Goal: Task Accomplishment & Management: Manage account settings

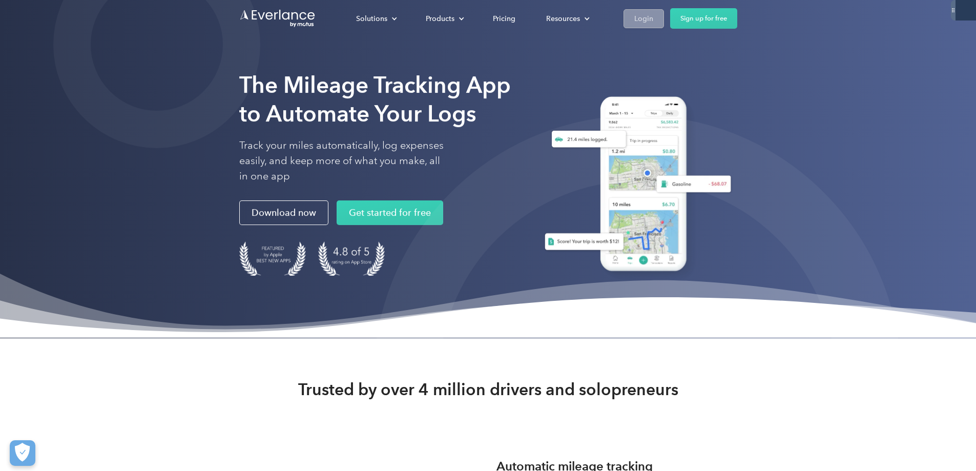
click at [653, 23] on div "Login" at bounding box center [643, 18] width 19 height 13
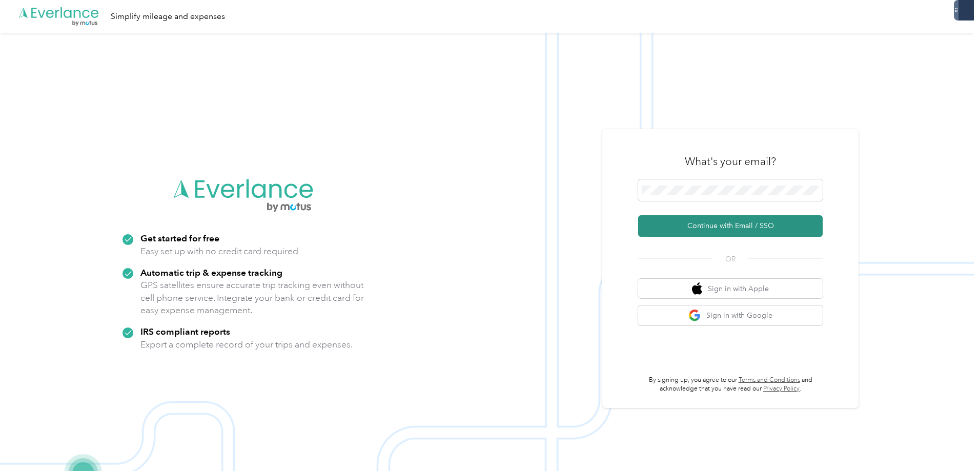
click at [702, 228] on button "Continue with Email / SSO" at bounding box center [730, 226] width 184 height 22
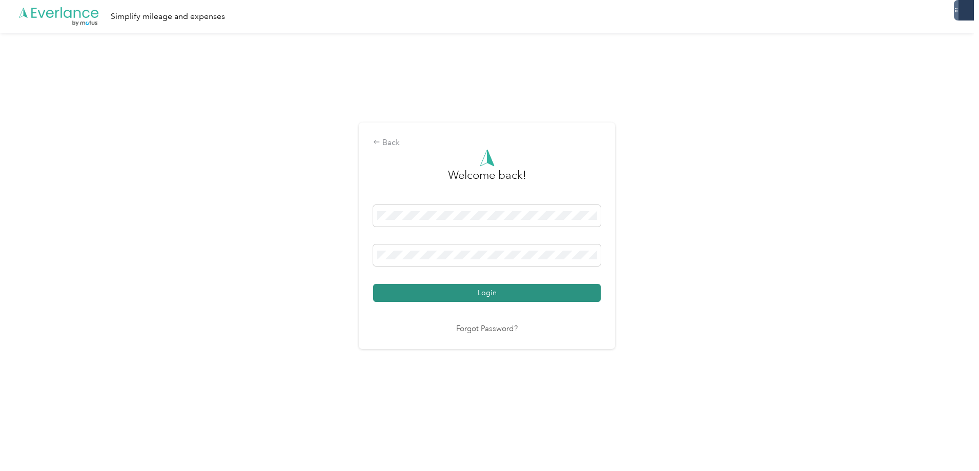
click at [488, 296] on button "Login" at bounding box center [487, 293] width 228 height 18
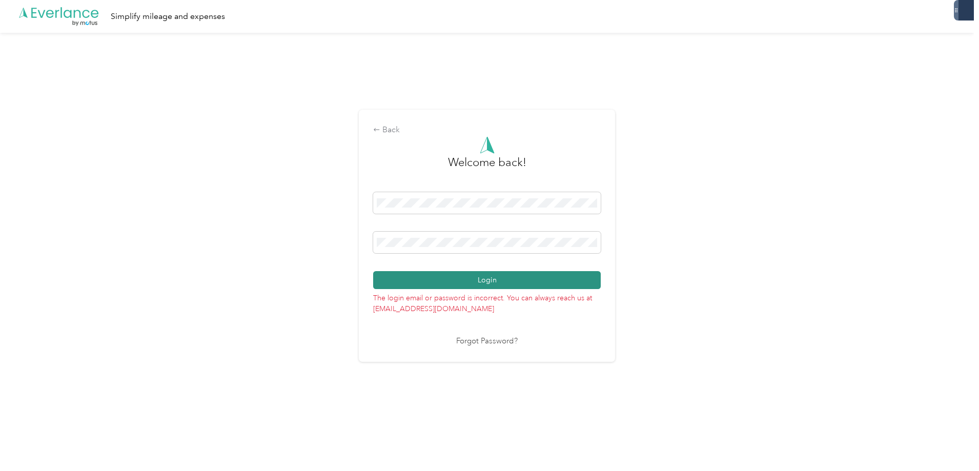
click at [502, 277] on button "Login" at bounding box center [487, 280] width 228 height 18
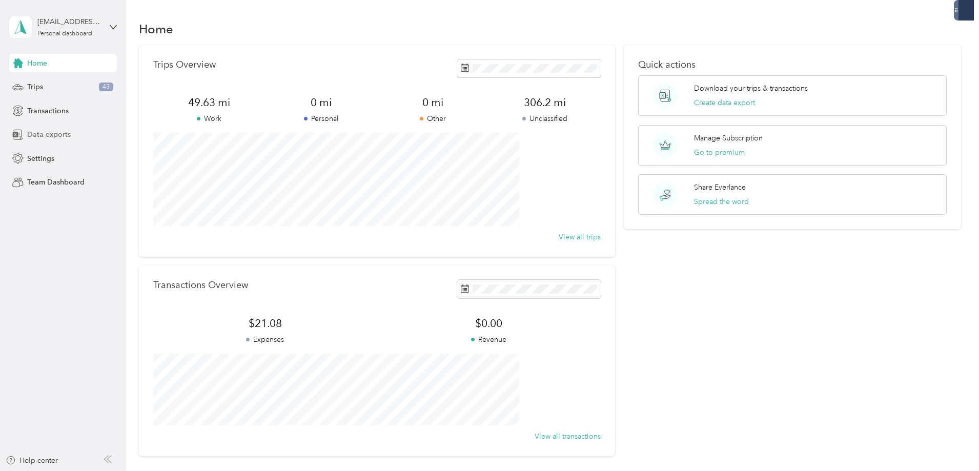
click at [42, 135] on span "Data exports" at bounding box center [49, 134] width 44 height 11
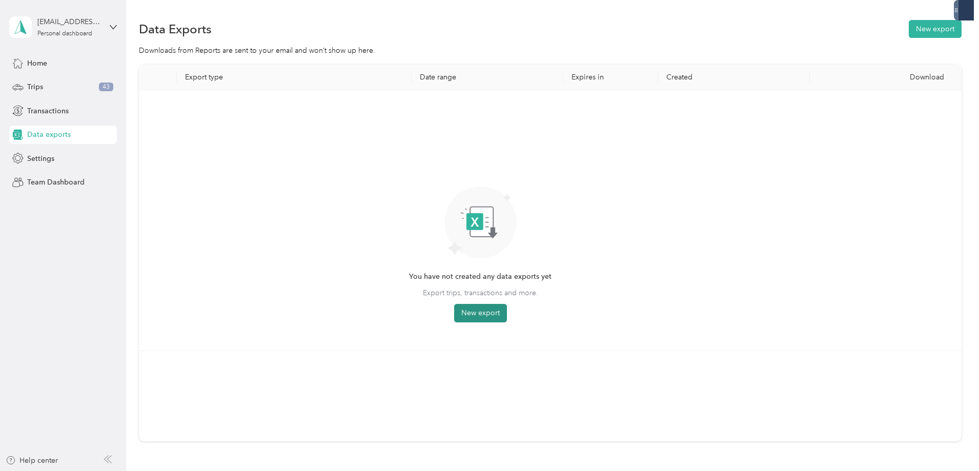
click at [507, 313] on button "New export" at bounding box center [480, 313] width 53 height 18
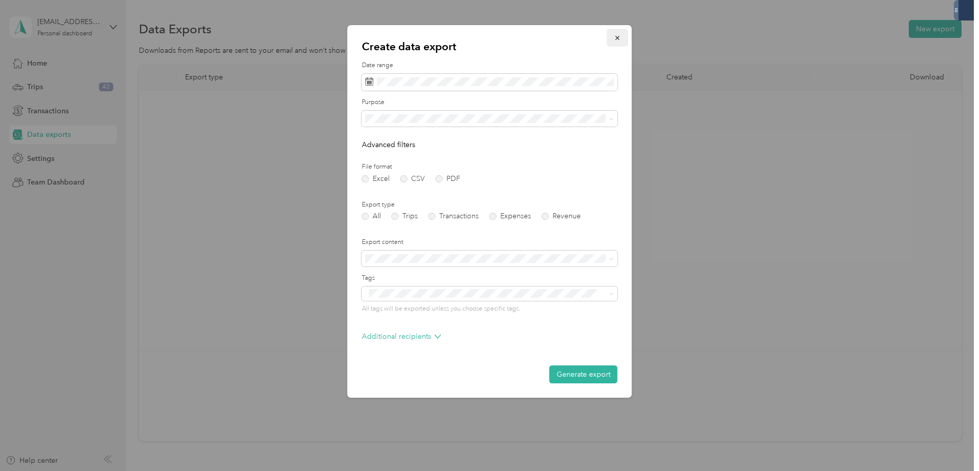
click at [617, 37] on icon "button" at bounding box center [617, 37] width 7 height 7
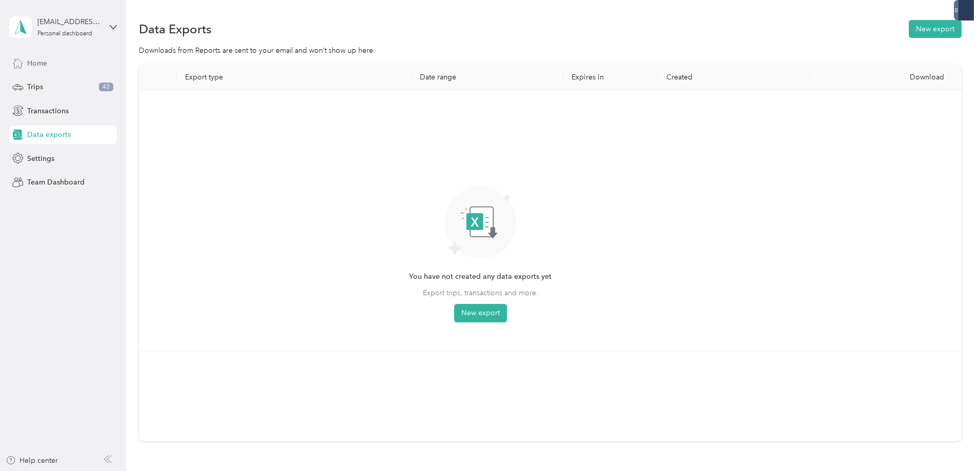
click at [29, 62] on span "Home" at bounding box center [37, 63] width 20 height 11
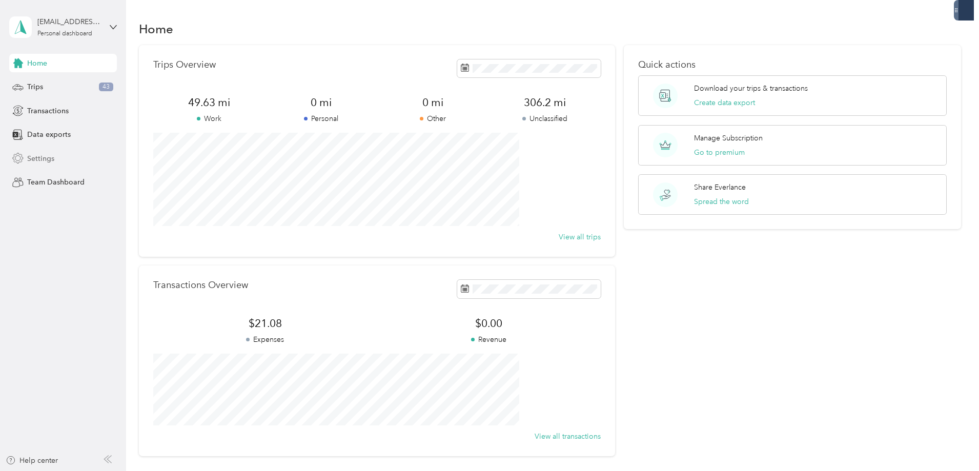
click at [52, 161] on span "Settings" at bounding box center [40, 158] width 27 height 11
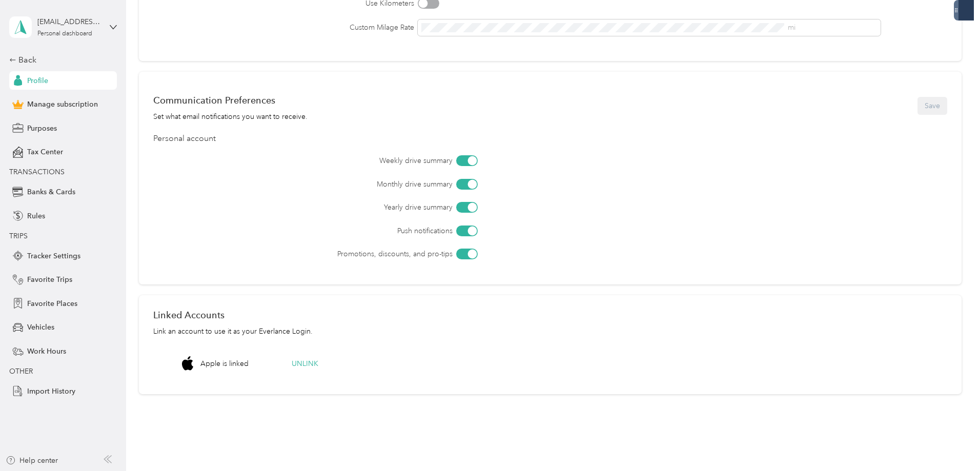
scroll to position [256, 0]
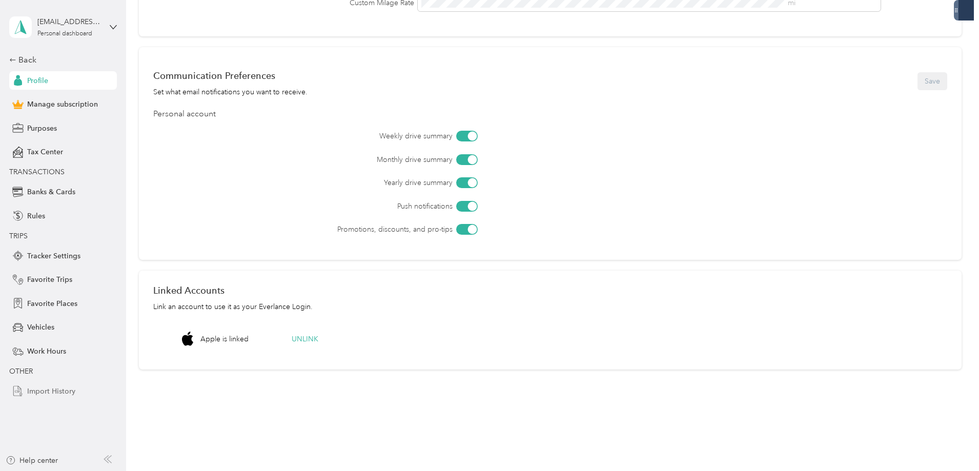
click at [55, 392] on span "Import History" at bounding box center [51, 391] width 48 height 11
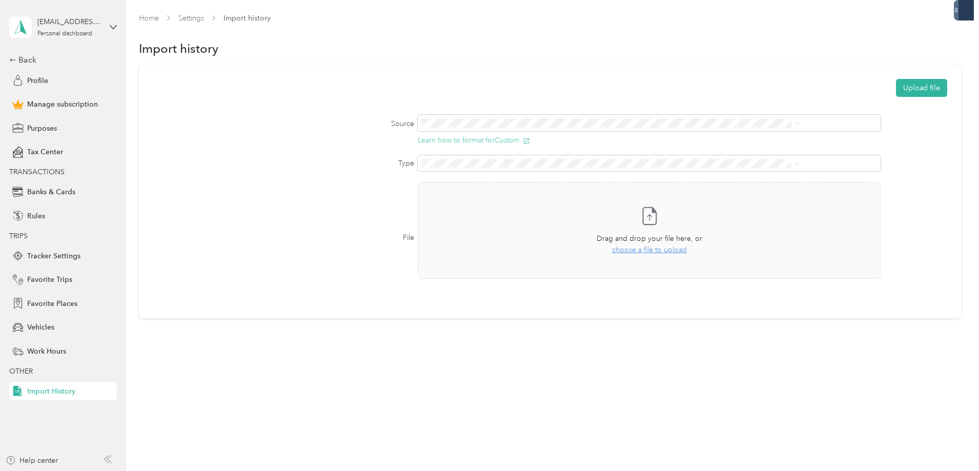
click at [530, 139] on icon "button" at bounding box center [526, 140] width 7 height 7
click at [519, 139] on icon "Custom" at bounding box center [506, 140] width 25 height 8
click at [33, 82] on span "Profile" at bounding box center [37, 80] width 21 height 11
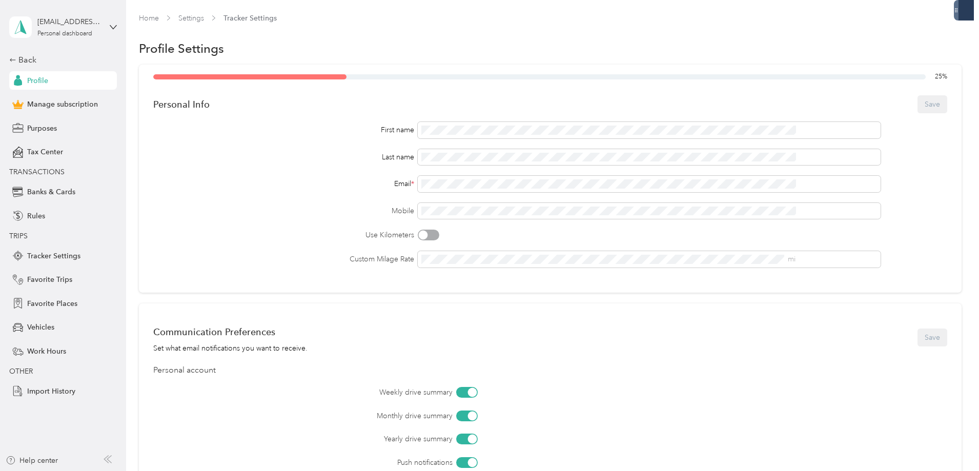
click at [37, 77] on span "Profile" at bounding box center [37, 80] width 21 height 11
click at [24, 61] on div "Back" at bounding box center [60, 60] width 102 height 12
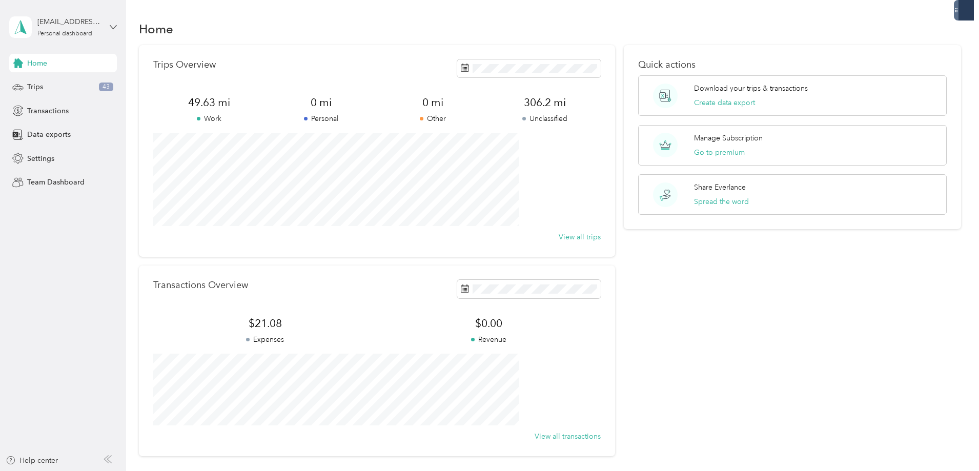
click at [113, 29] on icon at bounding box center [113, 27] width 6 height 4
click at [49, 20] on div "[EMAIL_ADDRESS][DOMAIN_NAME]" at bounding box center [69, 21] width 64 height 11
click at [48, 20] on div "[EMAIL_ADDRESS][DOMAIN_NAME]" at bounding box center [69, 21] width 64 height 11
drag, startPoint x: 176, startPoint y: 22, endPoint x: 91, endPoint y: 58, distance: 92.3
click at [175, 22] on div "Home" at bounding box center [550, 29] width 822 height 22
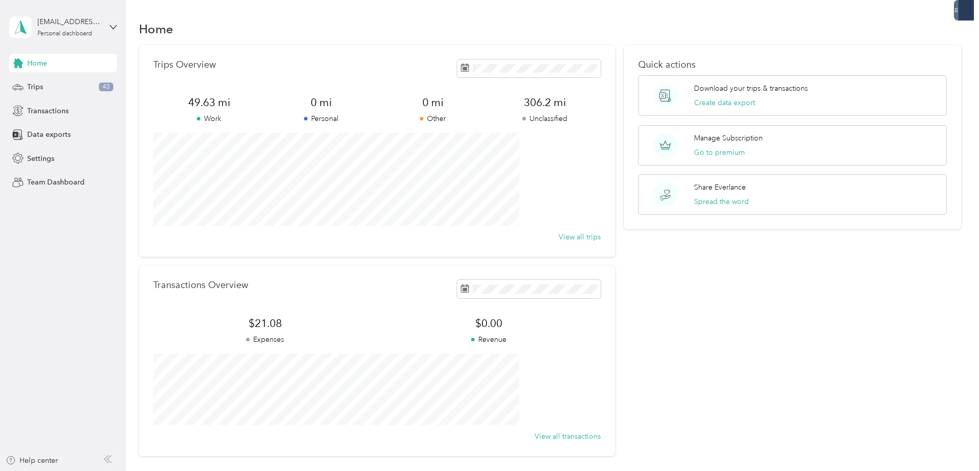
click at [34, 61] on span "Home" at bounding box center [37, 63] width 20 height 11
click at [37, 85] on span "Trips" at bounding box center [35, 86] width 16 height 11
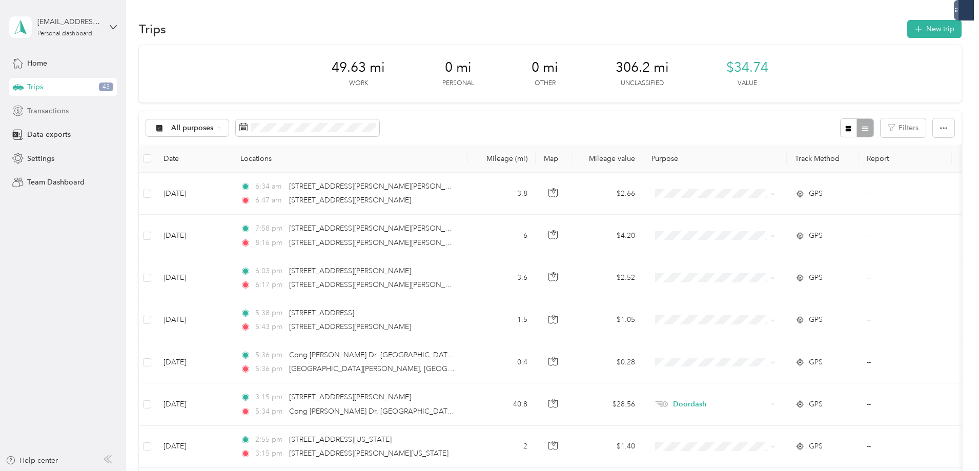
click at [45, 116] on span "Transactions" at bounding box center [48, 111] width 42 height 11
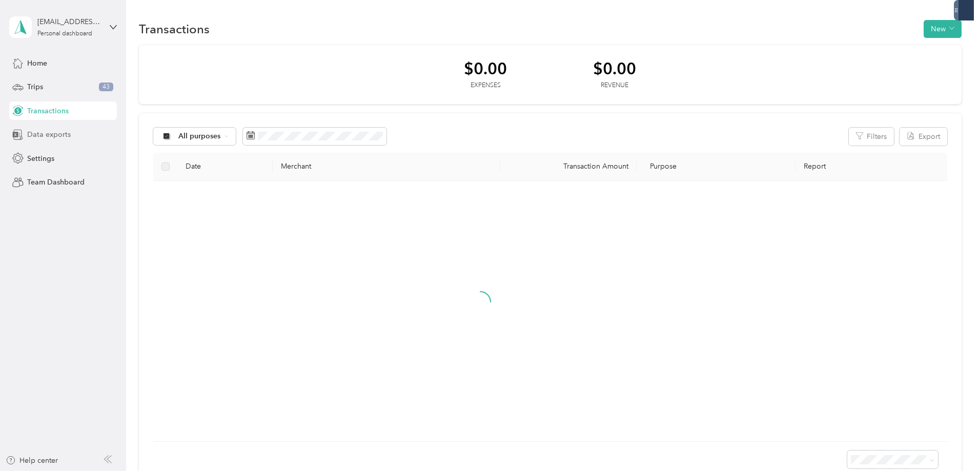
click at [37, 139] on span "Data exports" at bounding box center [49, 134] width 44 height 11
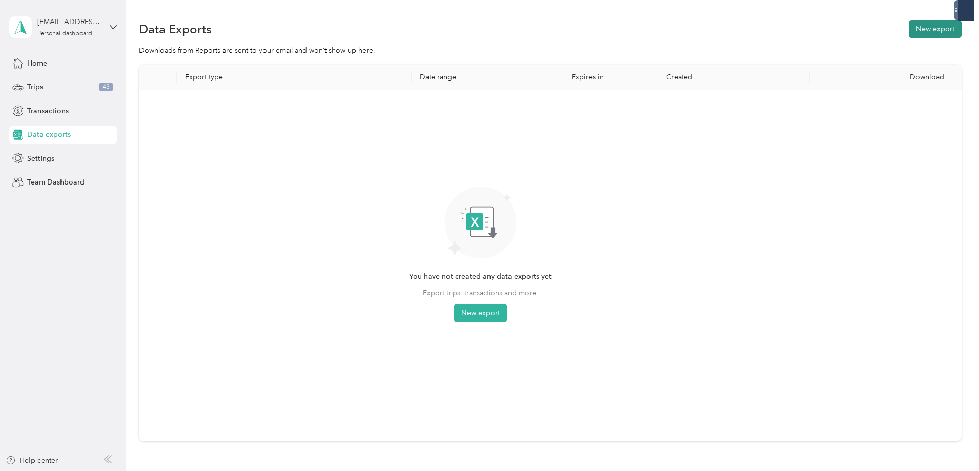
click at [909, 32] on button "New export" at bounding box center [935, 29] width 53 height 18
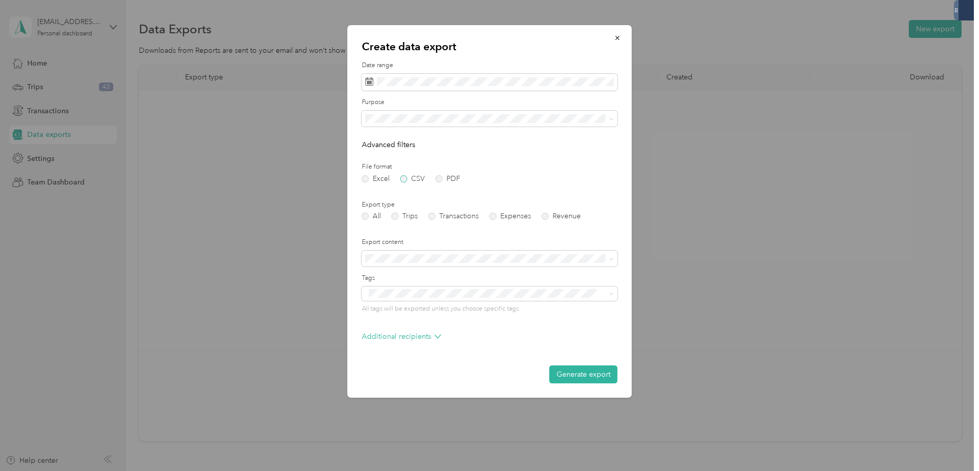
click at [407, 179] on label "CSV" at bounding box center [412, 178] width 25 height 7
click at [620, 36] on icon "button" at bounding box center [617, 37] width 7 height 7
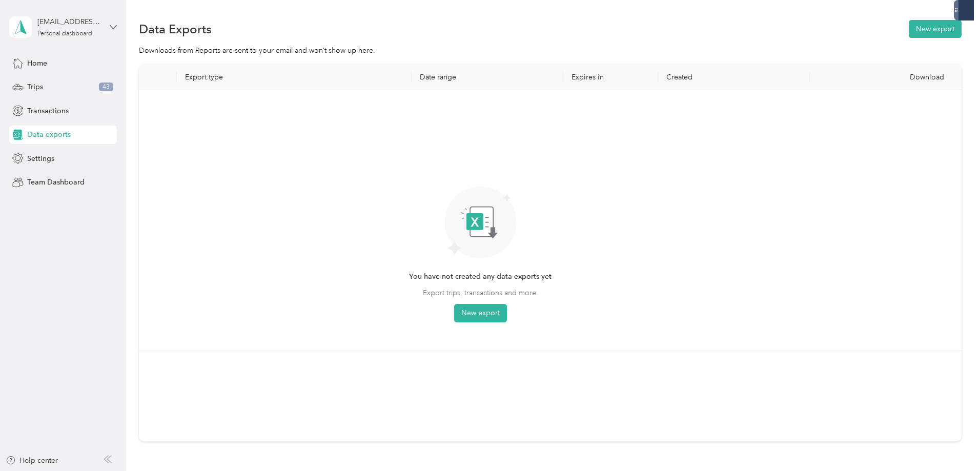
click at [114, 27] on icon at bounding box center [113, 27] width 7 height 7
click at [55, 31] on div "Personal dashboard" at bounding box center [64, 34] width 55 height 6
click at [165, 14] on div "Data Exports New export Downloads from Reports are sent to your email and won’t…" at bounding box center [550, 266] width 848 height 533
click at [36, 60] on span "Home" at bounding box center [37, 63] width 20 height 11
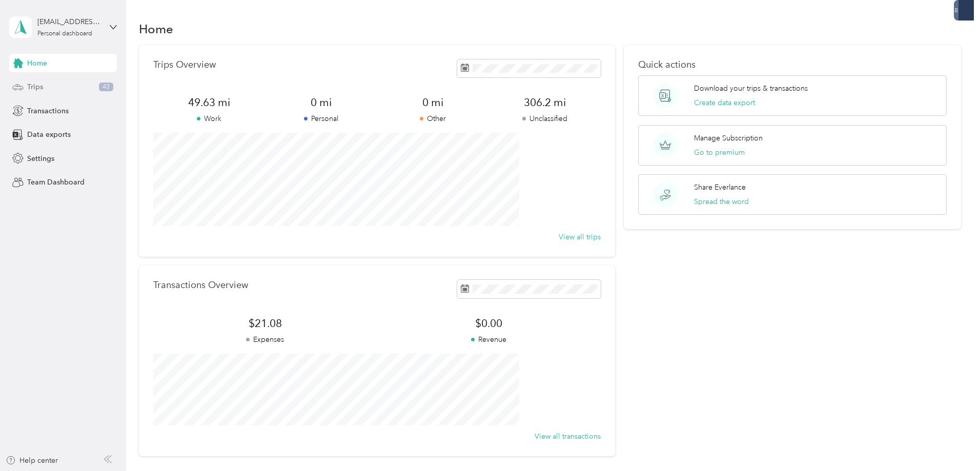
click at [44, 87] on div "Trips 43" at bounding box center [63, 87] width 108 height 18
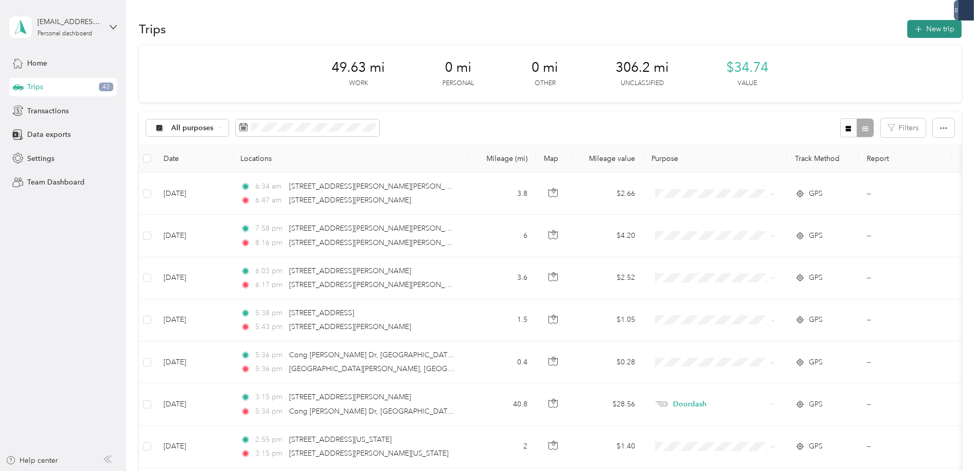
click at [912, 26] on icon "button" at bounding box center [918, 30] width 12 height 12
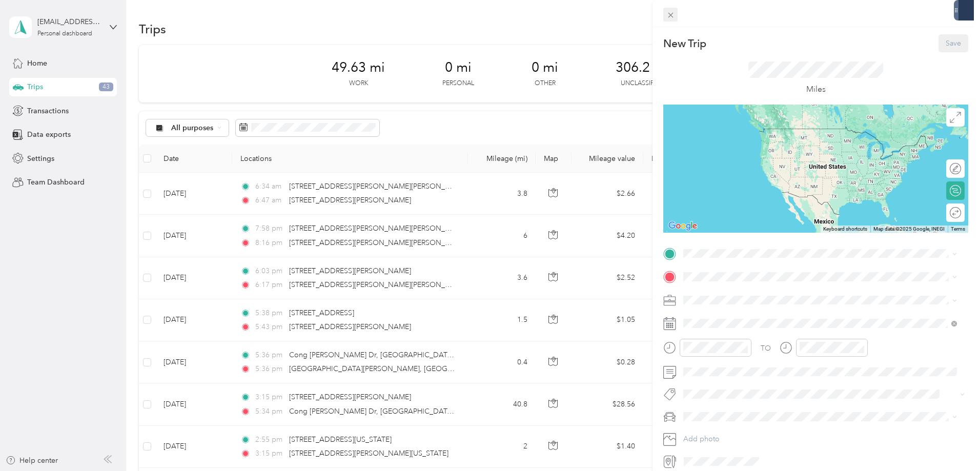
click at [671, 14] on icon at bounding box center [670, 15] width 5 height 5
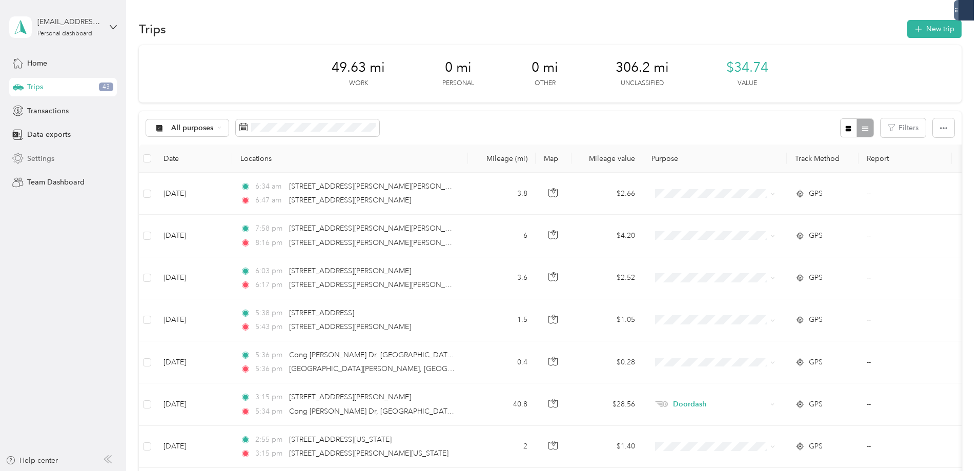
click at [30, 157] on span "Settings" at bounding box center [40, 158] width 27 height 11
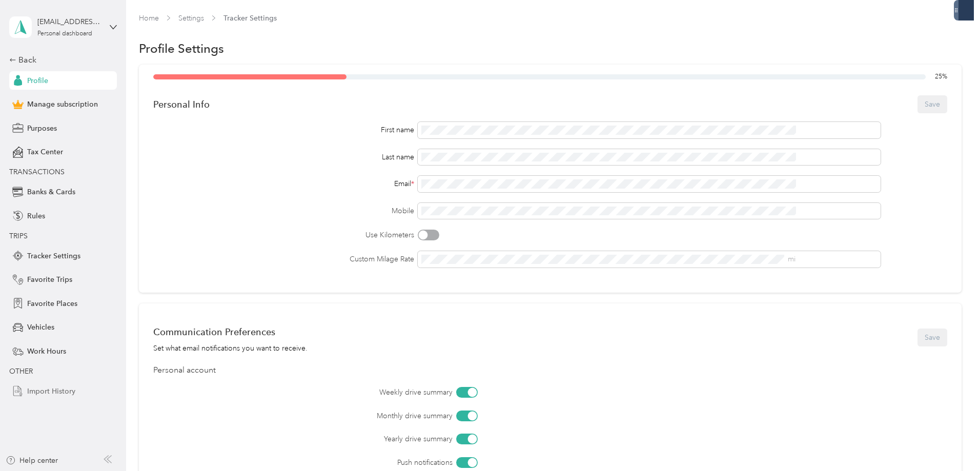
click at [46, 391] on span "Import History" at bounding box center [51, 391] width 48 height 11
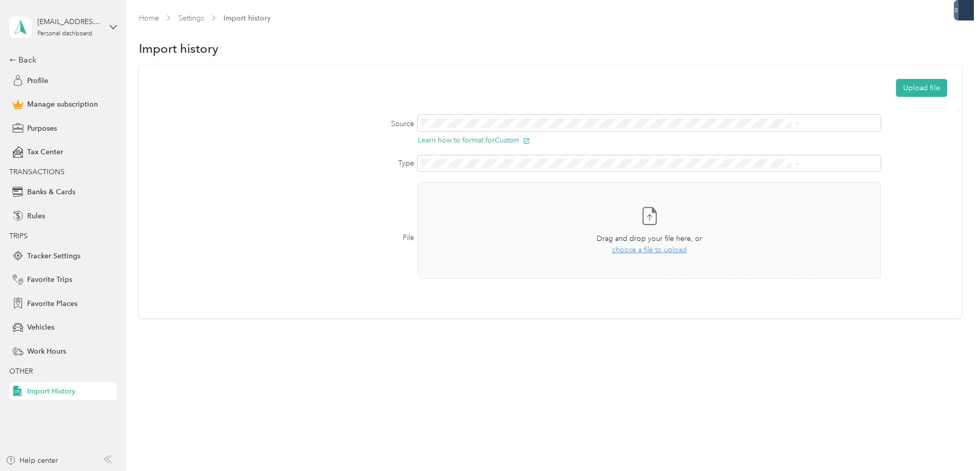
click at [540, 82] on div "Upload file" at bounding box center [550, 88] width 794 height 18
click at [638, 248] on span "choose a file to upload" at bounding box center [649, 249] width 75 height 9
click at [896, 91] on button "Upload file" at bounding box center [921, 88] width 51 height 18
click at [635, 246] on span "Remove file" at bounding box center [649, 245] width 118 height 11
click at [639, 251] on span "choose a file to upload" at bounding box center [649, 249] width 75 height 9
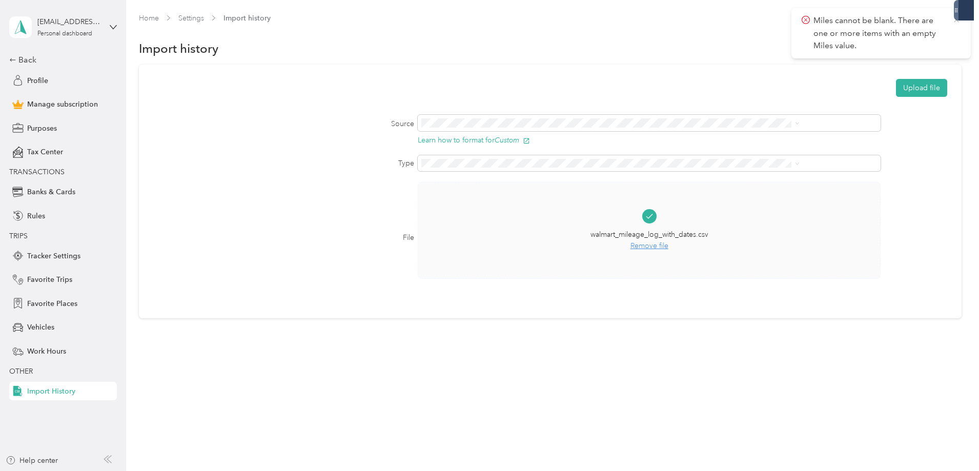
click at [958, 21] on icon at bounding box center [956, 19] width 8 height 9
click at [896, 88] on button "Upload file" at bounding box center [921, 88] width 51 height 18
click at [642, 245] on span "Remove file" at bounding box center [649, 245] width 118 height 11
click at [636, 250] on span "choose a file to upload" at bounding box center [649, 249] width 75 height 9
click at [957, 23] on icon at bounding box center [956, 19] width 8 height 9
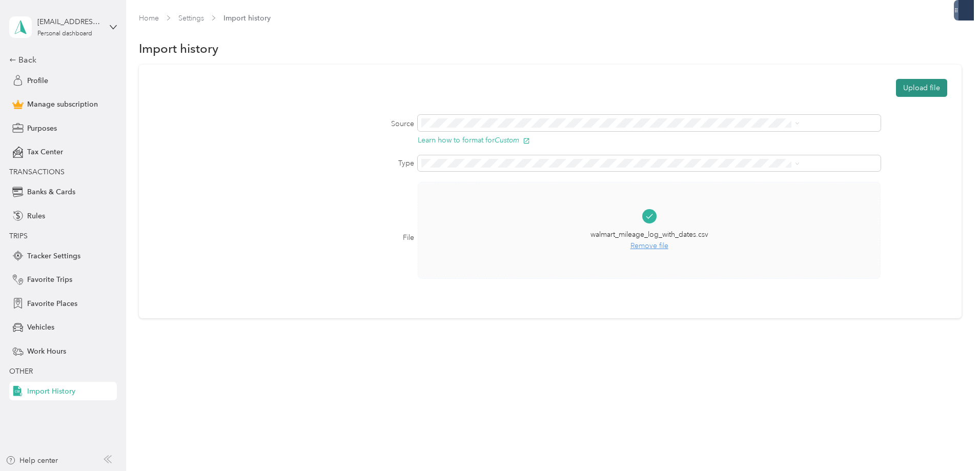
click at [896, 88] on button "Upload file" at bounding box center [921, 88] width 51 height 18
click at [648, 247] on span "Remove file" at bounding box center [649, 245] width 118 height 11
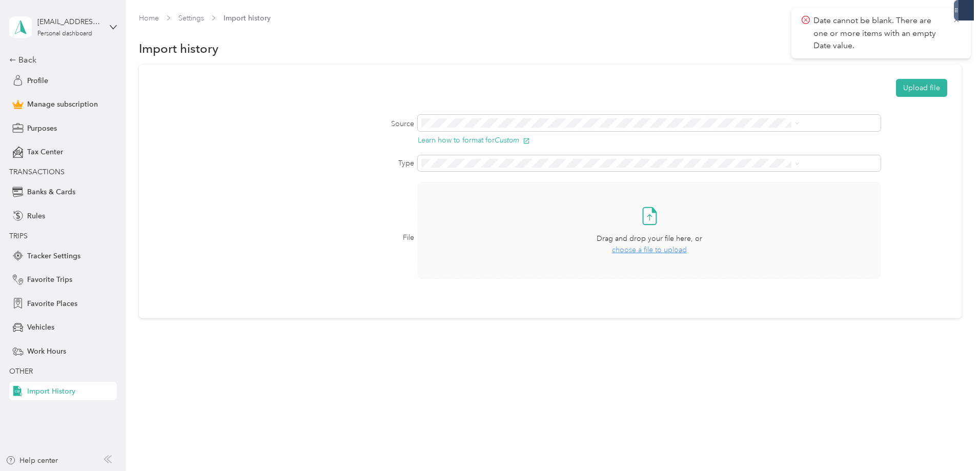
click at [646, 247] on span "choose a file to upload" at bounding box center [649, 249] width 75 height 9
click at [896, 90] on button "Upload file" at bounding box center [921, 88] width 51 height 18
click at [959, 74] on icon at bounding box center [956, 77] width 8 height 9
click at [957, 20] on div at bounding box center [956, 10] width 5 height 20
click at [896, 87] on button "Upload file" at bounding box center [921, 88] width 51 height 18
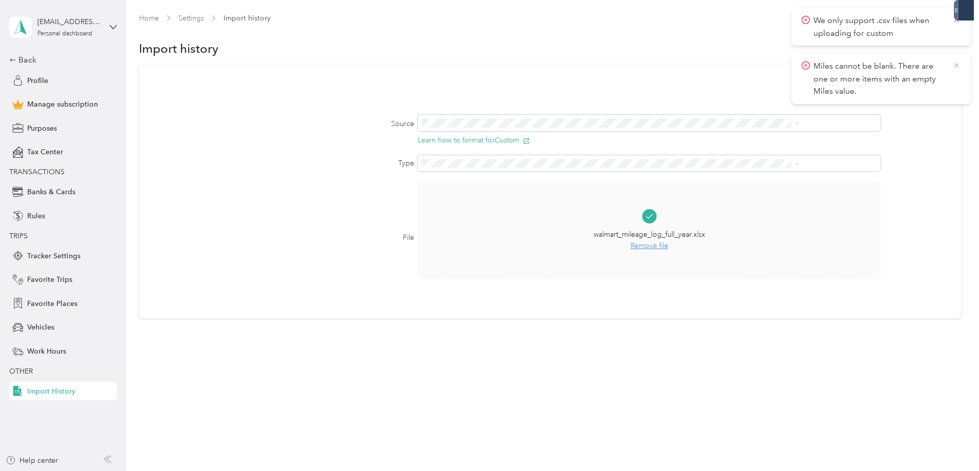
click at [960, 64] on icon at bounding box center [956, 65] width 8 height 9
click at [960, 22] on icon at bounding box center [956, 19] width 8 height 9
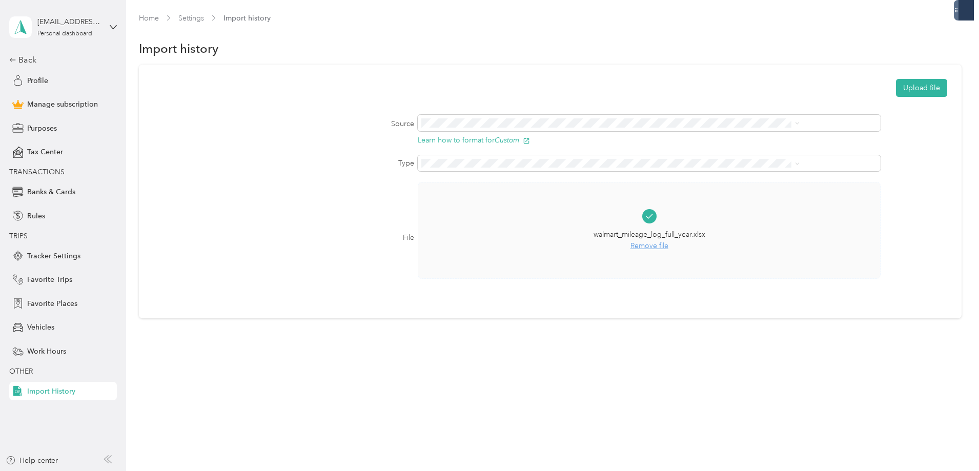
click at [627, 247] on span "Remove file" at bounding box center [649, 245] width 112 height 11
click at [612, 251] on span "choose a file to upload" at bounding box center [649, 249] width 75 height 9
click at [896, 92] on button "Upload file" at bounding box center [921, 88] width 51 height 18
click at [958, 21] on icon at bounding box center [956, 19] width 8 height 9
click at [643, 246] on span "Remove file" at bounding box center [648, 245] width 119 height 11
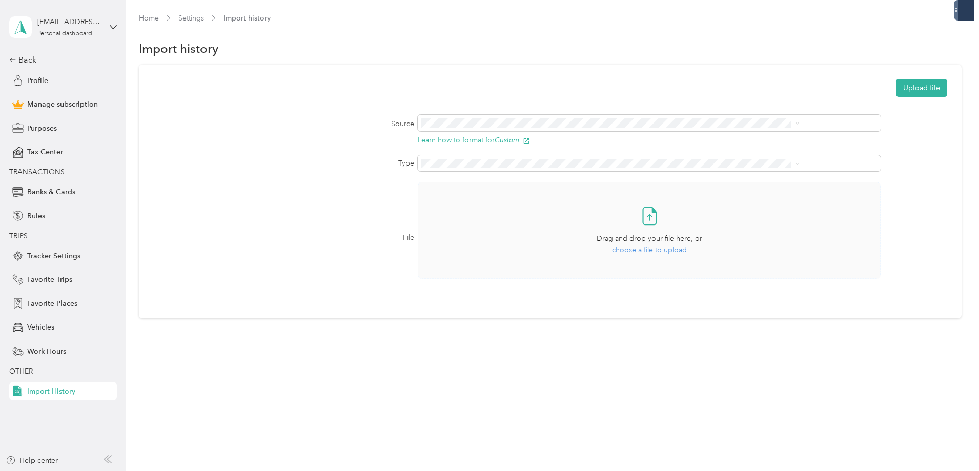
click at [619, 250] on span "choose a file to upload" at bounding box center [649, 249] width 75 height 9
click at [658, 249] on span "choose a file to upload" at bounding box center [649, 249] width 75 height 9
click at [896, 89] on button "Upload file" at bounding box center [921, 88] width 51 height 18
click at [959, 20] on icon at bounding box center [956, 19] width 8 height 9
click at [631, 251] on span "Remove file" at bounding box center [649, 245] width 122 height 11
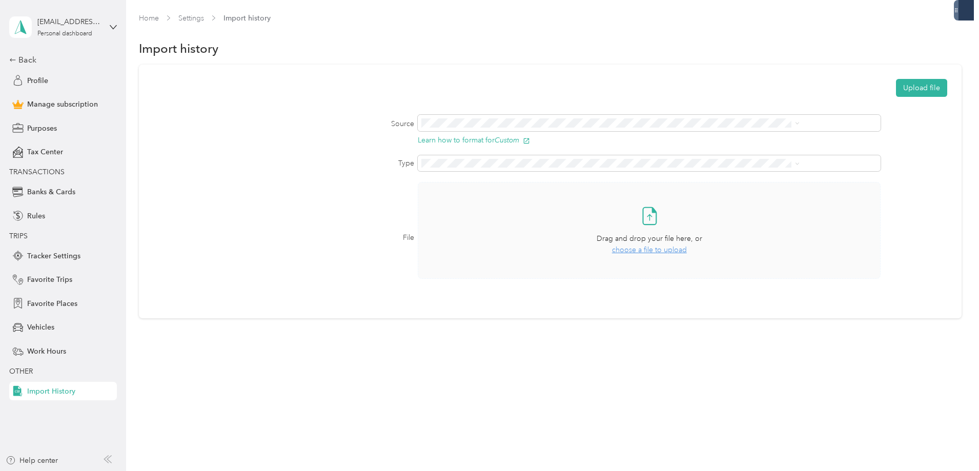
click at [631, 251] on span "choose a file to upload" at bounding box center [649, 249] width 75 height 9
click at [896, 91] on button "Upload file" at bounding box center [921, 88] width 51 height 18
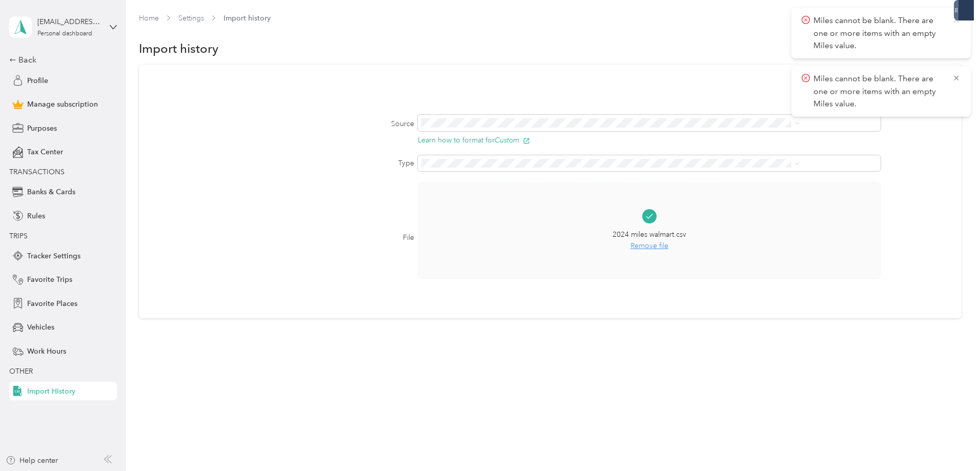
click at [956, 22] on icon at bounding box center [956, 19] width 8 height 9
click at [635, 246] on span "Remove file" at bounding box center [649, 245] width 74 height 11
click at [958, 21] on icon at bounding box center [956, 19] width 8 height 9
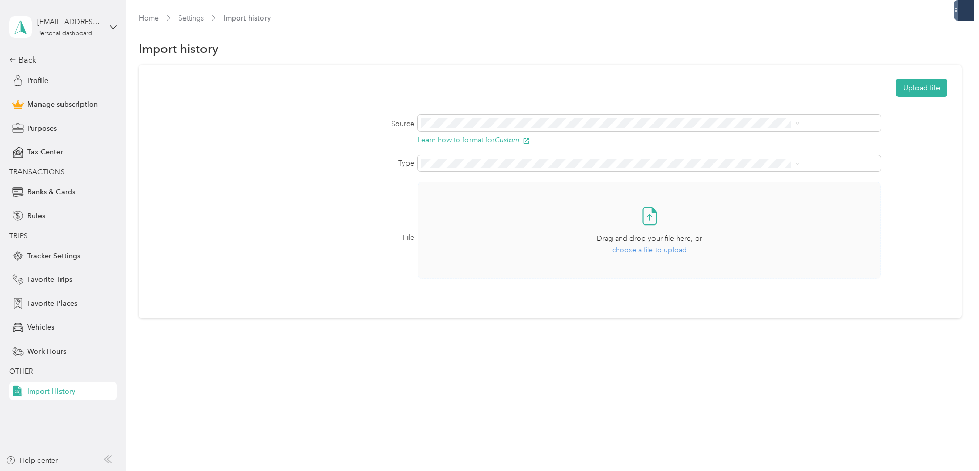
click at [623, 250] on span "choose a file to upload" at bounding box center [649, 249] width 75 height 9
click at [896, 88] on button "Upload file" at bounding box center [921, 88] width 51 height 18
click at [32, 78] on span "Profile" at bounding box center [37, 80] width 21 height 11
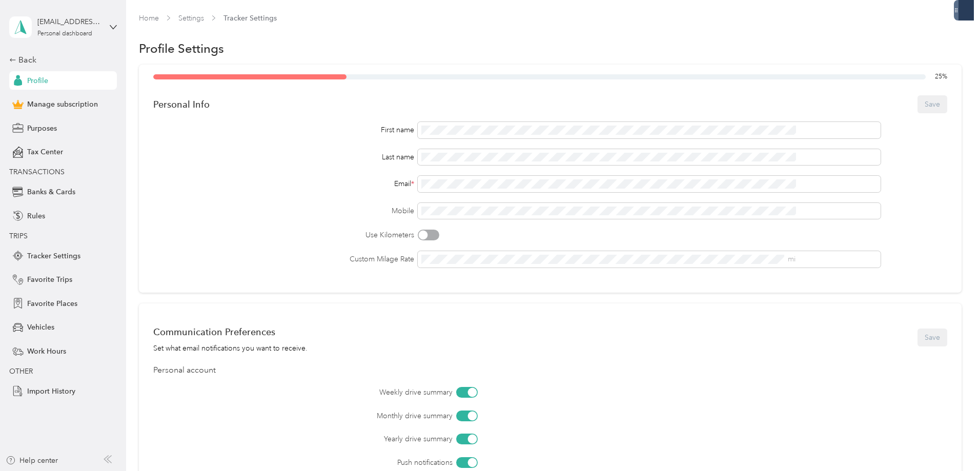
click at [13, 51] on div "[EMAIL_ADDRESS][DOMAIN_NAME] Personal dashboard Back Profile Manage subscriptio…" at bounding box center [63, 200] width 108 height 400
click at [13, 59] on icon at bounding box center [12, 59] width 7 height 7
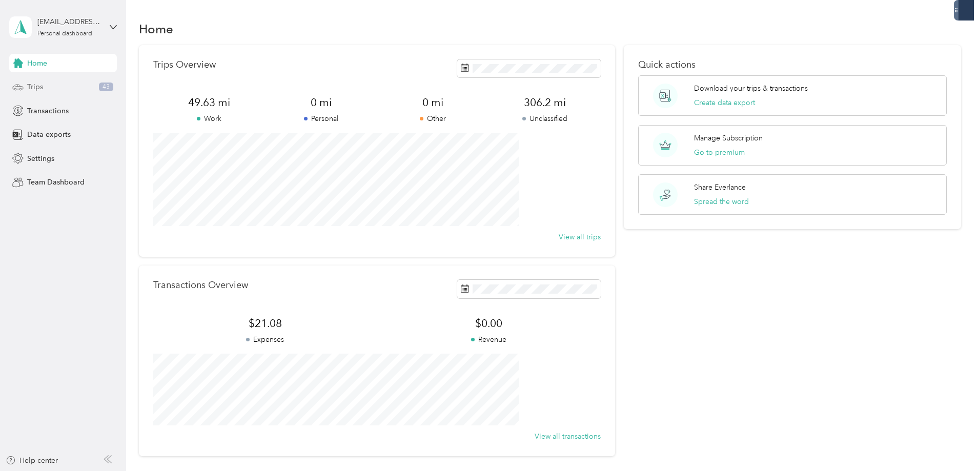
click at [29, 85] on span "Trips" at bounding box center [35, 86] width 16 height 11
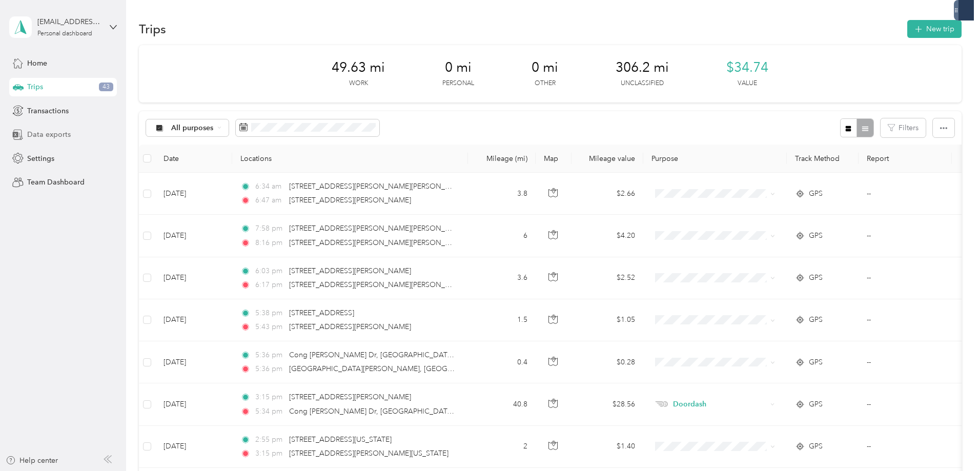
click at [29, 137] on span "Data exports" at bounding box center [49, 134] width 44 height 11
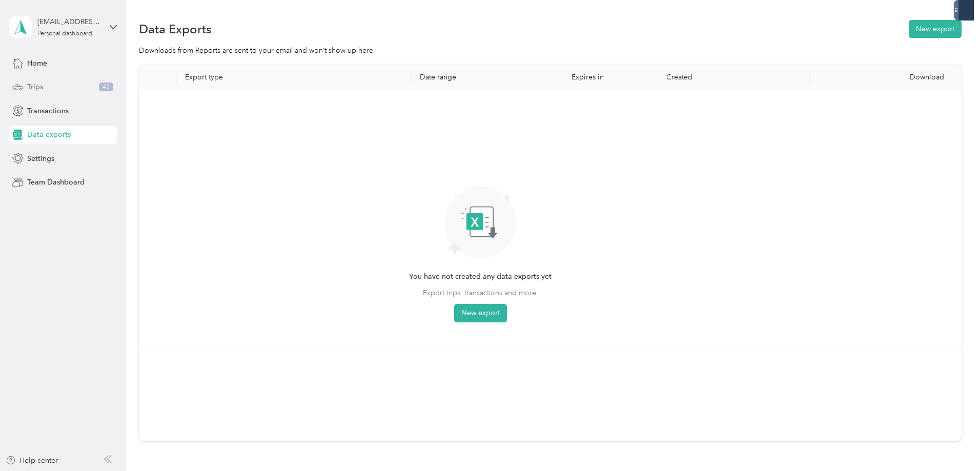
click at [39, 87] on span "Trips" at bounding box center [35, 86] width 16 height 11
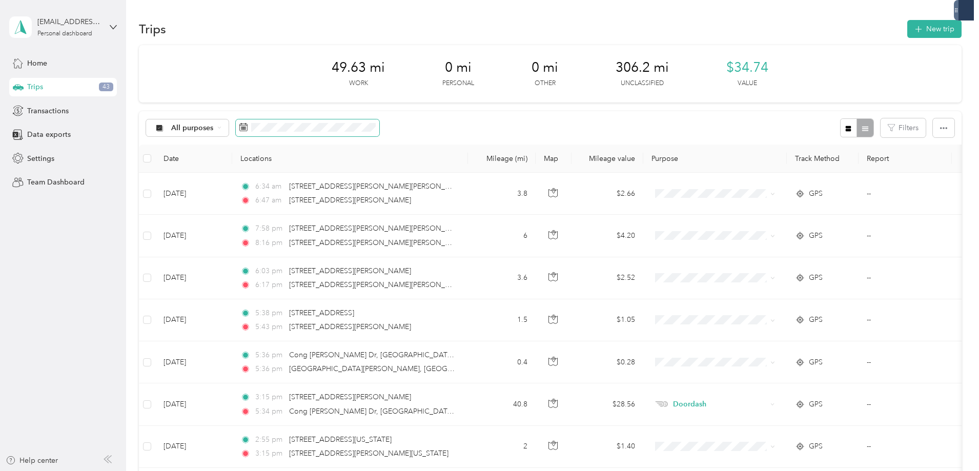
click at [245, 127] on rect at bounding box center [244, 127] width 1 height 1
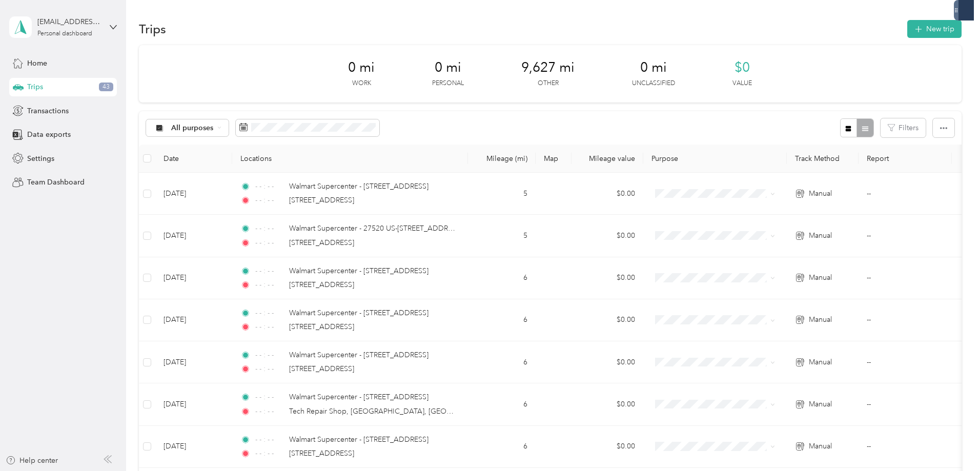
click at [562, 115] on div "All purposes Filters" at bounding box center [550, 127] width 822 height 33
click at [229, 127] on div "All purposes" at bounding box center [187, 127] width 83 height 17
click at [266, 167] on ol "All purposes Unclassified Work Personal Doordash Other Charity Medical Moving C…" at bounding box center [255, 205] width 82 height 143
click at [229, 130] on div "All purposes" at bounding box center [187, 127] width 83 height 17
click at [270, 146] on span "All purposes" at bounding box center [265, 146] width 50 height 11
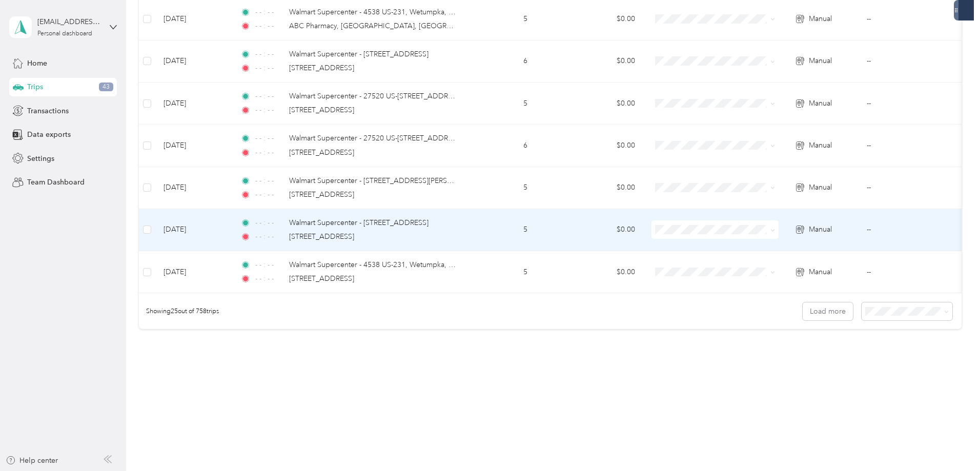
scroll to position [941, 0]
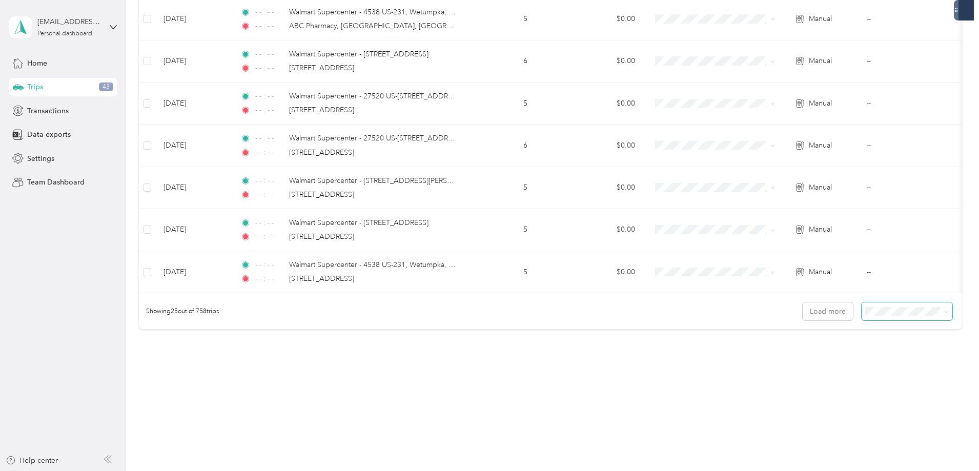
click at [944, 310] on icon at bounding box center [946, 312] width 5 height 5
click at [835, 368] on li "100 per load" at bounding box center [836, 362] width 91 height 18
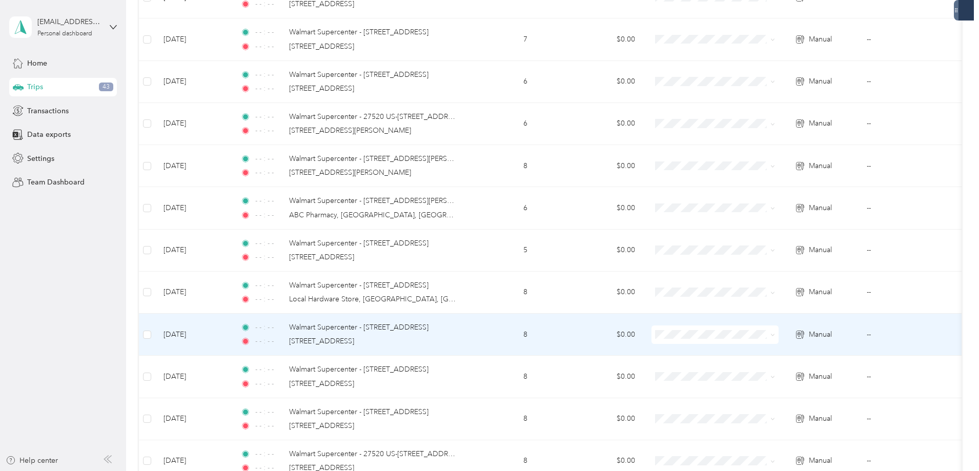
scroll to position [4102, 0]
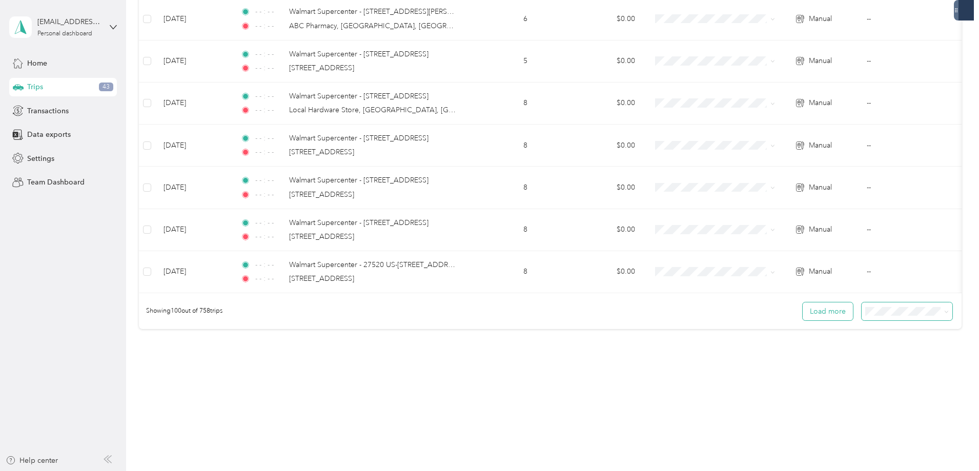
click at [802, 315] on button "Load more" at bounding box center [827, 311] width 50 height 18
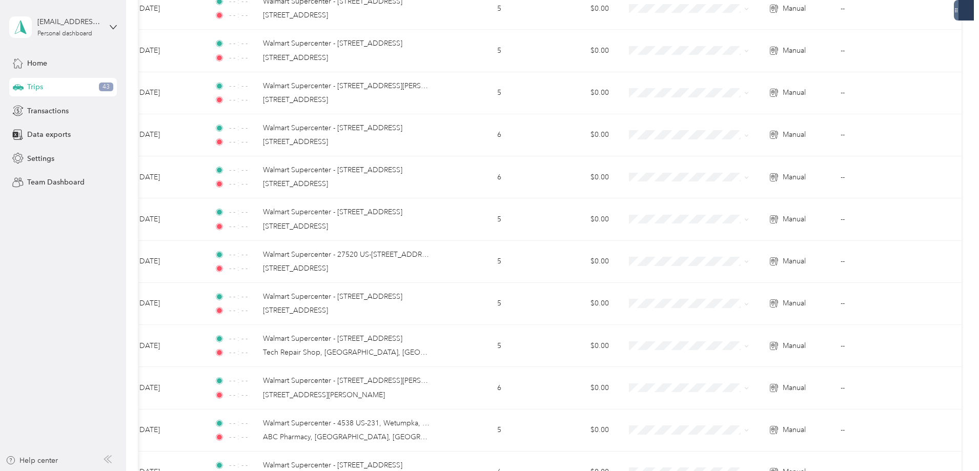
scroll to position [61, 0]
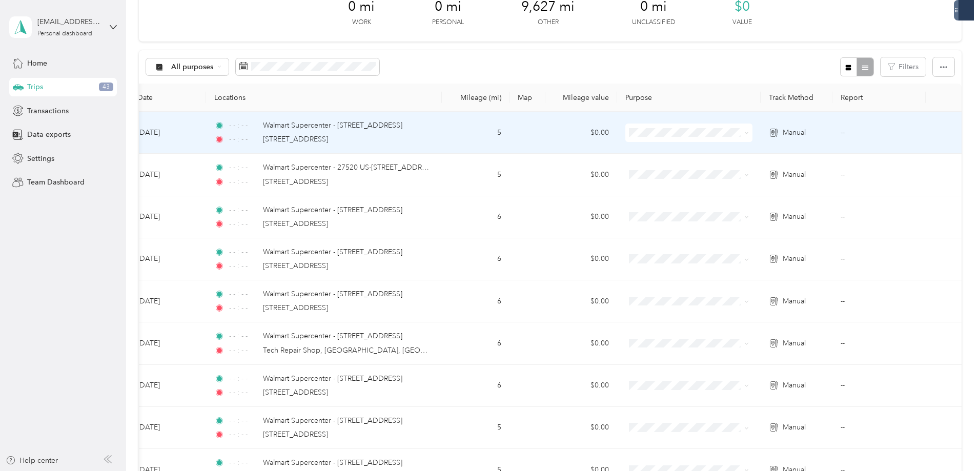
click at [769, 134] on icon at bounding box center [774, 133] width 10 height 8
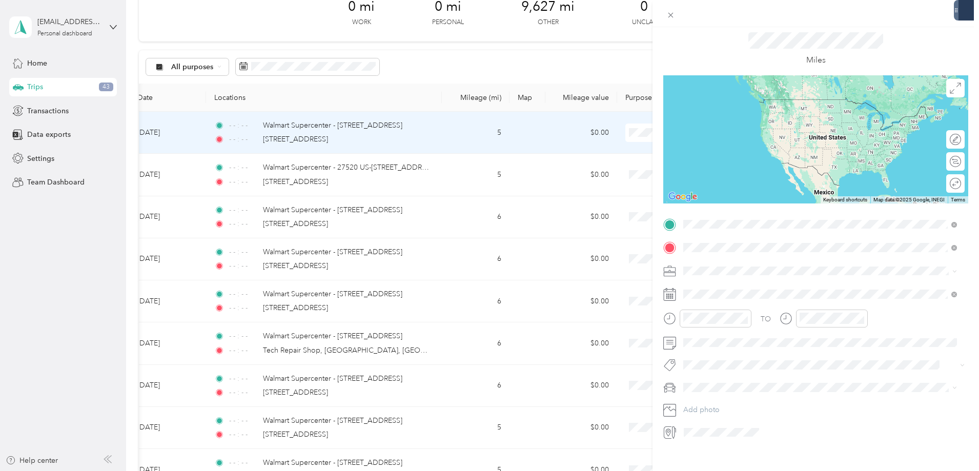
scroll to position [44, 0]
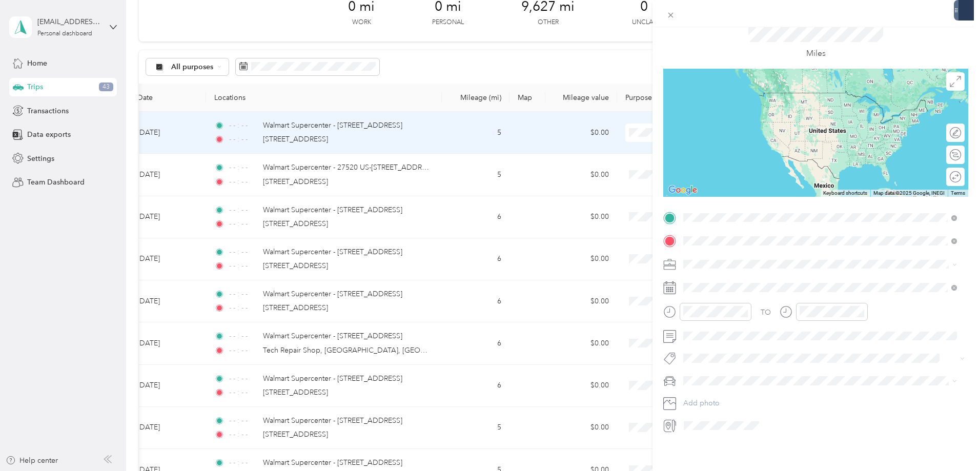
click at [671, 419] on icon at bounding box center [669, 425] width 13 height 13
click at [671, 15] on icon at bounding box center [670, 15] width 9 height 9
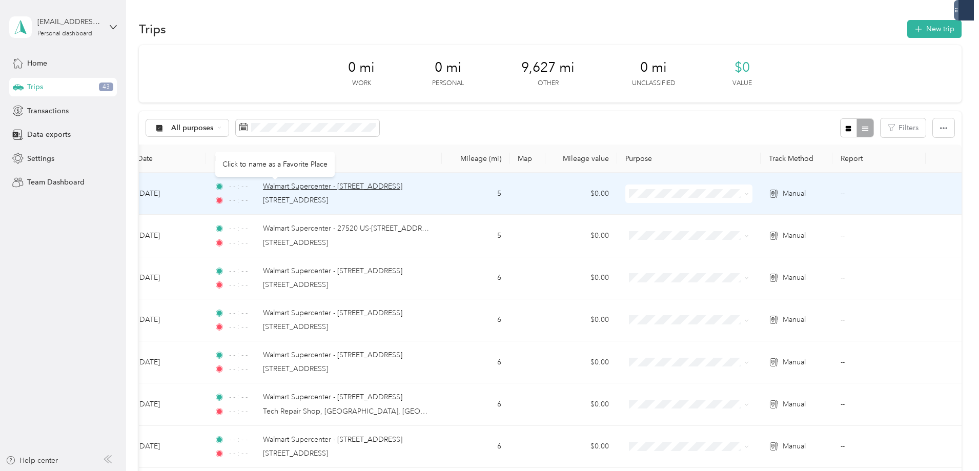
click at [263, 189] on span "Walmart Supercenter - [STREET_ADDRESS]" at bounding box center [332, 186] width 139 height 9
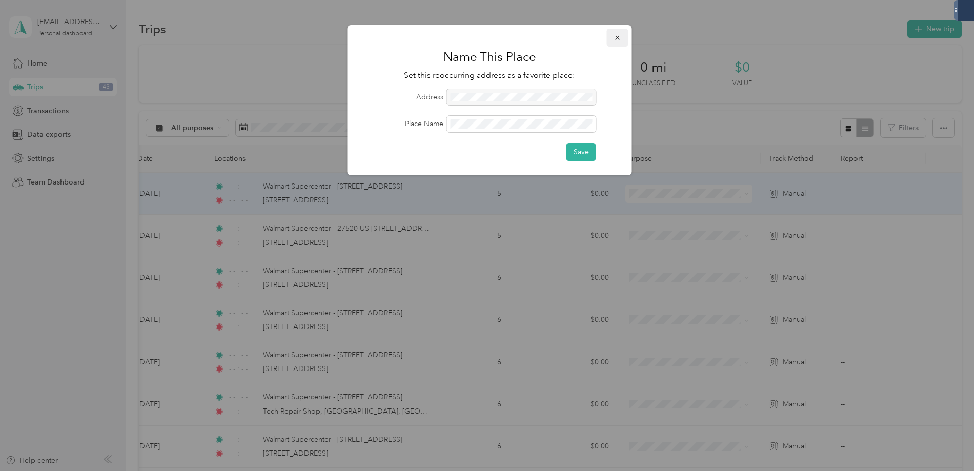
click at [616, 38] on icon "button" at bounding box center [617, 37] width 7 height 7
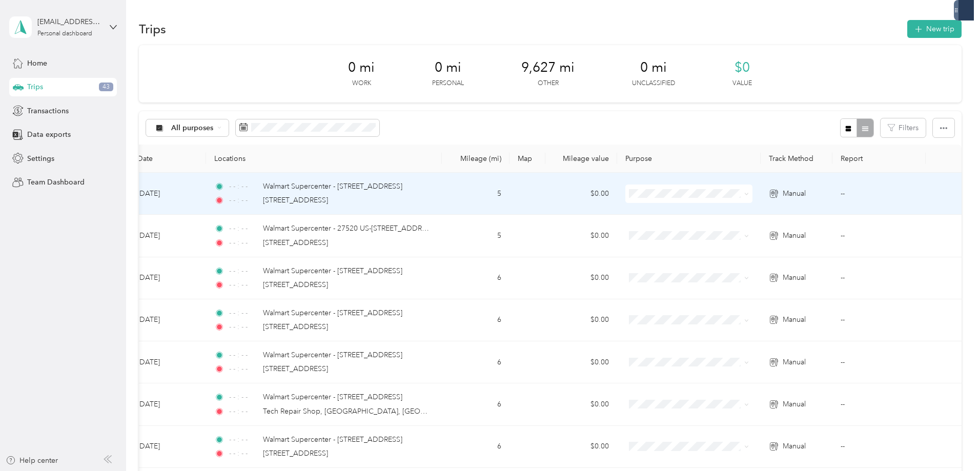
click at [832, 193] on td "--" at bounding box center [878, 194] width 93 height 42
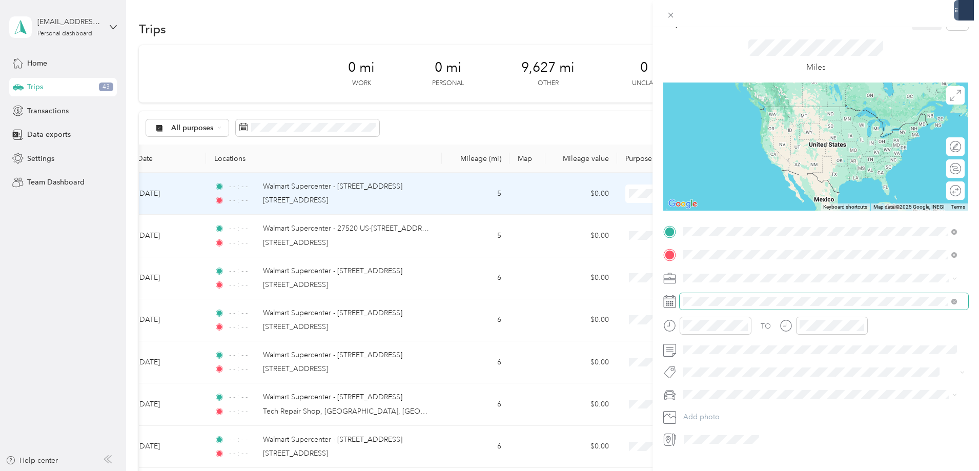
scroll to position [44, 0]
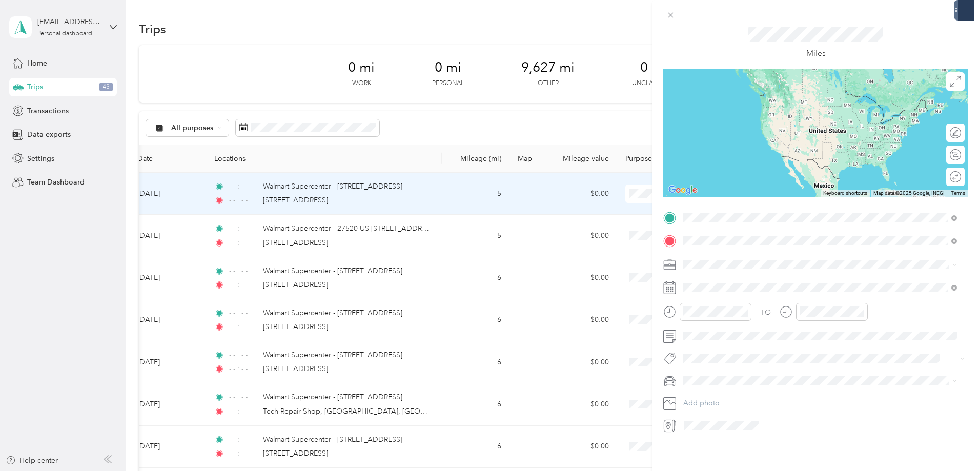
click at [670, 397] on icon at bounding box center [669, 403] width 13 height 13
click at [706, 311] on li "Doordash" at bounding box center [819, 310] width 281 height 18
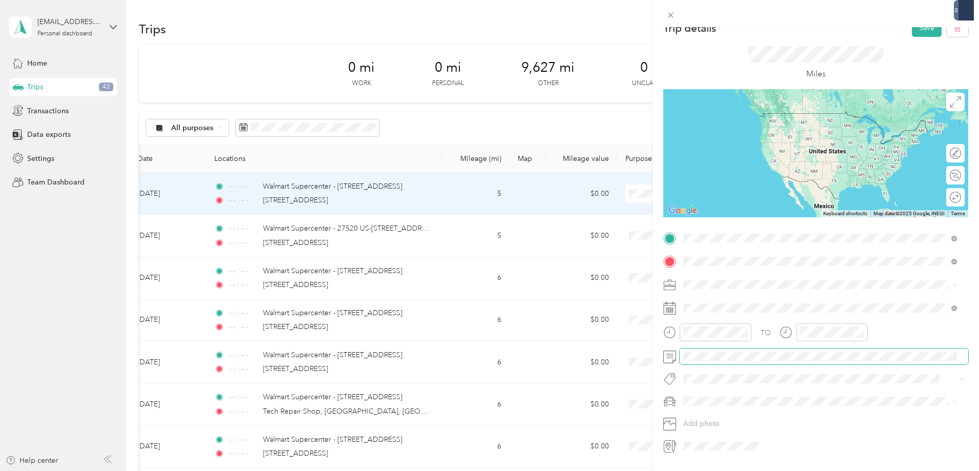
scroll to position [0, 0]
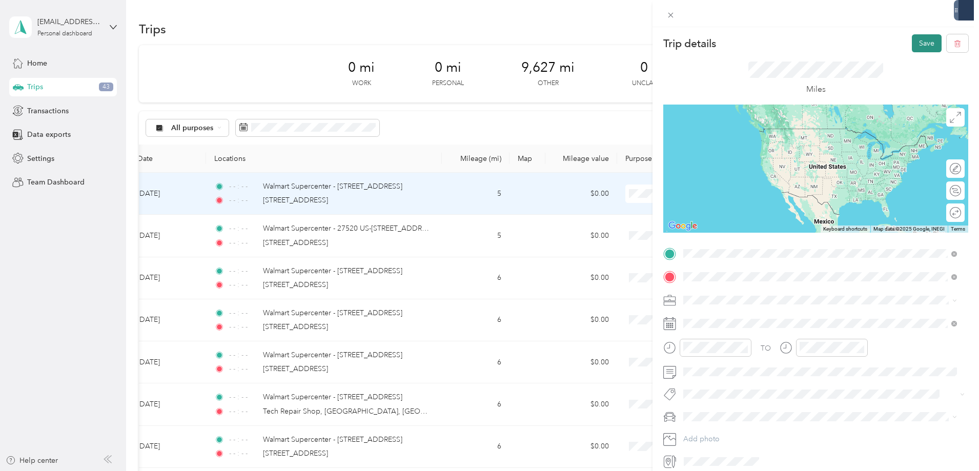
click at [914, 44] on button "Save" at bounding box center [927, 43] width 30 height 18
click at [920, 50] on button "Save" at bounding box center [927, 43] width 30 height 18
click at [955, 63] on icon at bounding box center [956, 65] width 8 height 9
click at [956, 20] on icon at bounding box center [956, 19] width 5 height 5
click at [565, 236] on div "Trip details Save This trip cannot be edited because it is either under review,…" at bounding box center [489, 235] width 979 height 471
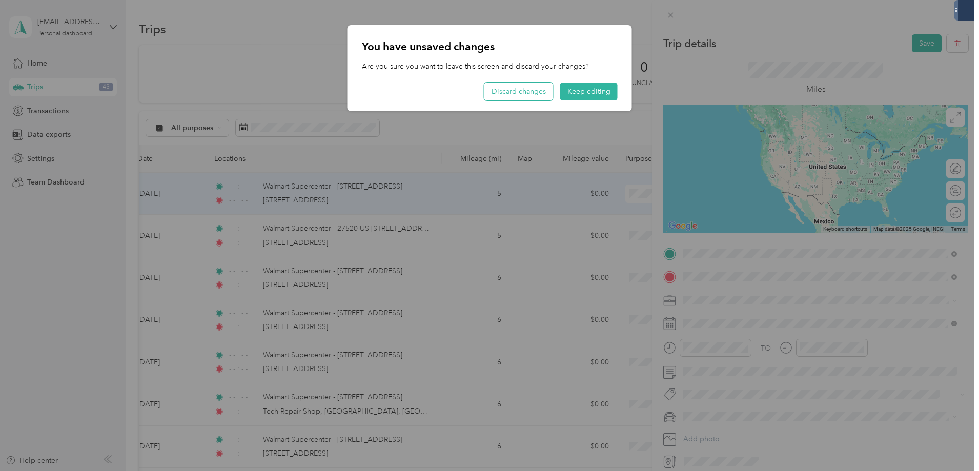
click at [541, 92] on button "Discard changes" at bounding box center [518, 91] width 69 height 18
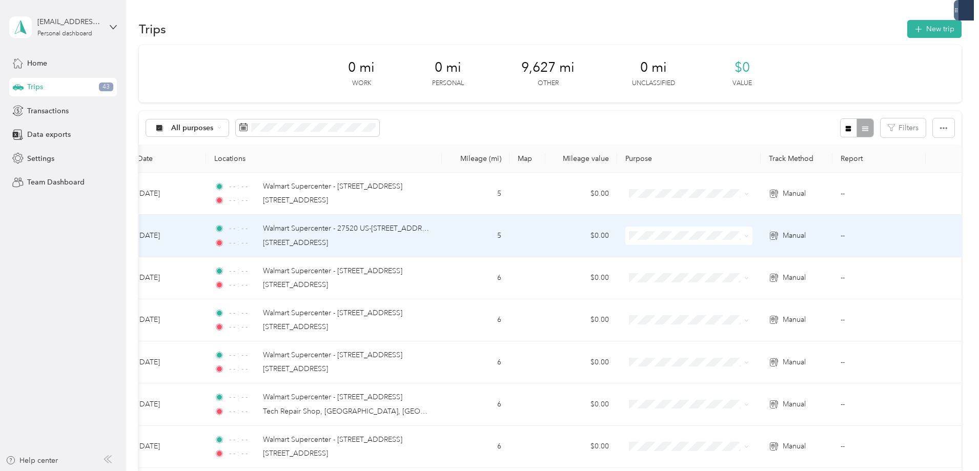
click at [832, 237] on td "--" at bounding box center [878, 236] width 93 height 42
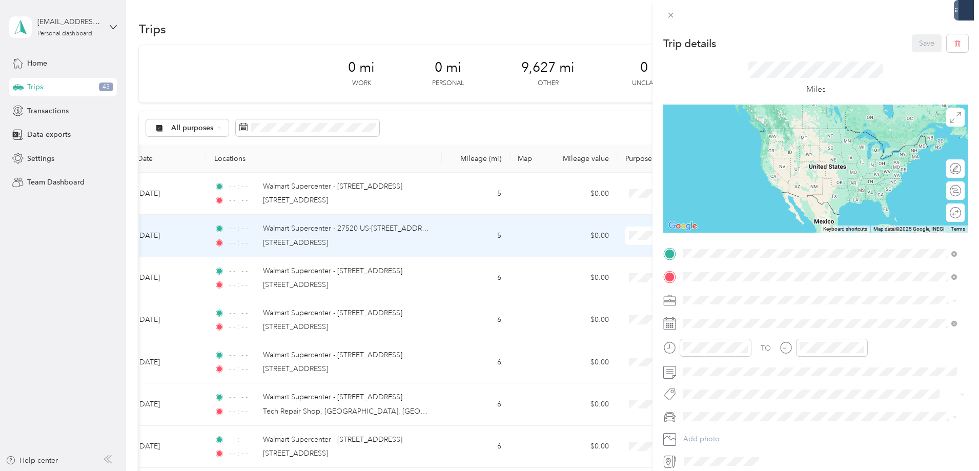
click at [916, 45] on div "Save" at bounding box center [940, 43] width 57 height 18
click at [704, 357] on ol "Work Personal Doordash Other Charity Medical Moving Commute" at bounding box center [819, 380] width 281 height 143
click at [708, 353] on div "Doordash" at bounding box center [820, 348] width 266 height 11
click at [912, 40] on button "Save" at bounding box center [927, 43] width 30 height 18
click at [956, 20] on icon at bounding box center [956, 19] width 8 height 9
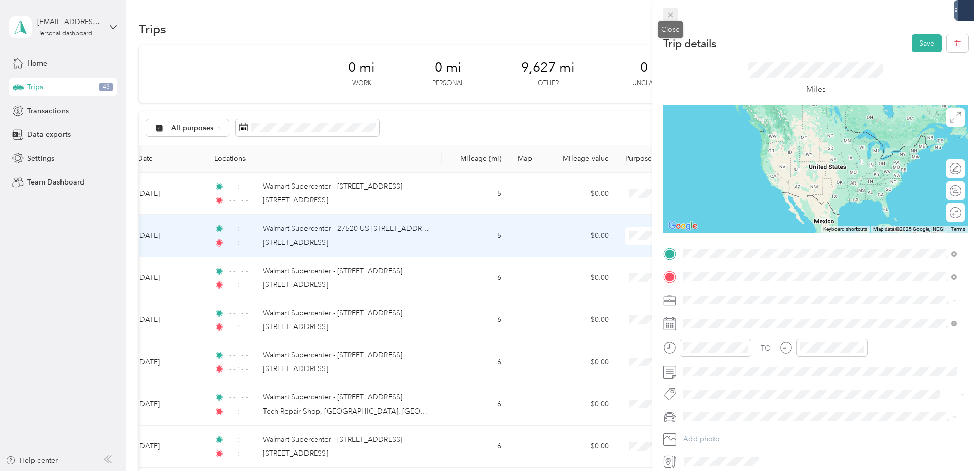
click at [668, 14] on icon at bounding box center [670, 15] width 9 height 9
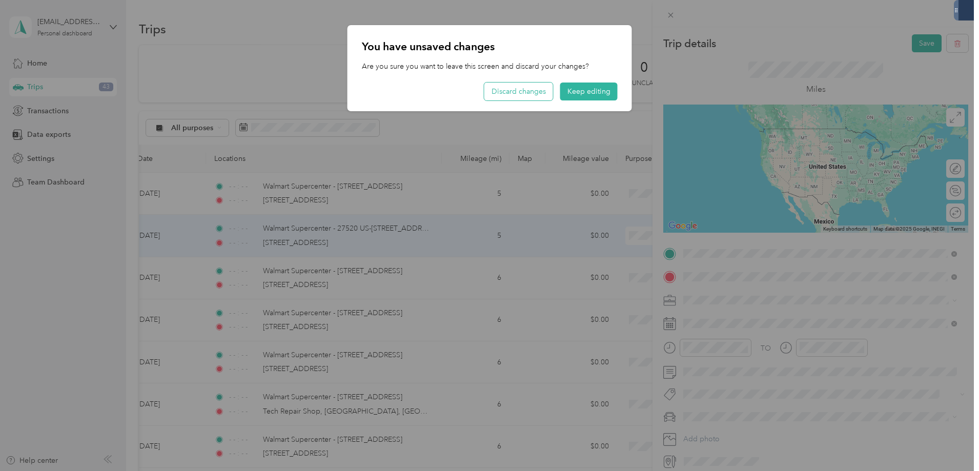
click at [513, 88] on button "Discard changes" at bounding box center [518, 91] width 69 height 18
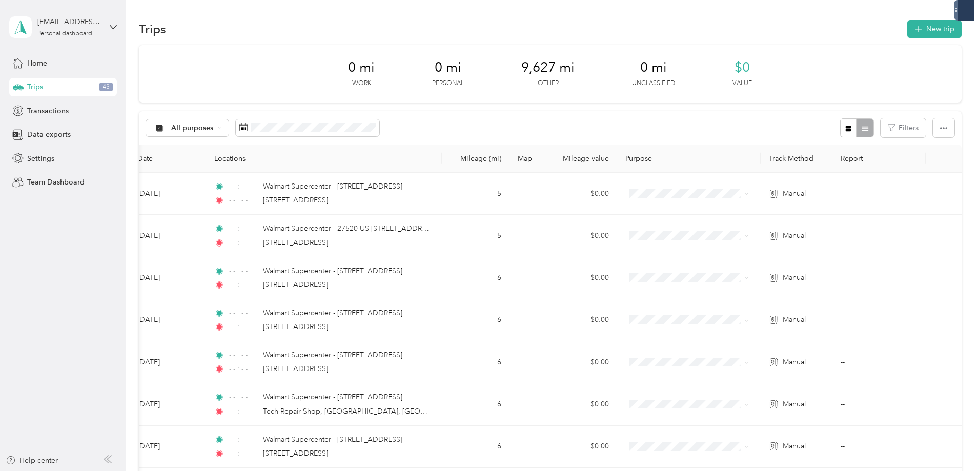
click at [746, 70] on span "$0" at bounding box center [741, 67] width 15 height 16
click at [214, 127] on span "All purposes" at bounding box center [192, 128] width 43 height 7
click at [274, 85] on div "0 mi Work 0 mi Personal 9,627 mi Other 0 mi Unclassified $0 Value" at bounding box center [550, 73] width 822 height 57
click at [880, 129] on button "Filters" at bounding box center [902, 127] width 45 height 19
click at [933, 126] on button "button" at bounding box center [944, 127] width 22 height 19
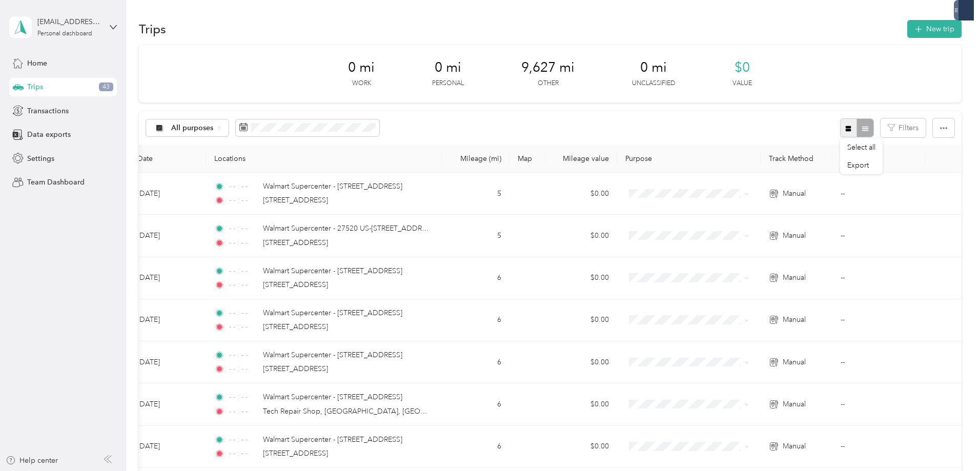
click at [845, 130] on icon "button" at bounding box center [848, 129] width 6 height 6
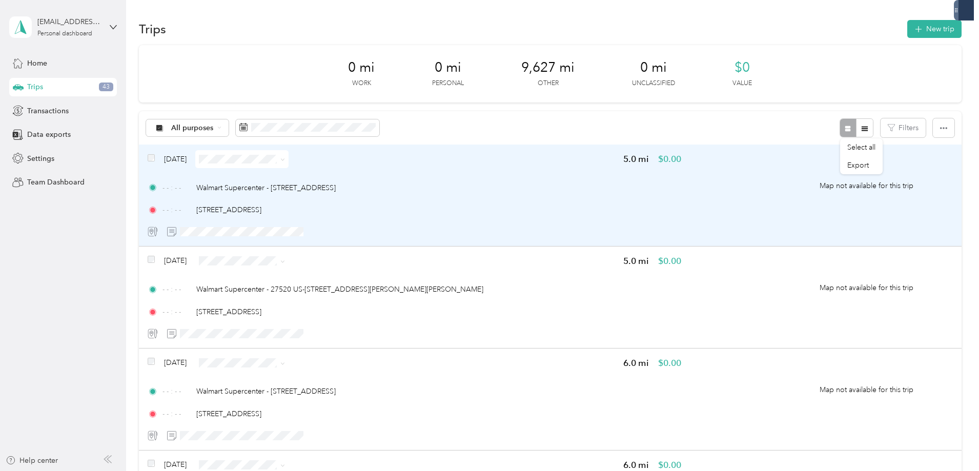
click at [788, 185] on span "Map not available for this trip" at bounding box center [866, 186] width 172 height 72
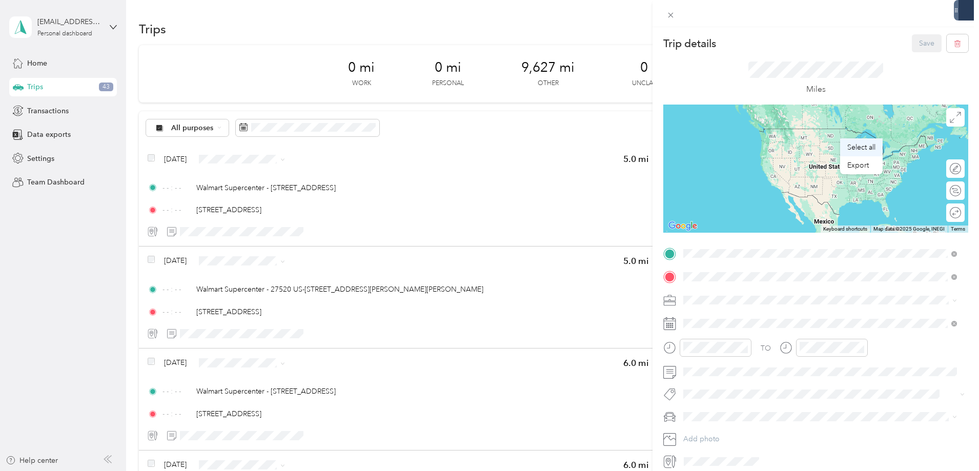
click at [857, 146] on span "Select all" at bounding box center [861, 147] width 28 height 9
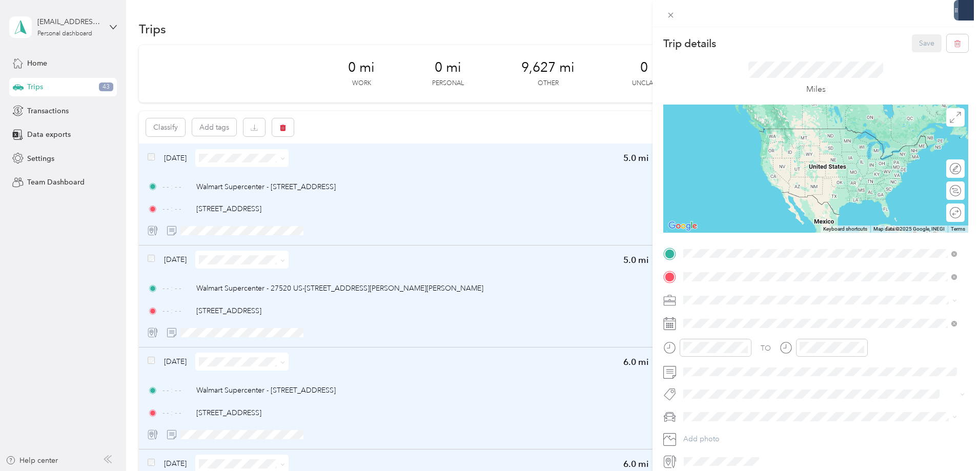
click at [914, 44] on div "Save" at bounding box center [940, 43] width 57 height 18
click at [672, 349] on icon at bounding box center [669, 347] width 13 height 13
click at [709, 358] on ol "Work Personal Doordash Other Charity Medical Moving Commute" at bounding box center [819, 374] width 281 height 143
click at [719, 349] on div "Doordash" at bounding box center [820, 348] width 266 height 11
click at [915, 39] on button "Save" at bounding box center [927, 43] width 30 height 18
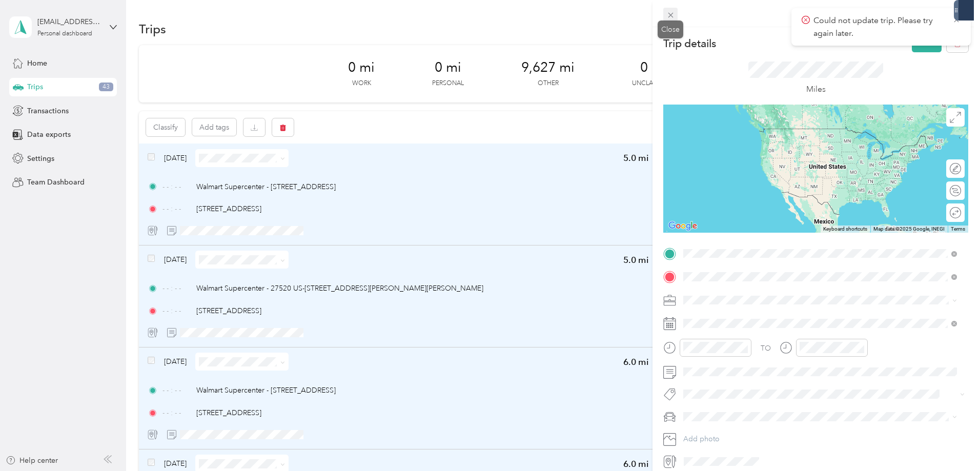
click at [671, 18] on icon at bounding box center [670, 15] width 9 height 9
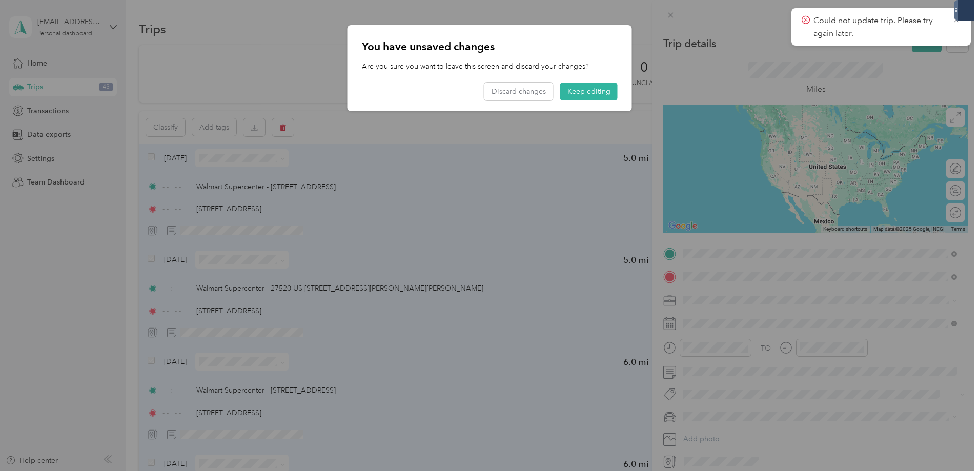
click at [556, 95] on div "Discard changes Keep editing" at bounding box center [550, 91] width 133 height 18
click at [538, 96] on button "Discard changes" at bounding box center [518, 91] width 69 height 18
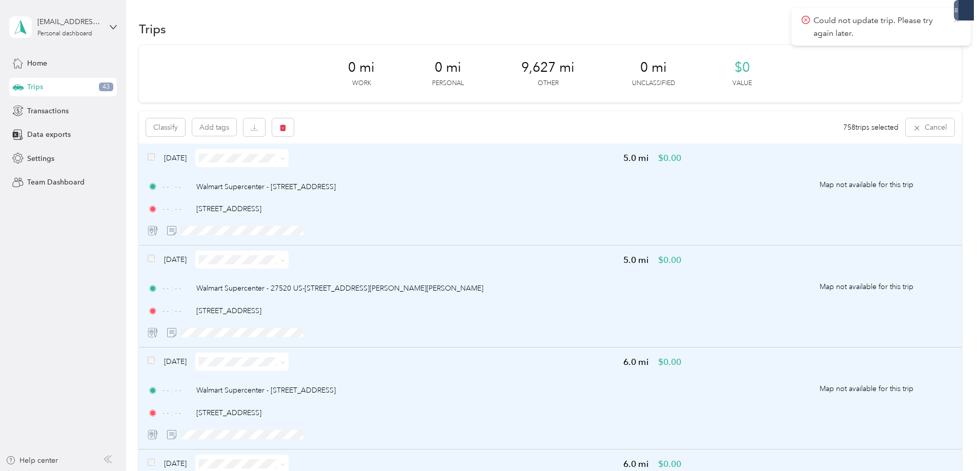
click at [956, 21] on icon at bounding box center [956, 19] width 8 height 9
click at [39, 160] on span "Settings" at bounding box center [40, 158] width 27 height 11
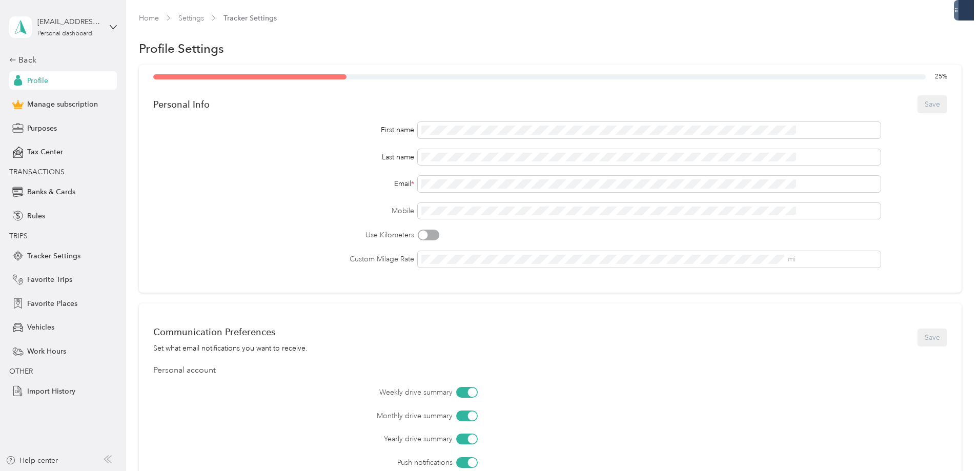
click at [171, 244] on div "25 % Personal Info Save First name Last name Email * Mobile Use Kilometers Cust…" at bounding box center [550, 350] width 822 height 570
click at [16, 58] on div "Back" at bounding box center [60, 60] width 102 height 12
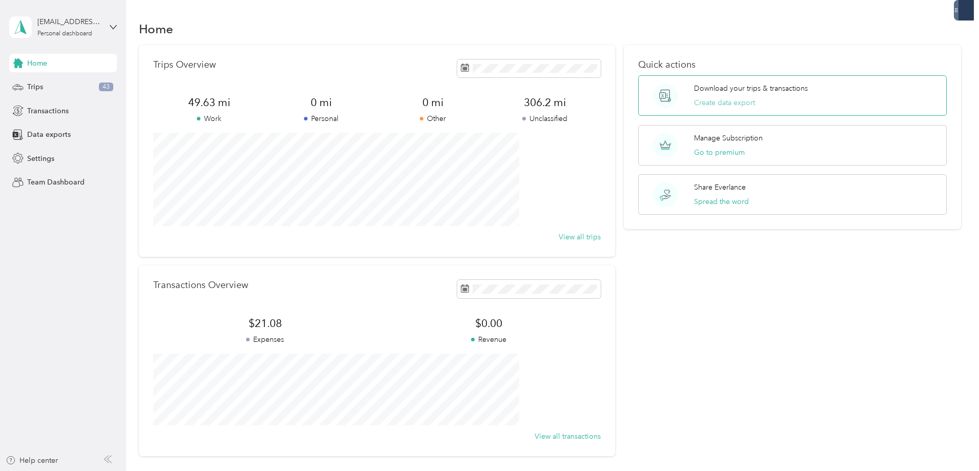
click at [702, 101] on button "Create data export" at bounding box center [724, 102] width 61 height 11
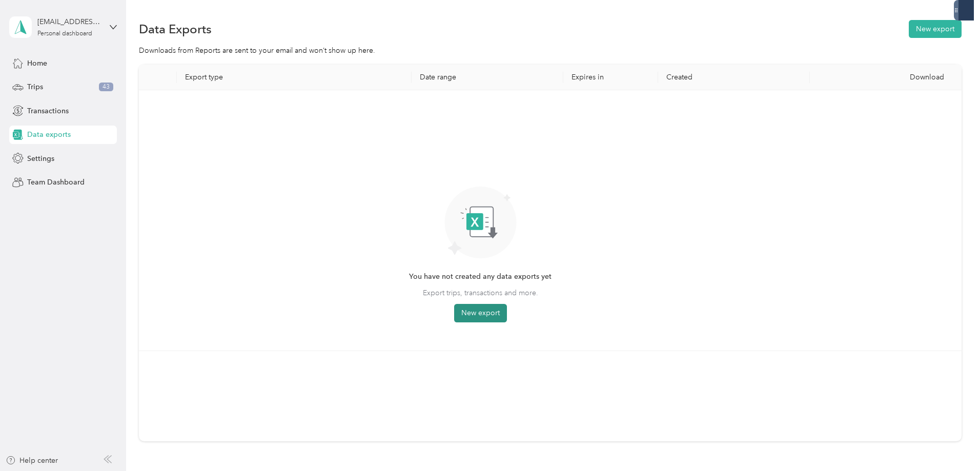
click at [507, 311] on button "New export" at bounding box center [480, 313] width 53 height 18
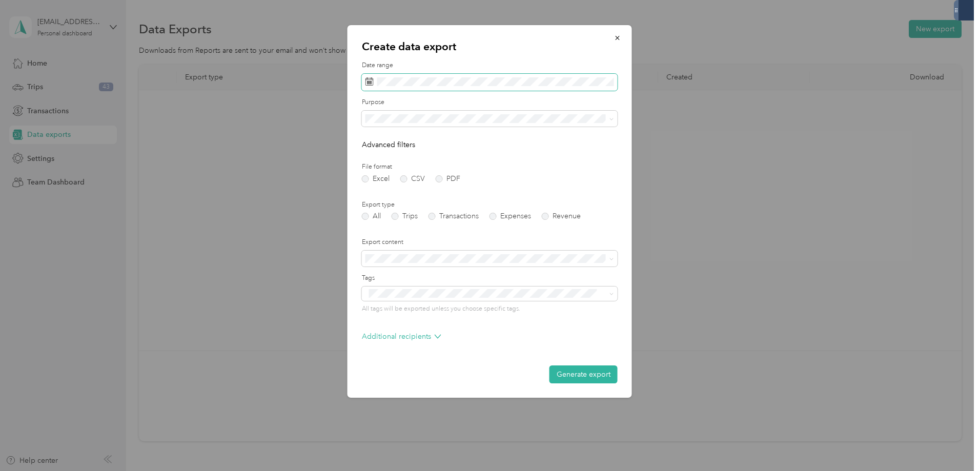
click at [367, 80] on icon at bounding box center [369, 81] width 8 height 8
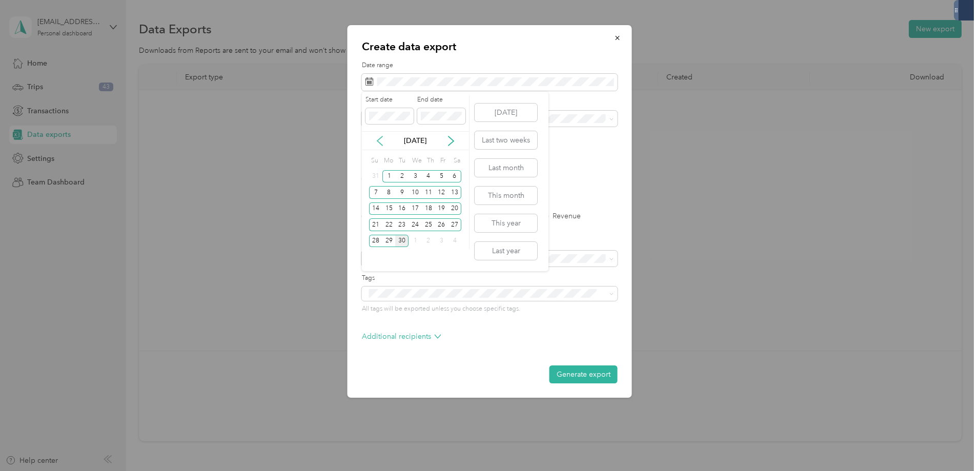
click at [380, 142] on icon at bounding box center [380, 141] width 10 height 10
click at [380, 141] on icon at bounding box center [380, 141] width 10 height 10
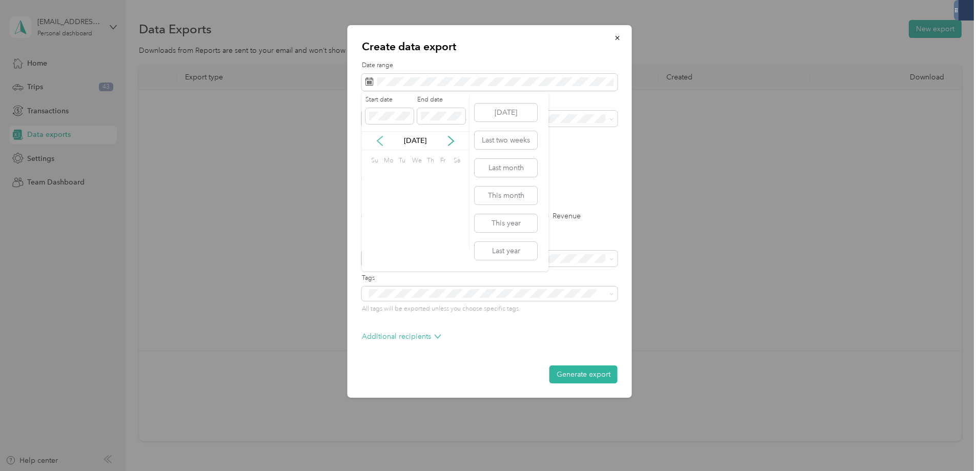
click at [380, 141] on icon at bounding box center [380, 141] width 10 height 10
click at [379, 141] on icon at bounding box center [380, 141] width 10 height 10
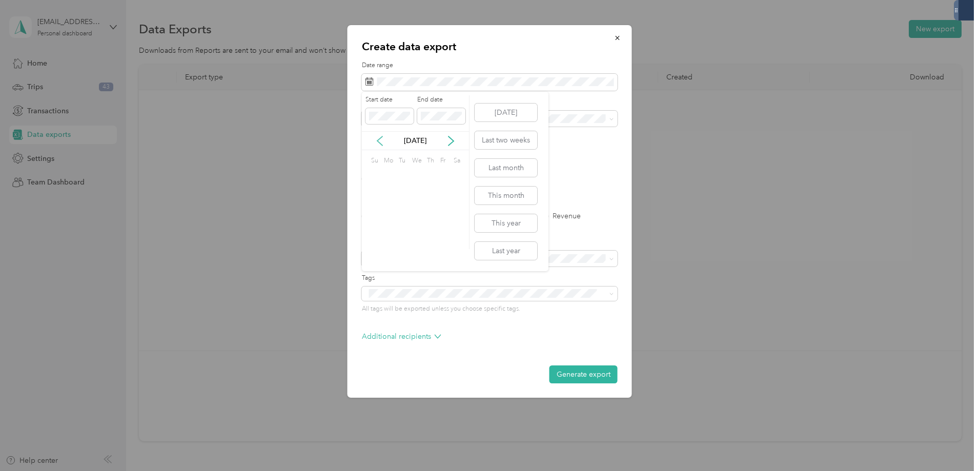
click at [379, 141] on icon at bounding box center [380, 141] width 10 height 10
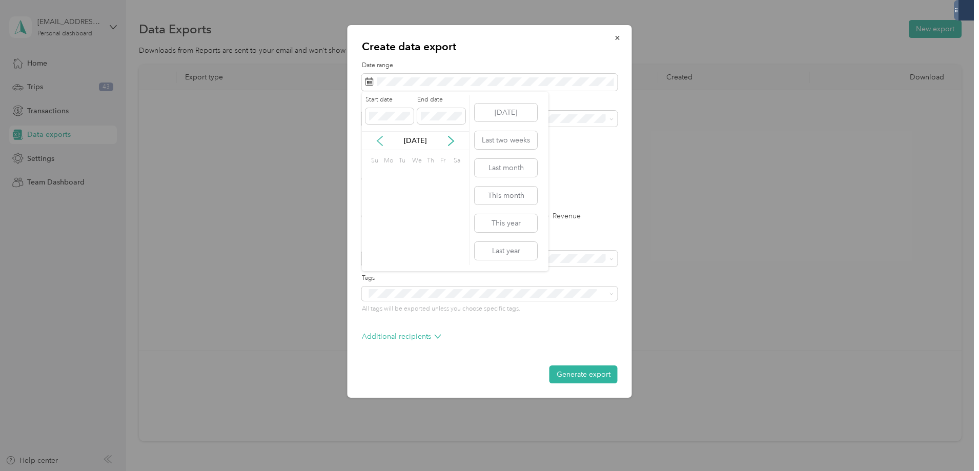
click at [379, 141] on icon at bounding box center [380, 141] width 10 height 10
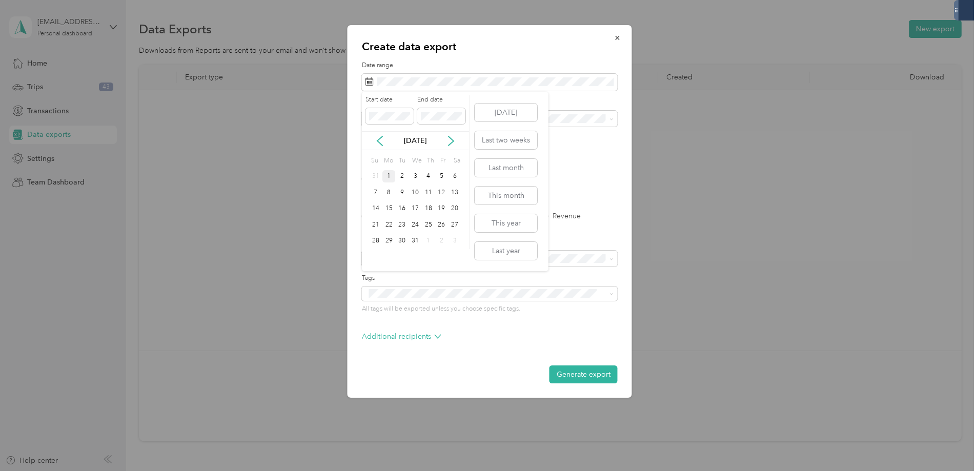
click at [391, 175] on div "1" at bounding box center [388, 176] width 13 height 13
click at [498, 252] on button "Last year" at bounding box center [506, 251] width 63 height 18
click at [437, 178] on label "PDF" at bounding box center [448, 178] width 25 height 7
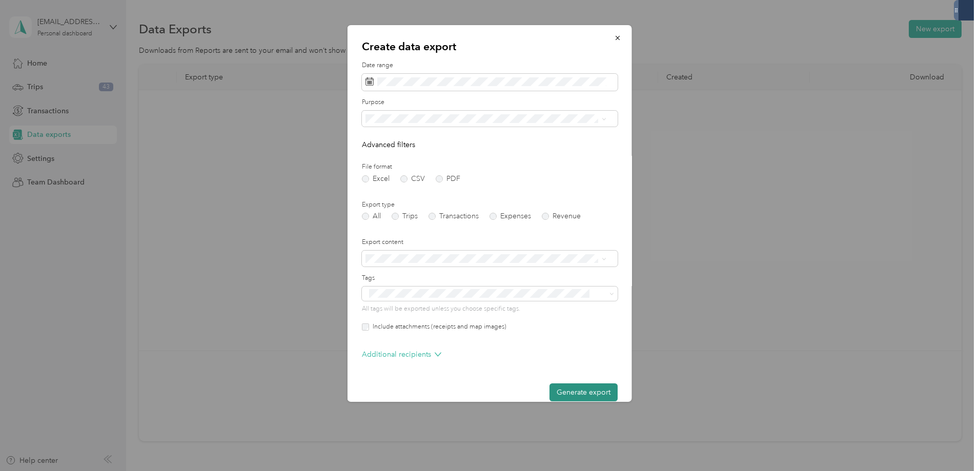
click at [554, 389] on button "Generate export" at bounding box center [583, 392] width 68 height 18
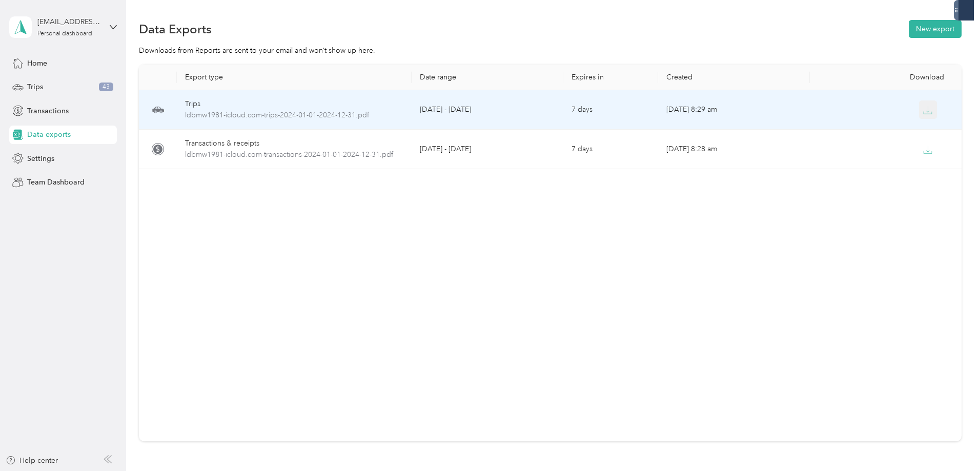
click at [923, 113] on icon "button" at bounding box center [927, 110] width 9 height 9
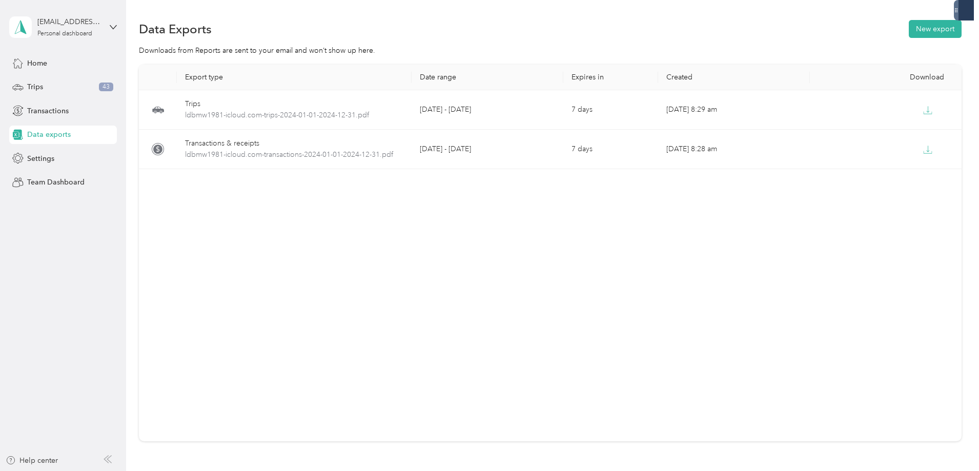
drag, startPoint x: 905, startPoint y: 1, endPoint x: 950, endPoint y: 35, distance: 55.9
click at [950, 35] on div "Data Exports New export" at bounding box center [550, 29] width 822 height 22
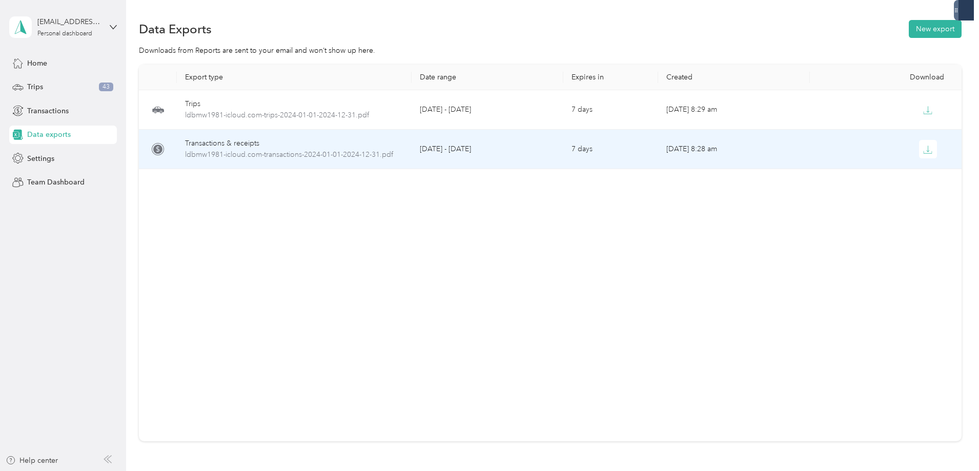
drag, startPoint x: 441, startPoint y: 167, endPoint x: 428, endPoint y: 164, distance: 13.1
click at [438, 167] on td "[DATE] - [DATE]" at bounding box center [487, 149] width 152 height 39
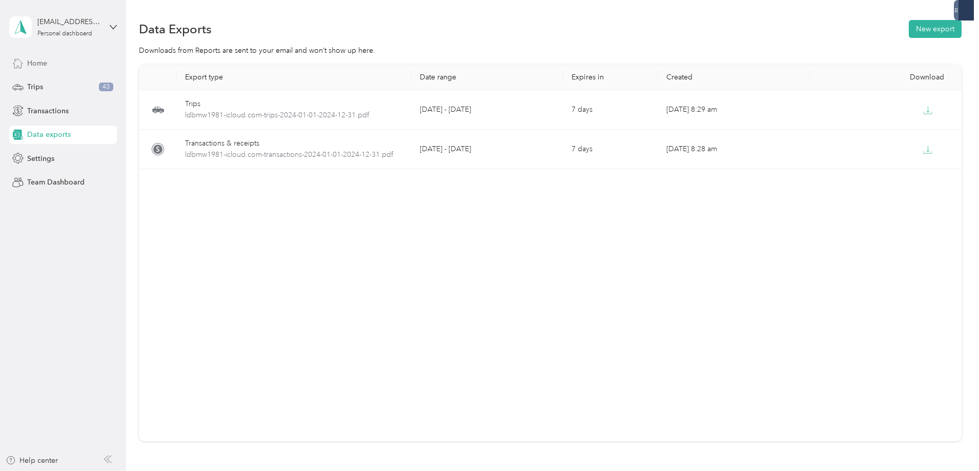
click at [37, 67] on span "Home" at bounding box center [37, 63] width 20 height 11
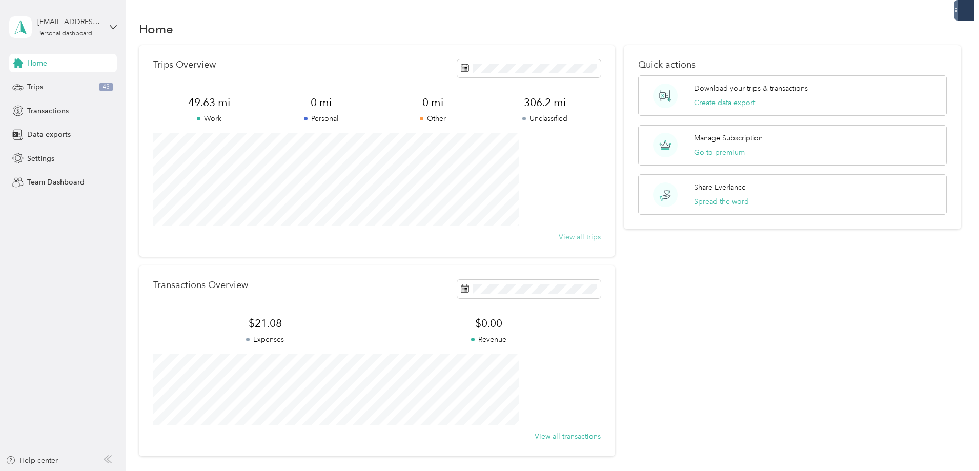
click at [564, 236] on button "View all trips" at bounding box center [580, 237] width 42 height 11
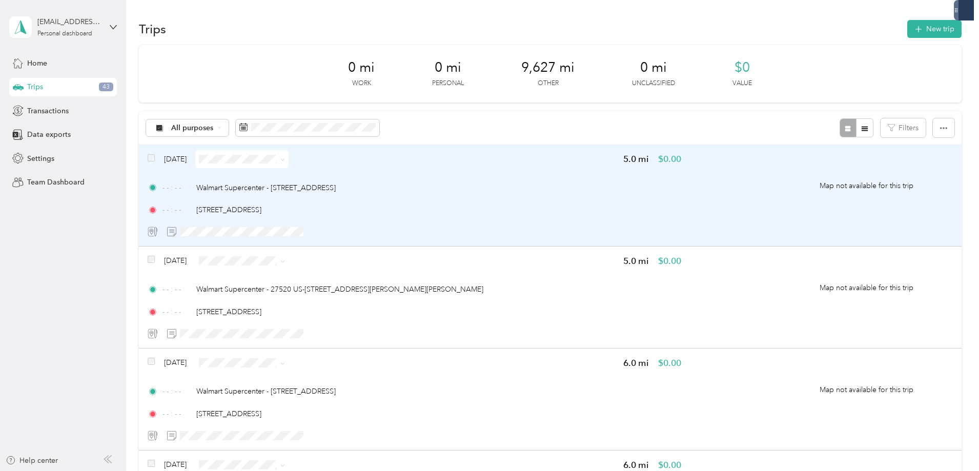
click at [658, 158] on span "$0.00" at bounding box center [669, 159] width 23 height 13
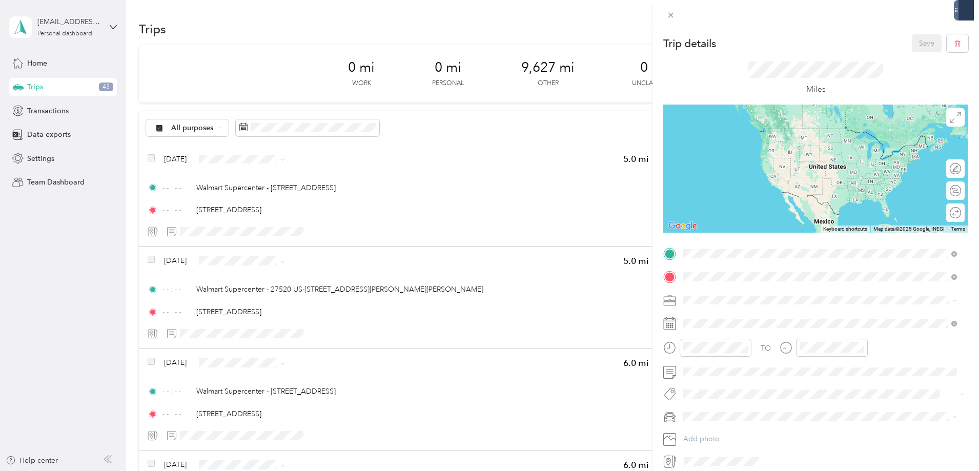
click at [665, 277] on icon at bounding box center [669, 277] width 13 height 13
click at [782, 311] on div "[STREET_ADDRESS]" at bounding box center [814, 307] width 254 height 11
click at [740, 311] on span "[STREET_ADDRESS][US_STATE]" at bounding box center [754, 307] width 102 height 9
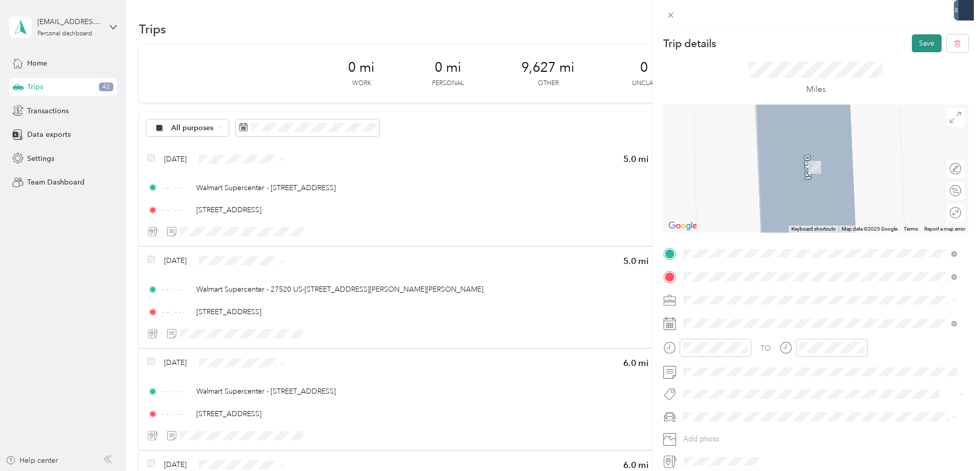
click at [913, 39] on button "Save" at bounding box center [927, 43] width 30 height 18
click at [956, 22] on icon at bounding box center [956, 19] width 8 height 9
click at [80, 244] on div "Trip details Save This trip cannot be edited because it is either under review,…" at bounding box center [489, 235] width 979 height 471
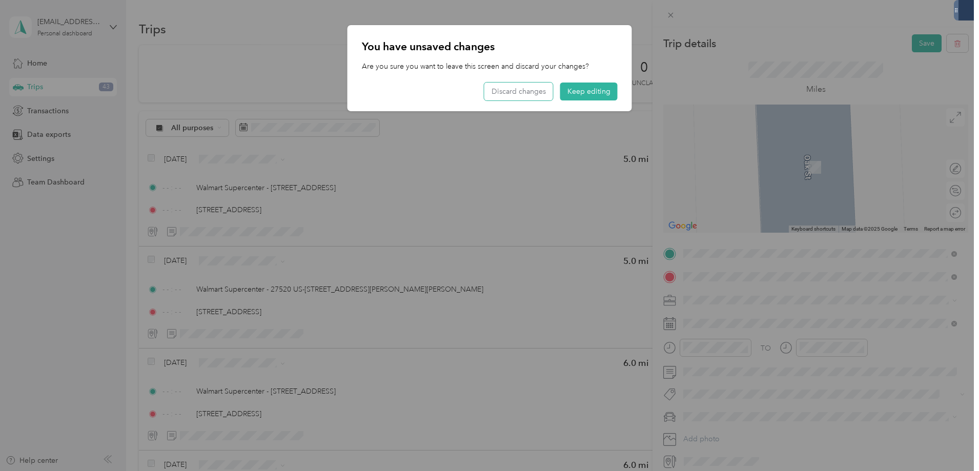
drag, startPoint x: 548, startPoint y: 92, endPoint x: 350, endPoint y: 116, distance: 199.3
click at [548, 92] on button "Discard changes" at bounding box center [518, 91] width 69 height 18
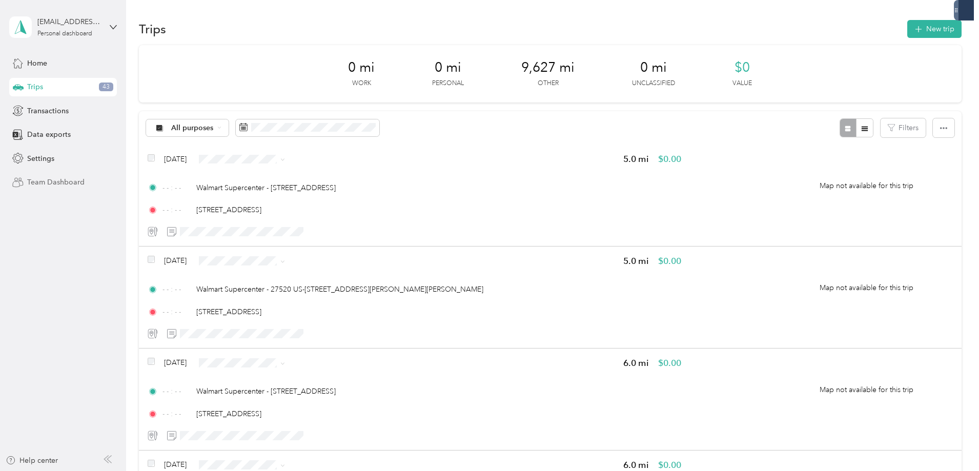
click at [43, 184] on span "Team Dashboard" at bounding box center [55, 182] width 57 height 11
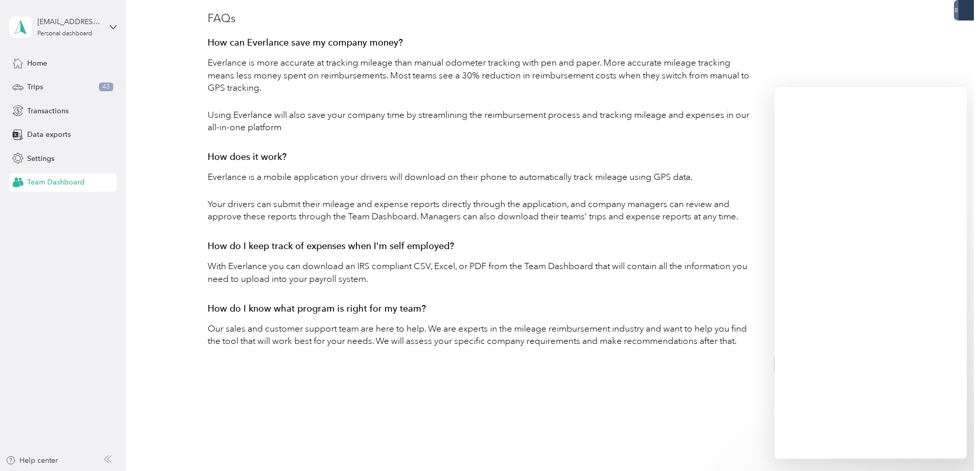
scroll to position [477, 0]
click at [56, 110] on span "Transactions" at bounding box center [48, 111] width 42 height 11
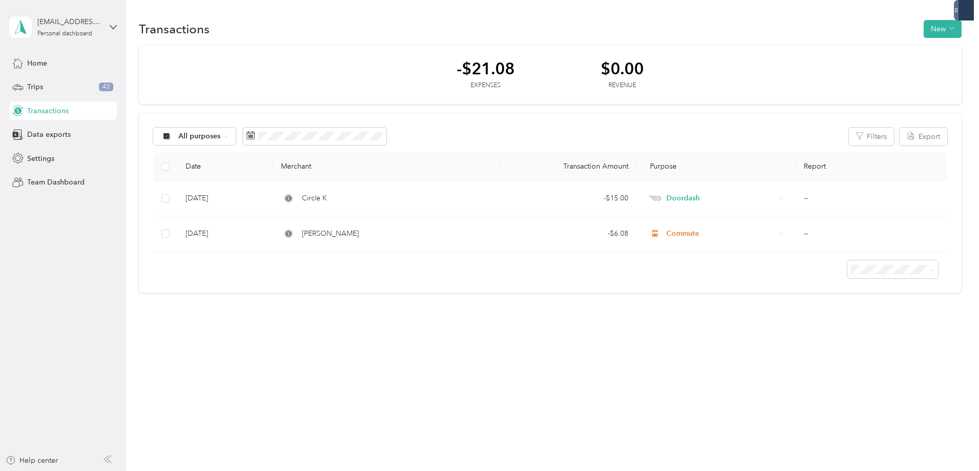
drag, startPoint x: 780, startPoint y: 332, endPoint x: 881, endPoint y: 417, distance: 131.7
click at [881, 417] on div "Transactions New -$21.08 Expenses $0.00 Revenue All purposes Filters Export Dat…" at bounding box center [550, 235] width 848 height 471
click at [38, 82] on span "Trips" at bounding box center [35, 86] width 16 height 11
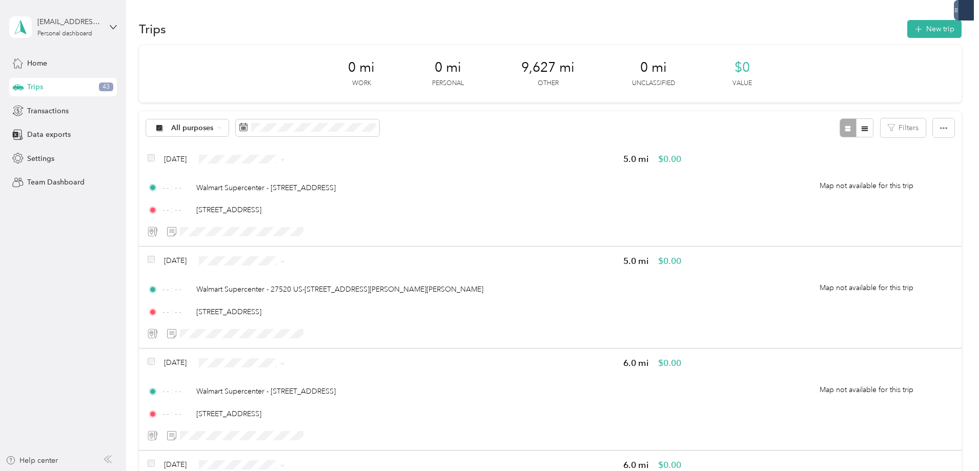
click at [741, 66] on span "$0" at bounding box center [741, 67] width 15 height 16
click at [940, 130] on icon "button" at bounding box center [943, 128] width 7 height 7
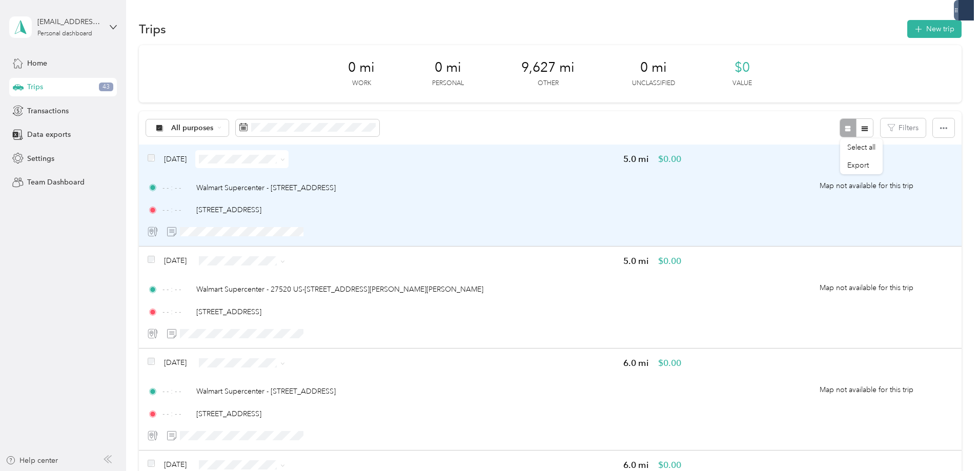
click at [780, 166] on span "Map not available for this trip" at bounding box center [866, 186] width 172 height 72
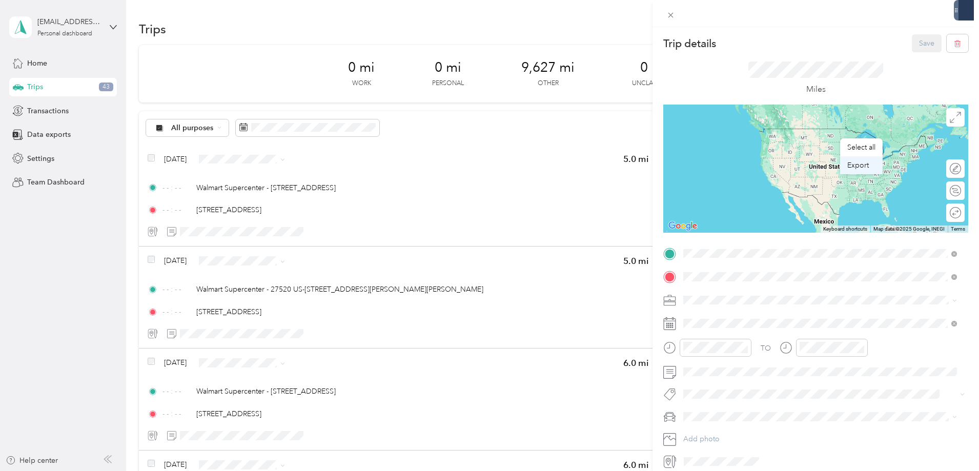
click at [854, 168] on span "Export" at bounding box center [858, 165] width 22 height 9
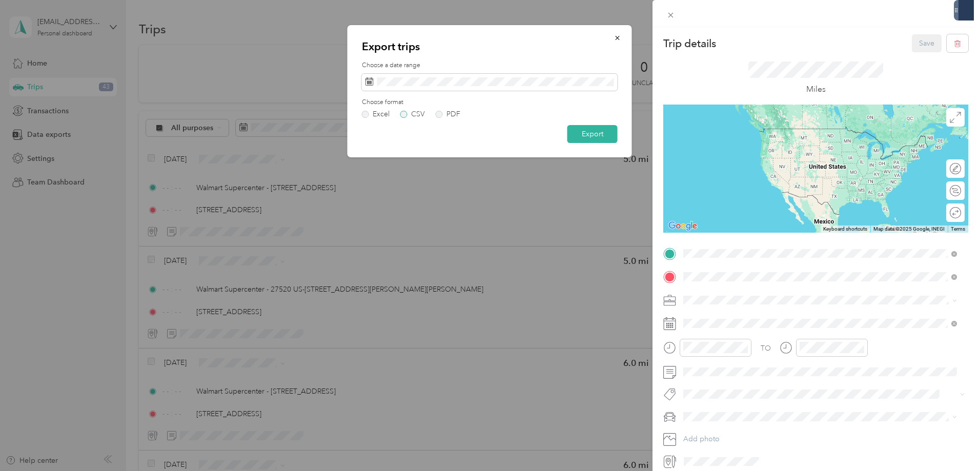
click at [402, 114] on label "CSV" at bounding box center [412, 114] width 25 height 7
click at [588, 134] on button "Export" at bounding box center [592, 134] width 50 height 18
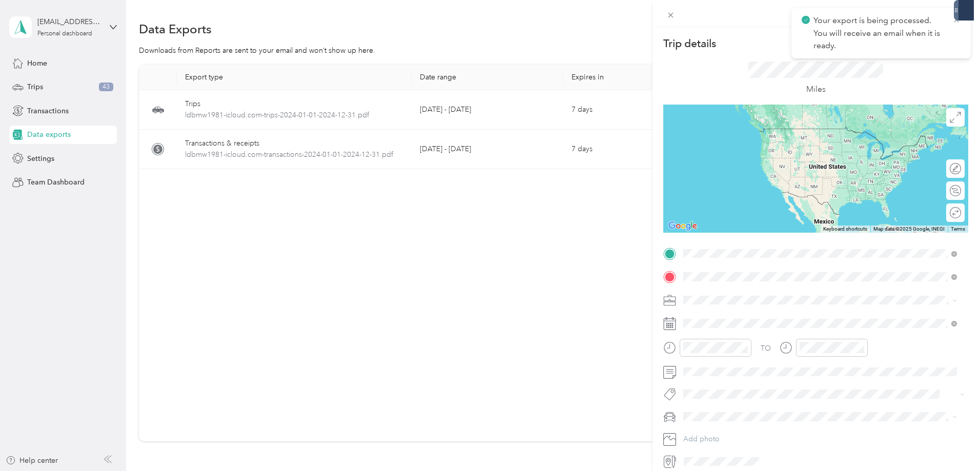
click at [957, 20] on div at bounding box center [956, 10] width 5 height 20
click at [32, 88] on div "Trip details Save This trip cannot be edited because it is either under review,…" at bounding box center [489, 235] width 979 height 471
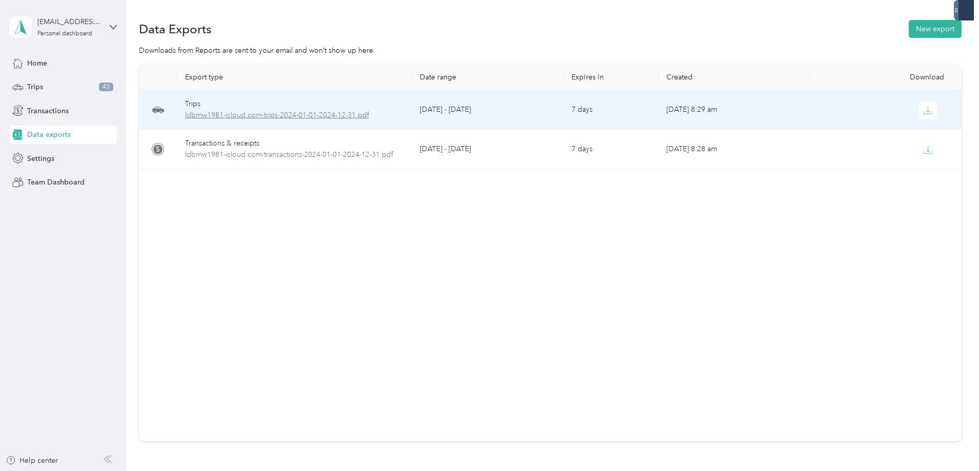
click at [331, 113] on span "ldbmw1981-icloud.com-trips-2024-01-01-2024-12-31.pdf" at bounding box center [294, 115] width 218 height 11
click at [391, 114] on span "ldbmw1981-icloud.com-trips-2024-01-01-2024-12-31.pdf" at bounding box center [294, 115] width 218 height 11
click at [312, 116] on span "ldbmw1981-icloud.com-trips-2024-01-01-2024-12-31.pdf" at bounding box center [294, 115] width 218 height 11
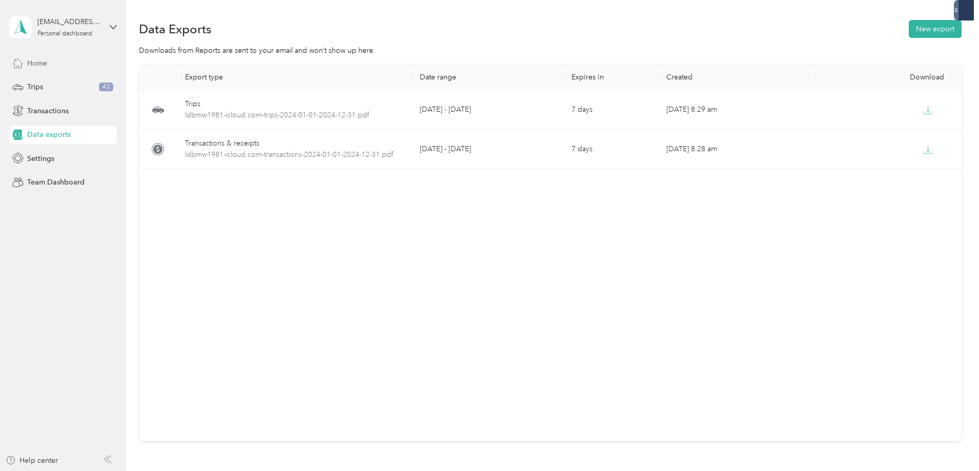
click at [40, 64] on span "Home" at bounding box center [37, 63] width 20 height 11
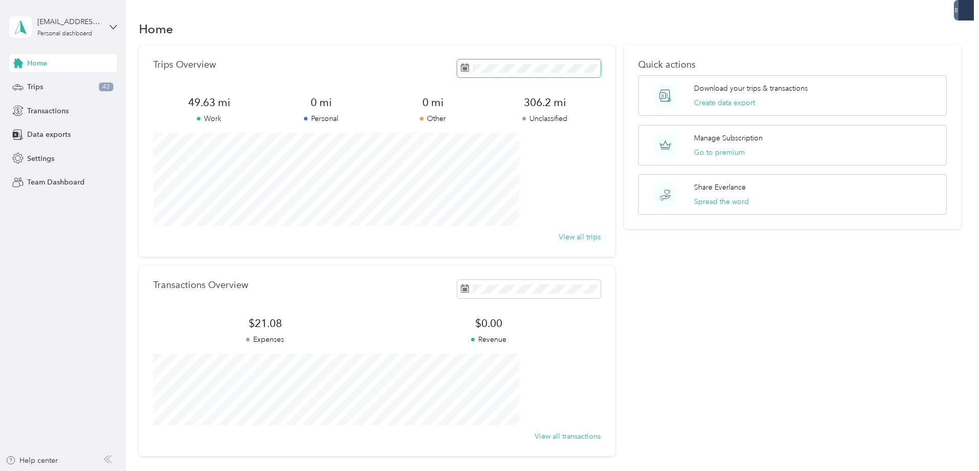
click at [461, 69] on icon at bounding box center [465, 68] width 8 height 8
click at [461, 65] on icon at bounding box center [465, 68] width 8 height 8
click at [559, 237] on button "View all trips" at bounding box center [580, 237] width 42 height 11
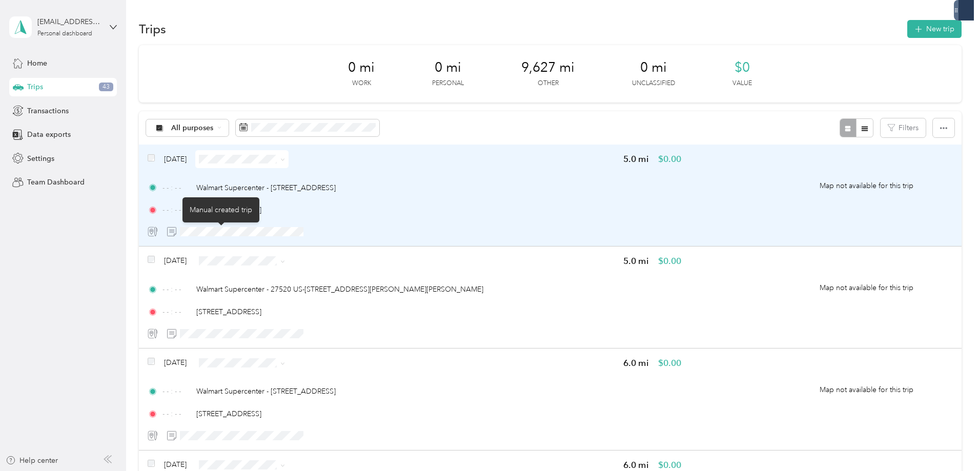
click at [154, 233] on icon at bounding box center [151, 231] width 5 height 7
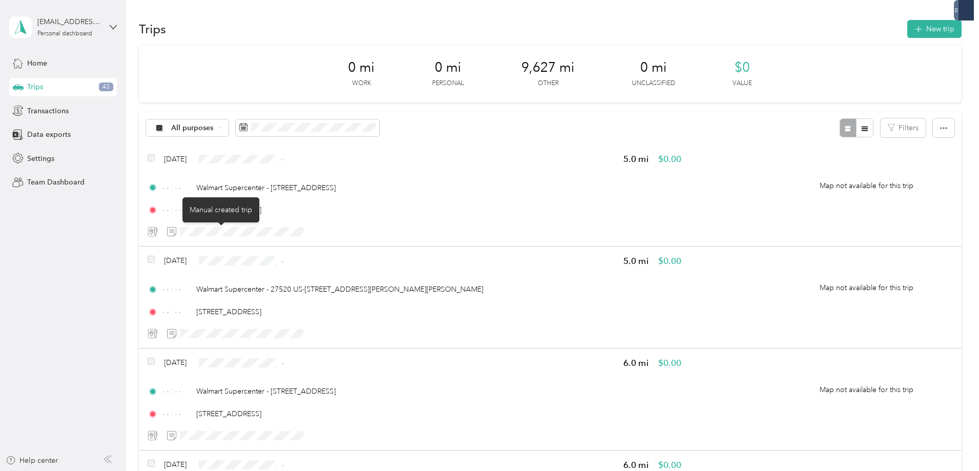
click at [225, 216] on div "Manual created trip" at bounding box center [220, 209] width 77 height 25
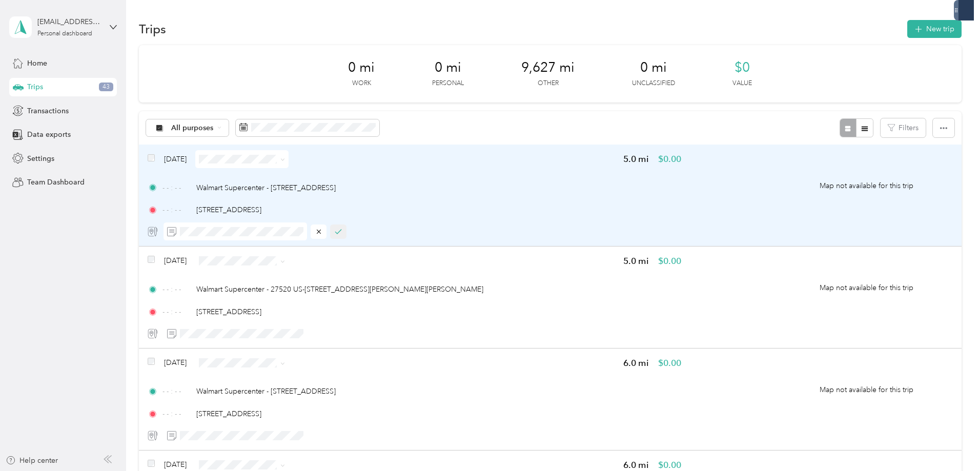
click at [342, 233] on icon "button" at bounding box center [338, 231] width 7 height 7
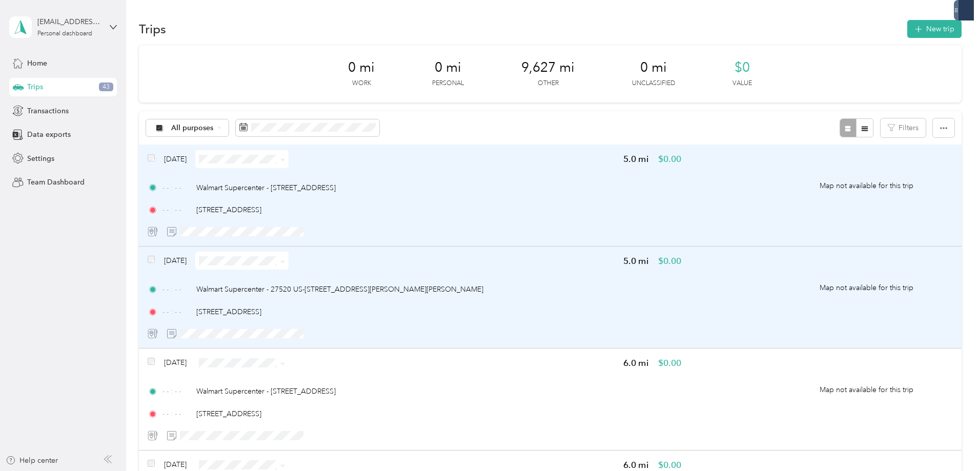
click at [658, 260] on span "$0.00" at bounding box center [669, 261] width 23 height 13
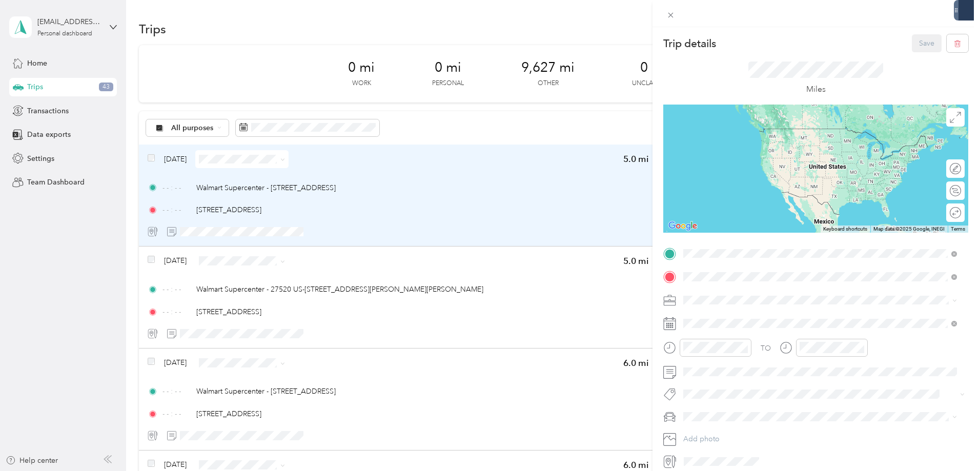
click at [706, 290] on li "Walmart Supercenter - 27520 US-[STREET_ADDRESS][PERSON_NAME][PERSON_NAME]" at bounding box center [819, 294] width 281 height 29
click at [666, 275] on icon at bounding box center [669, 277] width 13 height 13
click at [715, 308] on span "[STREET_ADDRESS]" at bounding box center [719, 312] width 65 height 9
click at [696, 318] on li "Work" at bounding box center [819, 318] width 281 height 18
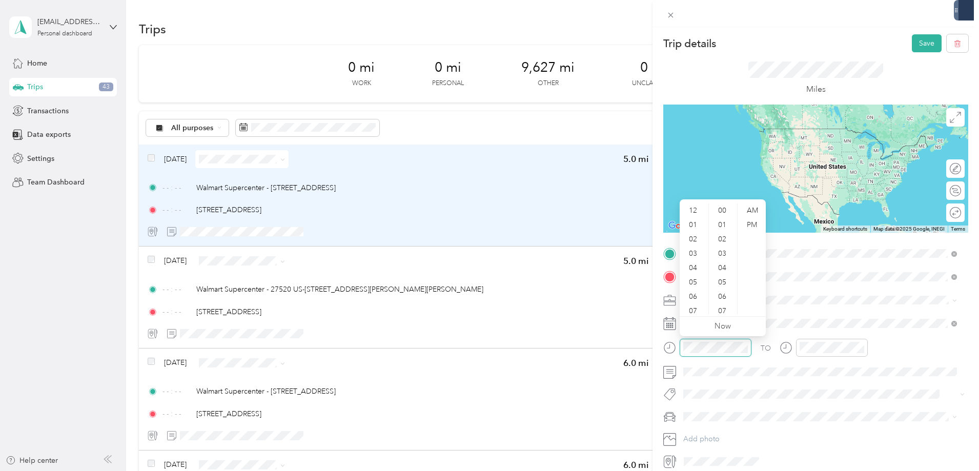
scroll to position [61, 0]
click at [699, 280] on div "09" at bounding box center [694, 278] width 25 height 14
click at [721, 279] on div "45" at bounding box center [723, 282] width 25 height 14
click at [751, 209] on div "AM" at bounding box center [751, 210] width 25 height 14
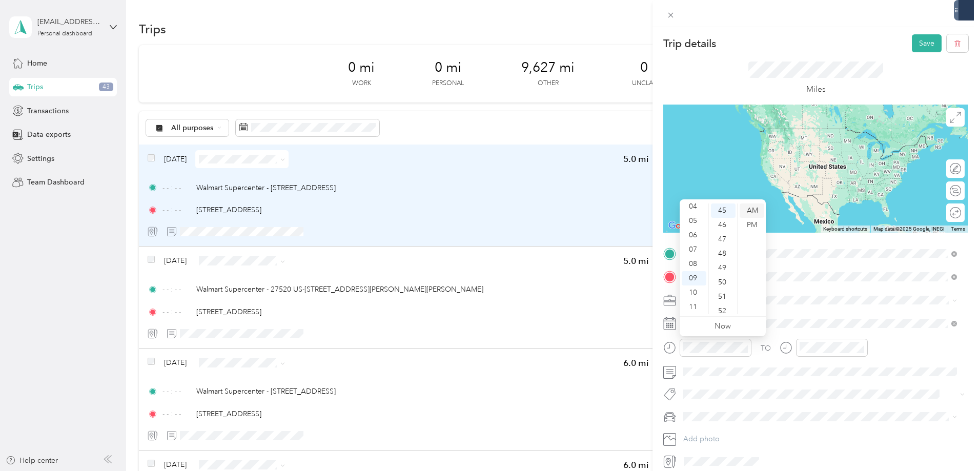
click at [751, 210] on div "AM" at bounding box center [751, 210] width 25 height 14
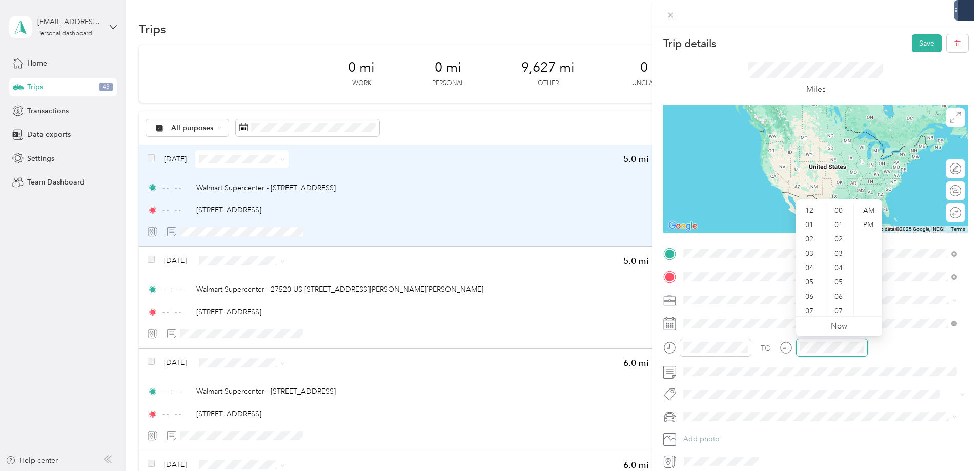
scroll to position [61, 0]
click at [809, 287] on div "10" at bounding box center [810, 292] width 25 height 14
click at [843, 284] on div "05" at bounding box center [839, 282] width 25 height 14
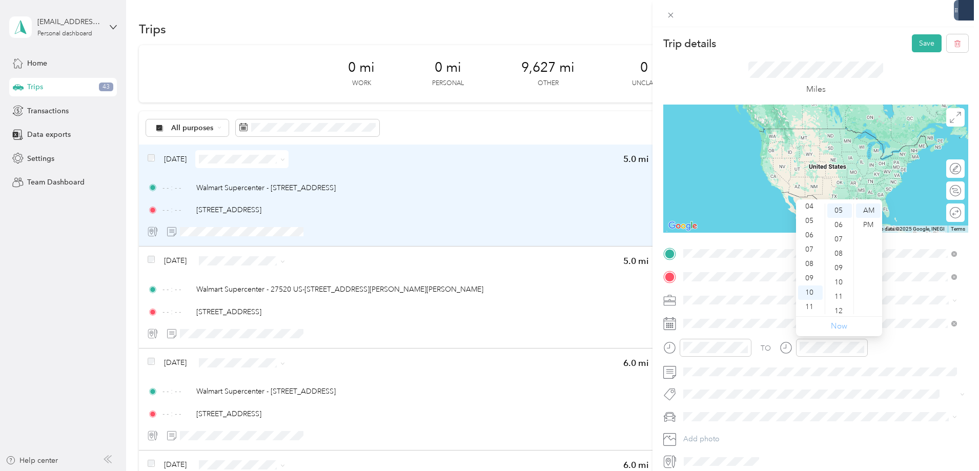
click at [839, 329] on link "Now" at bounding box center [839, 326] width 16 height 10
drag, startPoint x: 810, startPoint y: 296, endPoint x: 831, endPoint y: 247, distance: 52.8
click at [812, 285] on ul "12 01 02 03 04 05 06 07 08 09 10 11" at bounding box center [810, 258] width 29 height 111
click at [839, 312] on div "12" at bounding box center [839, 311] width 25 height 14
click at [868, 210] on div "AM" at bounding box center [868, 210] width 25 height 14
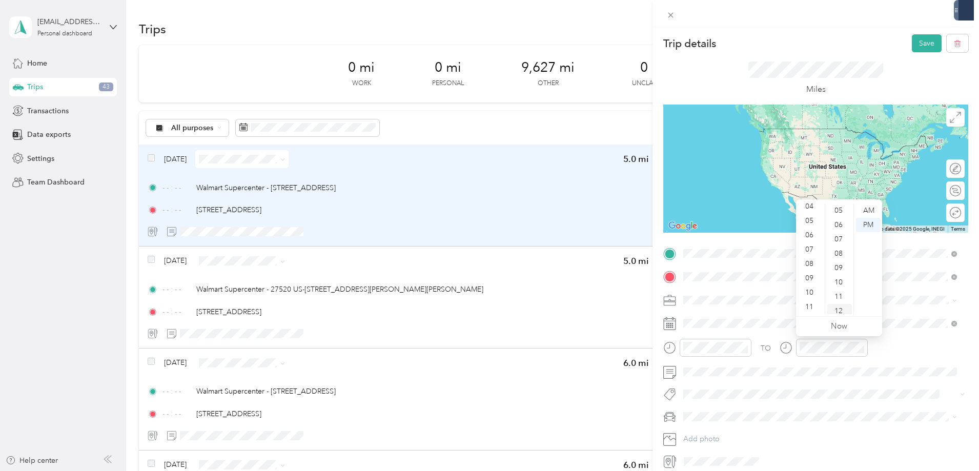
click at [842, 311] on div "12" at bounding box center [839, 311] width 25 height 14
click at [859, 209] on div "AM" at bounding box center [868, 210] width 25 height 14
click at [810, 289] on div "10" at bounding box center [810, 292] width 25 height 14
click at [834, 307] on div "12" at bounding box center [839, 311] width 25 height 14
click at [867, 209] on div "AM" at bounding box center [868, 210] width 25 height 14
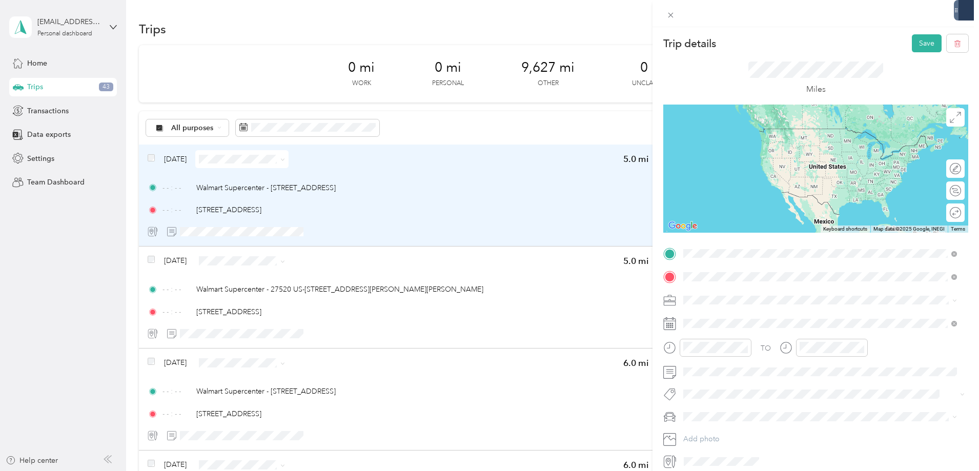
click at [879, 342] on div "TO" at bounding box center [815, 351] width 305 height 25
click at [334, 291] on div "Trip details Save This trip cannot be edited because it is either under review,…" at bounding box center [489, 235] width 979 height 471
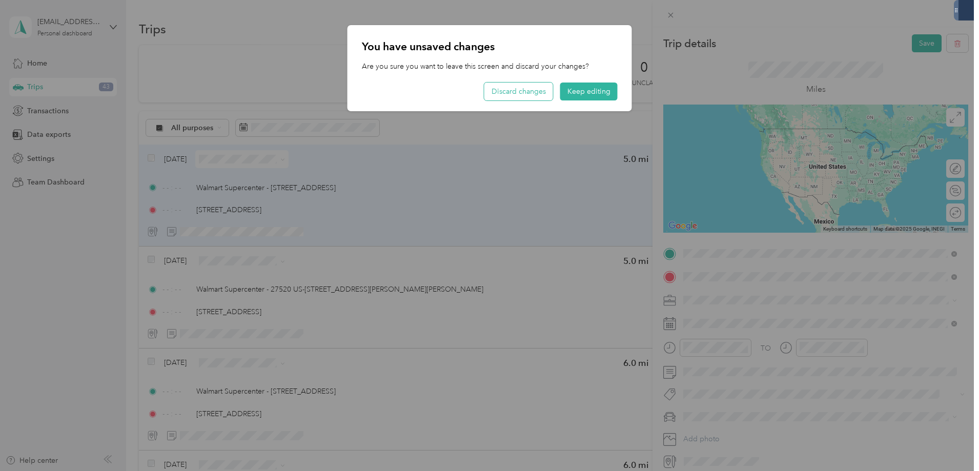
click at [537, 91] on button "Discard changes" at bounding box center [518, 91] width 69 height 18
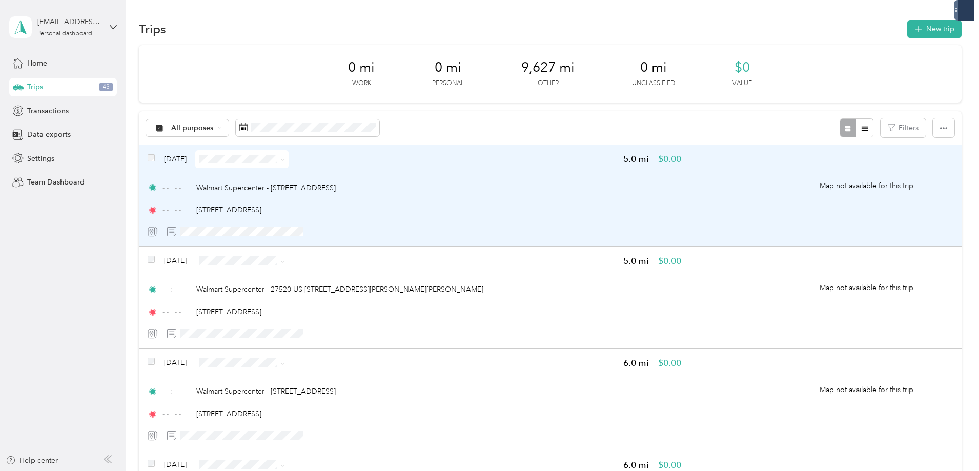
click at [109, 87] on span "43" at bounding box center [106, 86] width 14 height 9
click at [56, 114] on span "Transactions" at bounding box center [48, 111] width 42 height 11
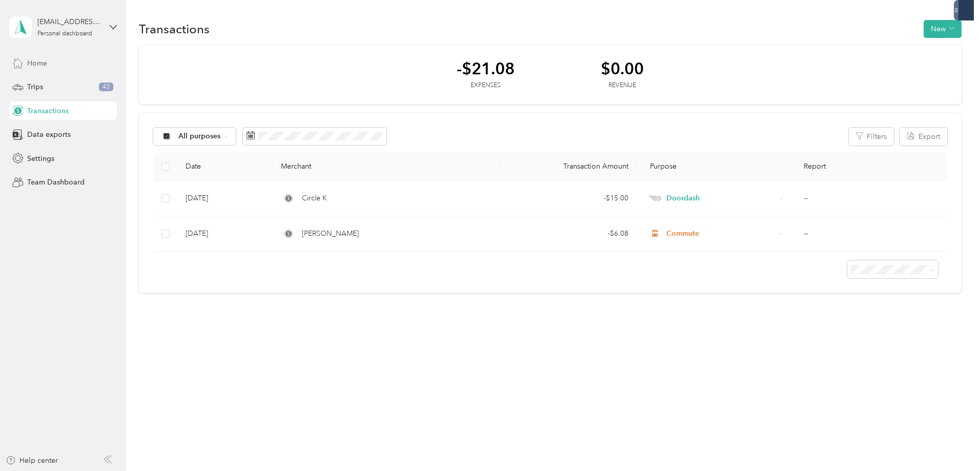
click at [36, 62] on span "Home" at bounding box center [37, 63] width 20 height 11
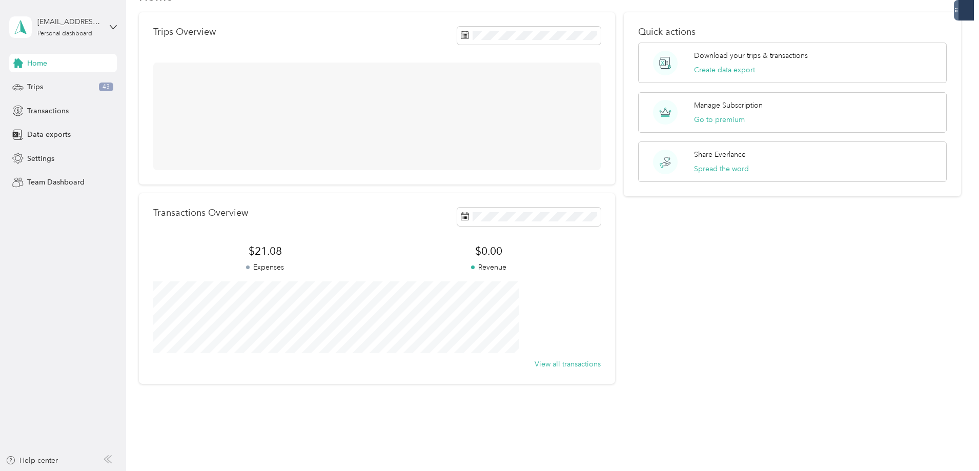
scroll to position [51, 0]
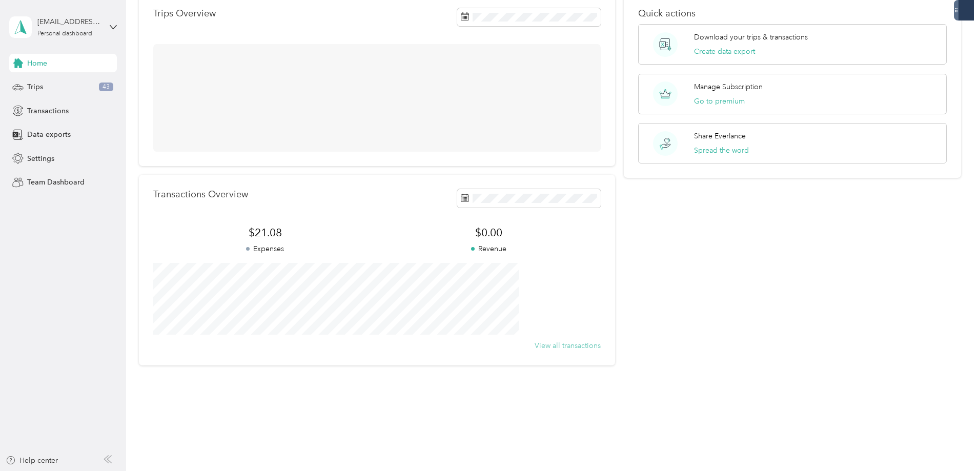
click at [534, 345] on button "View all transactions" at bounding box center [567, 345] width 66 height 11
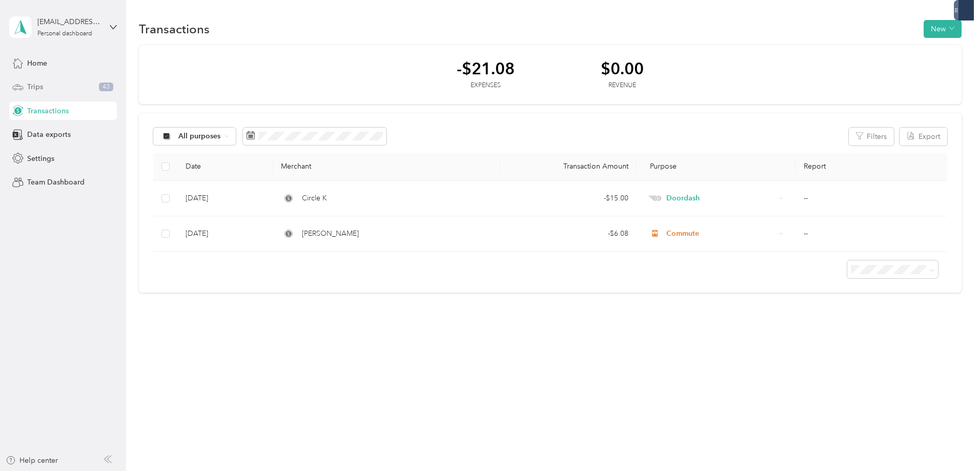
click at [38, 91] on span "Trips" at bounding box center [35, 86] width 16 height 11
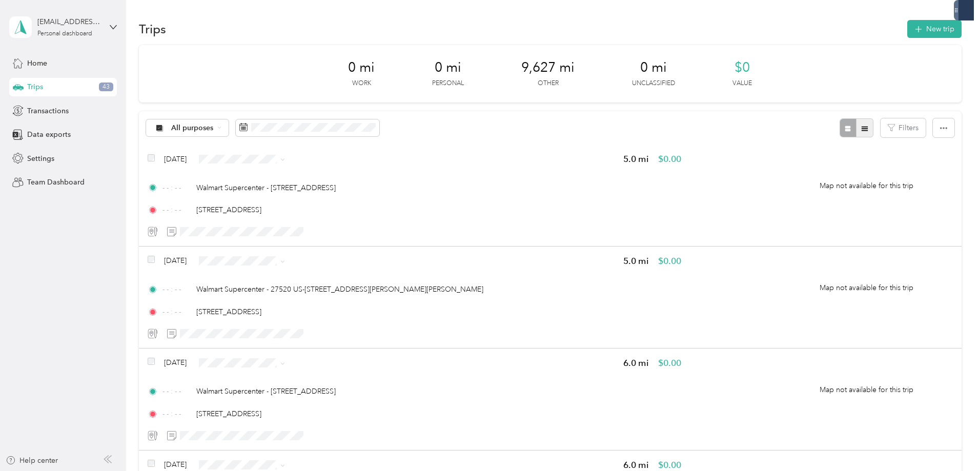
click at [856, 132] on button "button" at bounding box center [864, 127] width 17 height 19
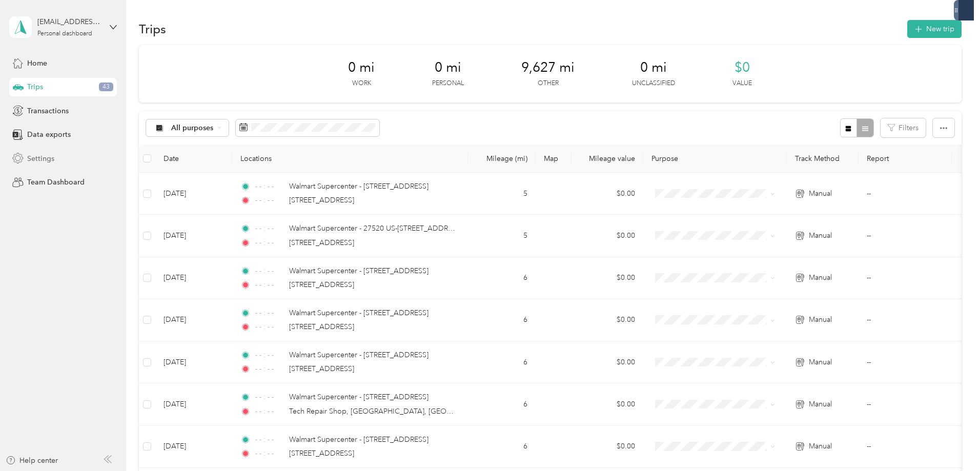
click at [32, 159] on span "Settings" at bounding box center [40, 158] width 27 height 11
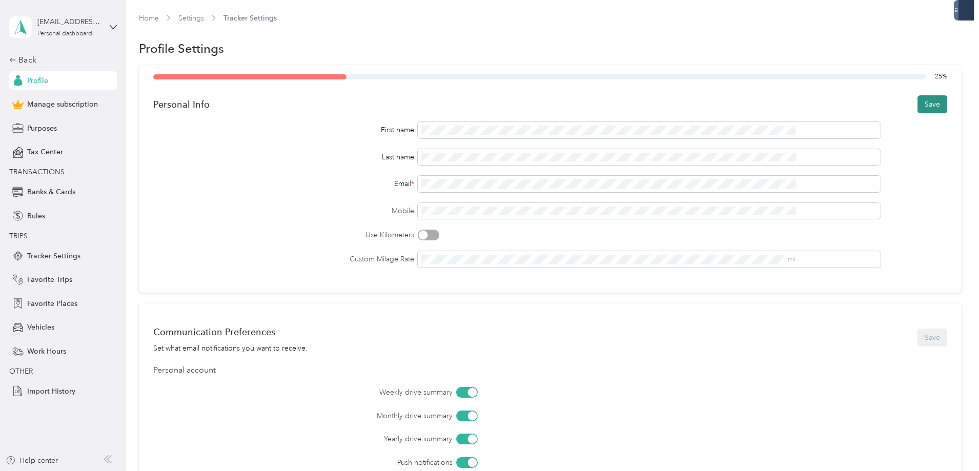
click at [917, 103] on button "Save" at bounding box center [932, 104] width 30 height 18
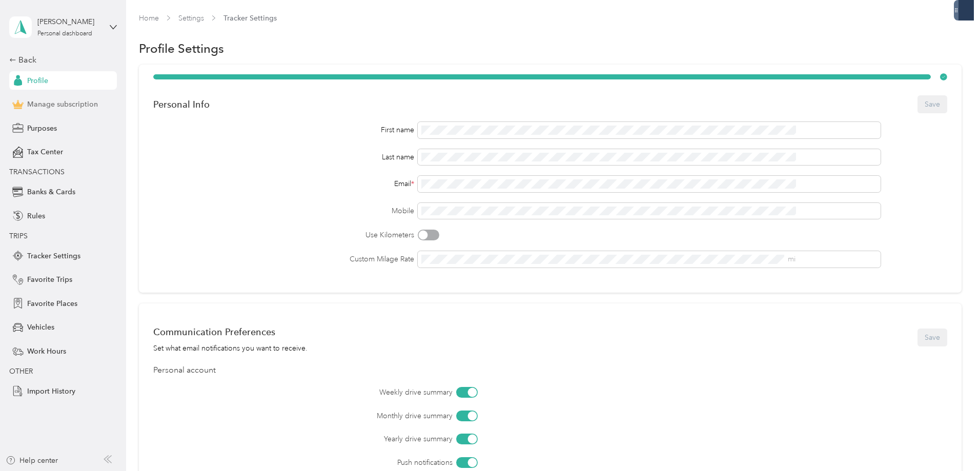
click at [65, 106] on span "Manage subscription" at bounding box center [62, 104] width 71 height 11
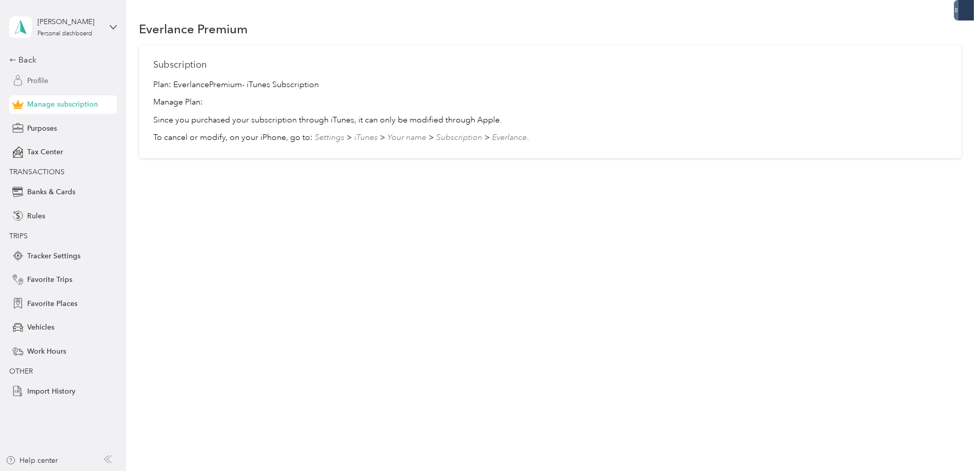
click at [63, 86] on div "Profile" at bounding box center [63, 80] width 108 height 18
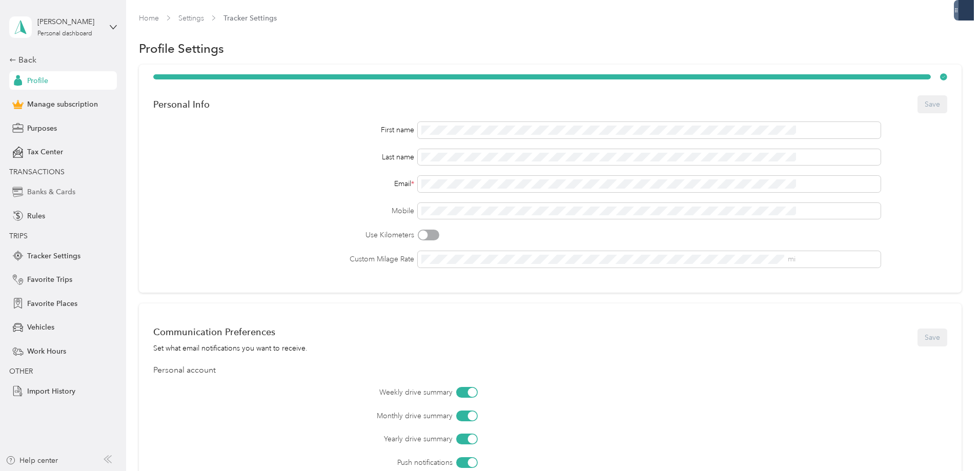
click at [53, 196] on span "Banks & Cards" at bounding box center [51, 192] width 48 height 11
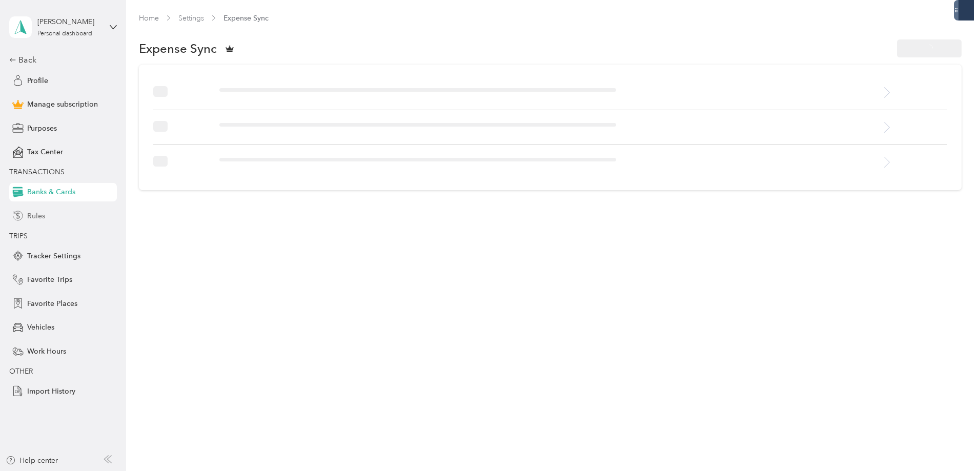
click at [32, 218] on span "Rules" at bounding box center [36, 216] width 18 height 11
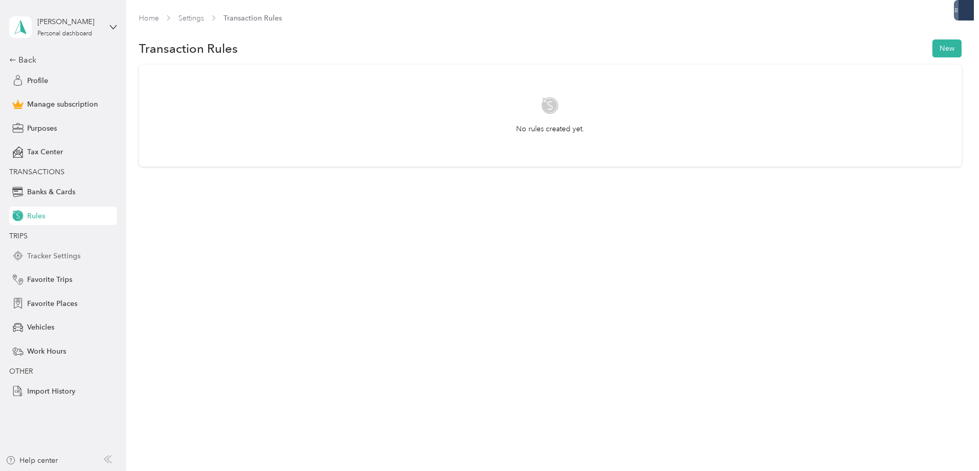
click at [56, 258] on span "Tracker Settings" at bounding box center [53, 256] width 53 height 11
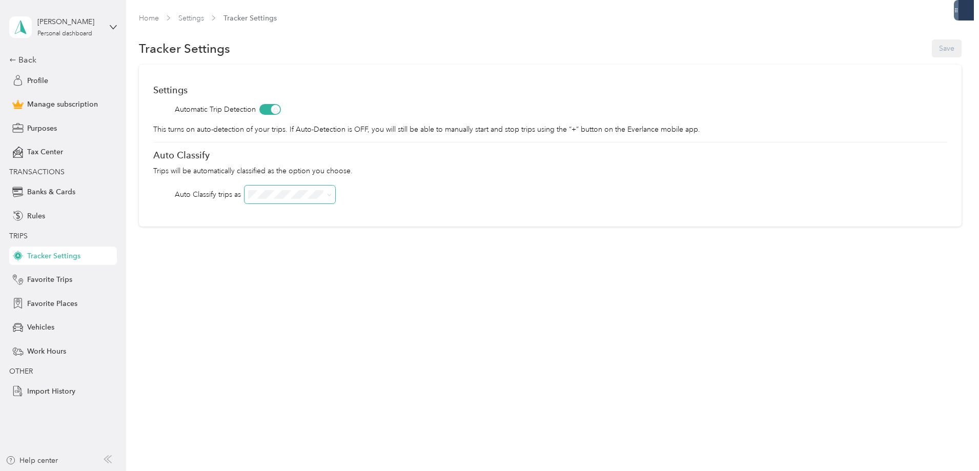
click at [332, 196] on icon at bounding box center [329, 195] width 5 height 5
click at [355, 247] on div "Doordash" at bounding box center [359, 248] width 76 height 11
click at [332, 193] on icon at bounding box center [329, 195] width 5 height 5
click at [353, 248] on div "Other" at bounding box center [359, 249] width 76 height 11
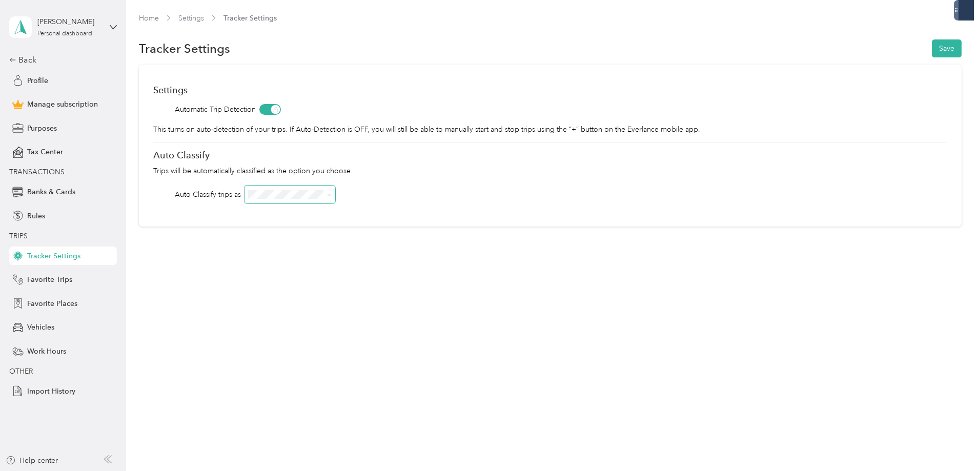
click at [332, 195] on span at bounding box center [327, 194] width 8 height 11
click at [332, 193] on icon at bounding box center [329, 195] width 5 height 5
click at [365, 251] on li "Doordash" at bounding box center [359, 249] width 91 height 18
click at [932, 47] on button "Save" at bounding box center [947, 48] width 30 height 18
click at [335, 196] on span at bounding box center [289, 194] width 91 height 18
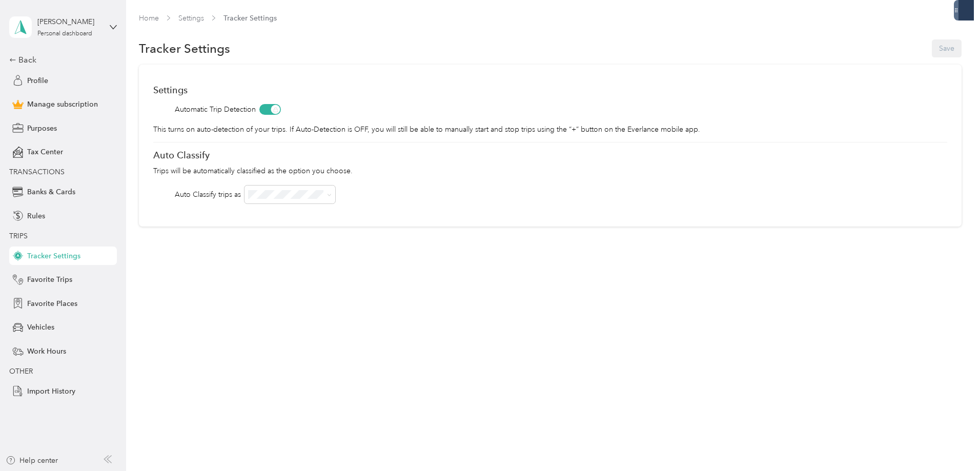
click at [332, 193] on icon at bounding box center [329, 195] width 5 height 5
click at [370, 218] on ol "Work Personal Doordash Other Charity Medical Moving Commute OFF" at bounding box center [359, 273] width 91 height 143
drag, startPoint x: 508, startPoint y: 109, endPoint x: 827, endPoint y: 62, distance: 322.7
click at [567, 97] on div "Settings Automatic Trip Detection This turns on auto-detection of your trips. I…" at bounding box center [550, 146] width 822 height 162
click at [877, 49] on div "Tracker Settings Save" at bounding box center [550, 49] width 822 height 22
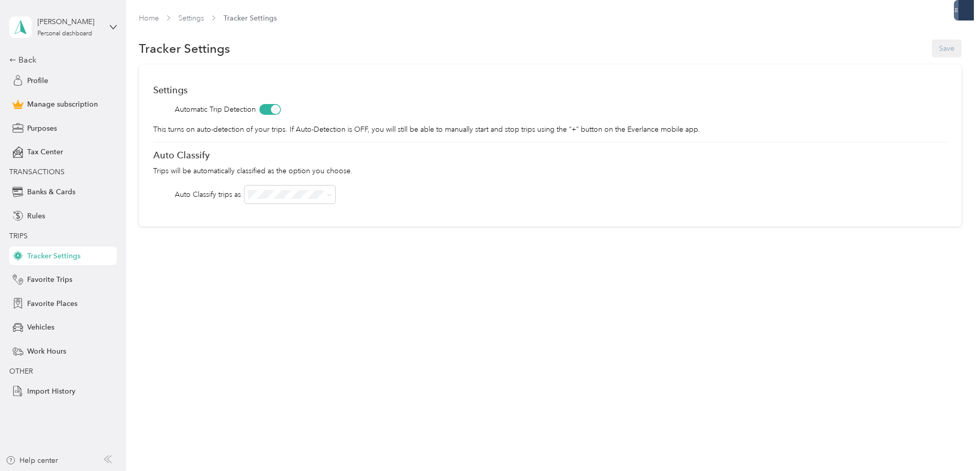
click at [256, 110] on span "Automatic Trip Detection" at bounding box center [215, 109] width 81 height 11
click at [268, 255] on div "Home Settings Tracker Settings Tracker Settings Save Settings Automatic Trip De…" at bounding box center [550, 141] width 848 height 282
click at [54, 276] on span "Favorite Trips" at bounding box center [49, 279] width 45 height 11
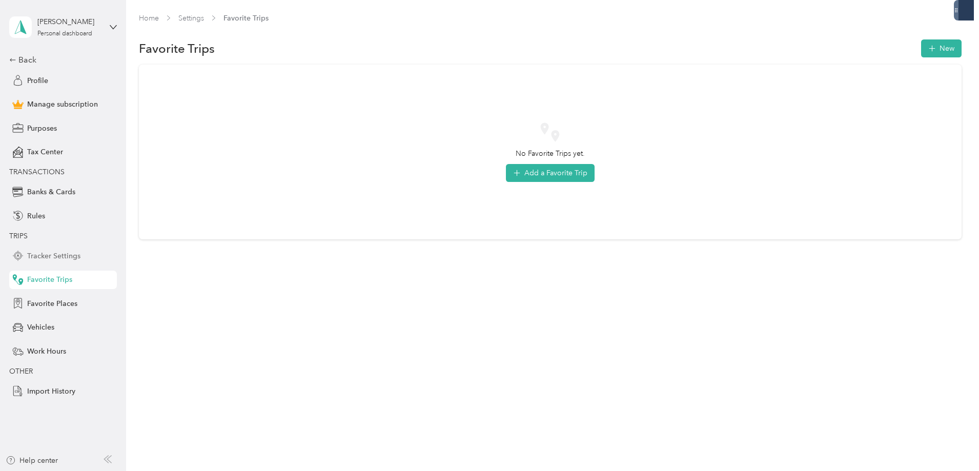
click at [67, 252] on span "Tracker Settings" at bounding box center [53, 256] width 53 height 11
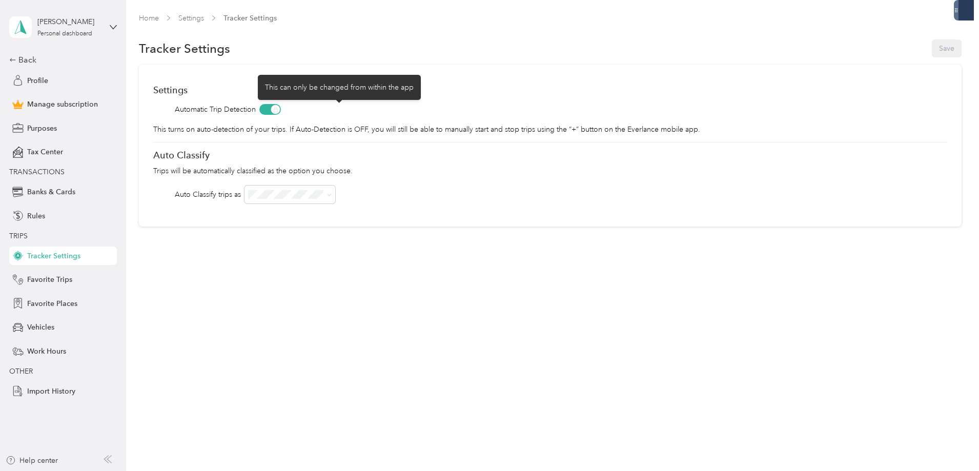
click at [281, 109] on span at bounding box center [270, 109] width 22 height 11
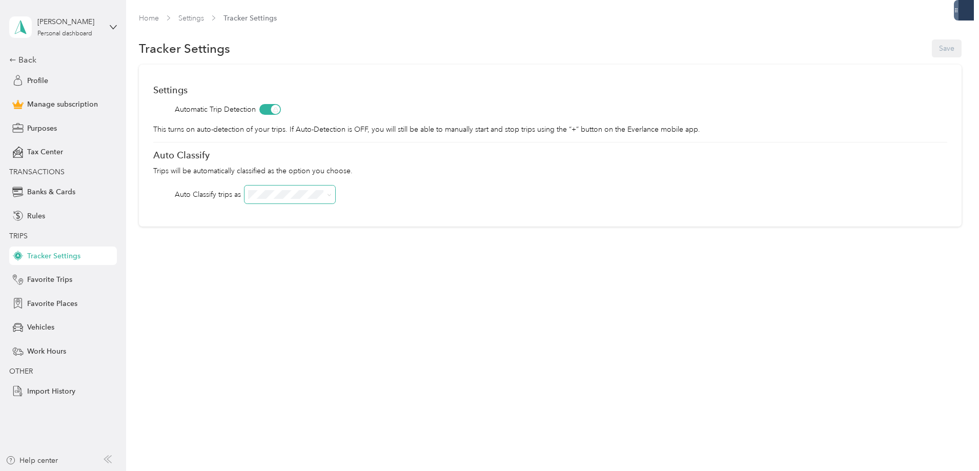
click at [332, 194] on span at bounding box center [327, 194] width 8 height 11
click at [332, 193] on icon at bounding box center [329, 195] width 5 height 5
click at [361, 212] on div "Work" at bounding box center [359, 213] width 76 height 11
click at [932, 51] on button "Save" at bounding box center [947, 48] width 30 height 18
click at [43, 327] on span "Vehicles" at bounding box center [40, 327] width 27 height 11
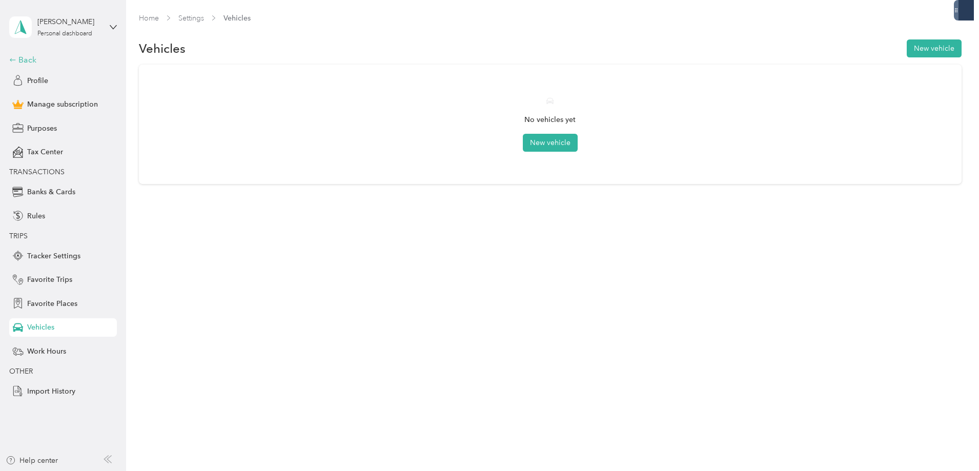
click at [25, 58] on div "Back" at bounding box center [60, 60] width 102 height 12
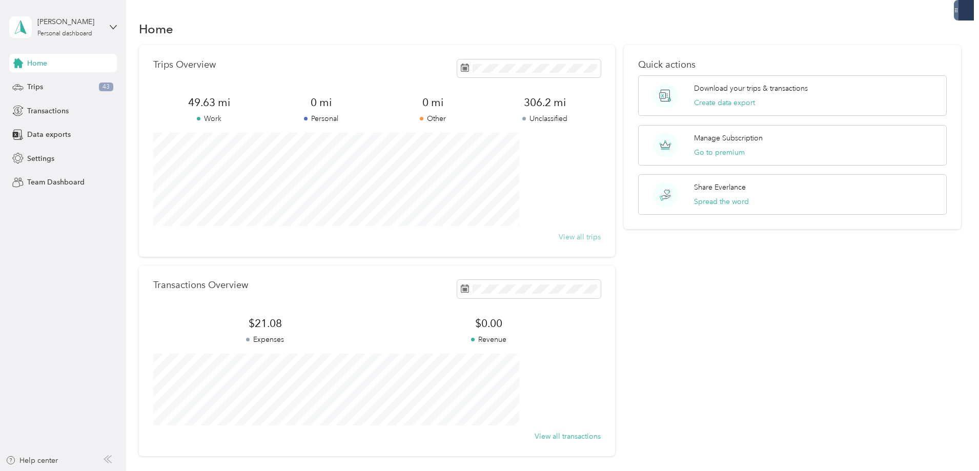
click at [563, 236] on button "View all trips" at bounding box center [580, 237] width 42 height 11
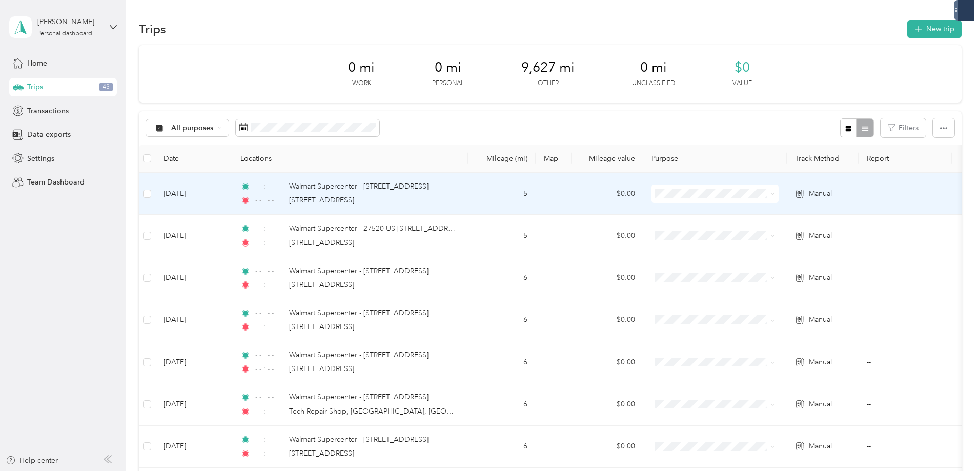
click at [775, 211] on span "Work" at bounding box center [792, 212] width 95 height 11
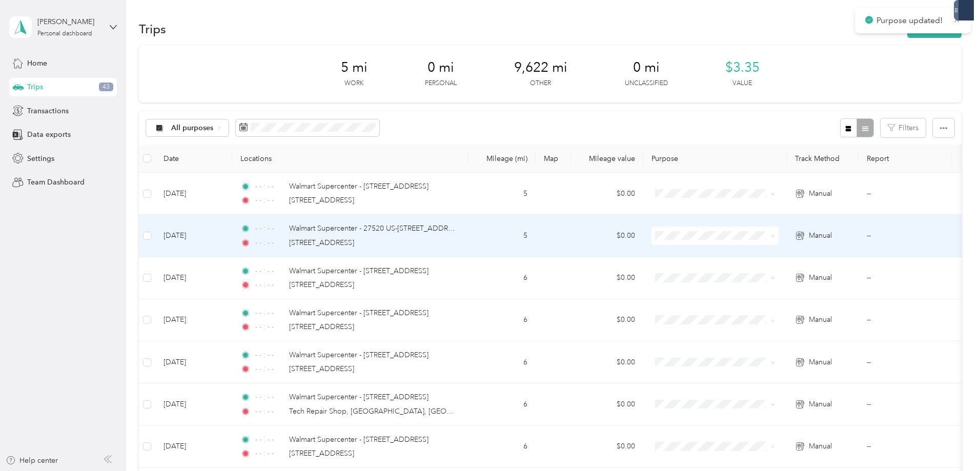
click at [775, 257] on li "Work" at bounding box center [782, 255] width 127 height 18
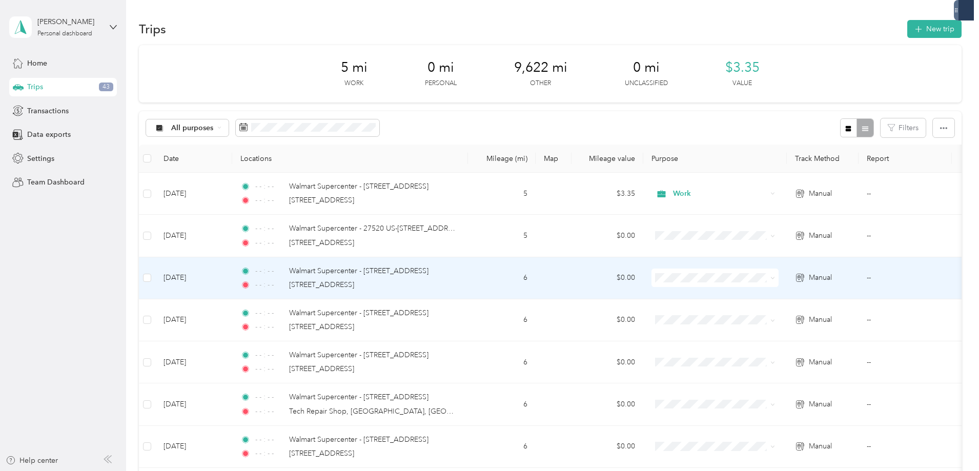
click at [769, 272] on span at bounding box center [714, 278] width 127 height 18
click at [758, 295] on span "Work" at bounding box center [792, 297] width 95 height 11
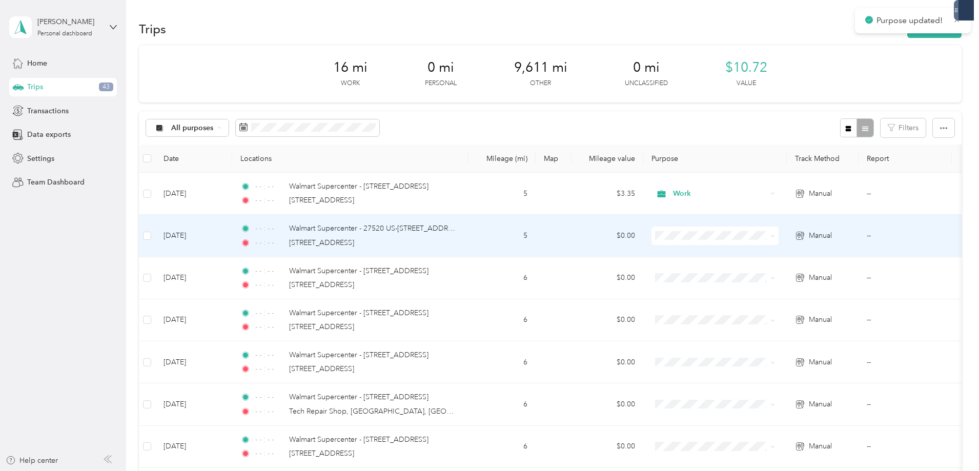
click at [752, 229] on span at bounding box center [714, 235] width 127 height 18
click at [757, 260] on ol "Work Personal Doordash Other Charity Medical Moving Commute" at bounding box center [782, 316] width 127 height 143
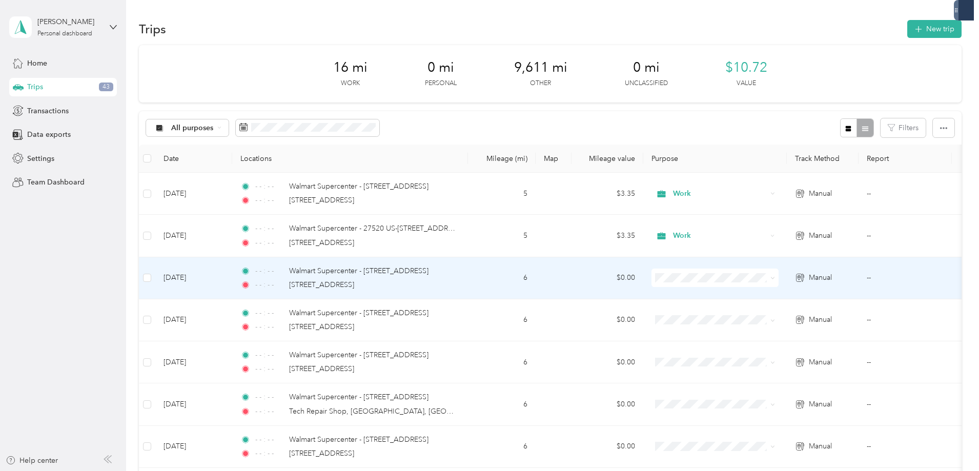
click at [754, 295] on span "Work" at bounding box center [792, 296] width 95 height 11
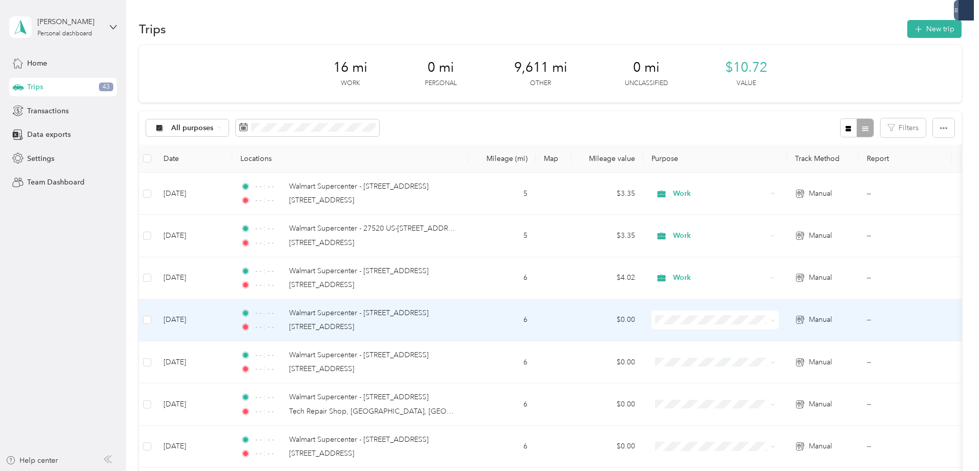
click at [773, 175] on span "Work" at bounding box center [792, 169] width 95 height 11
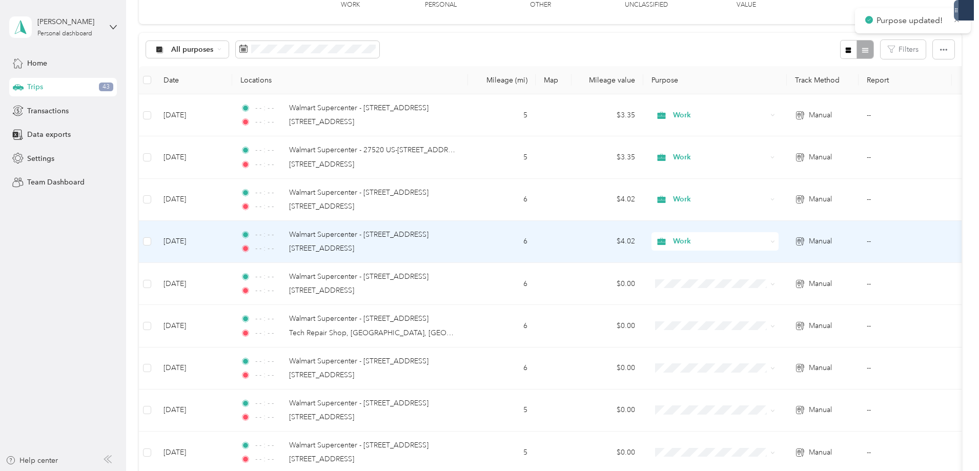
scroll to position [102, 0]
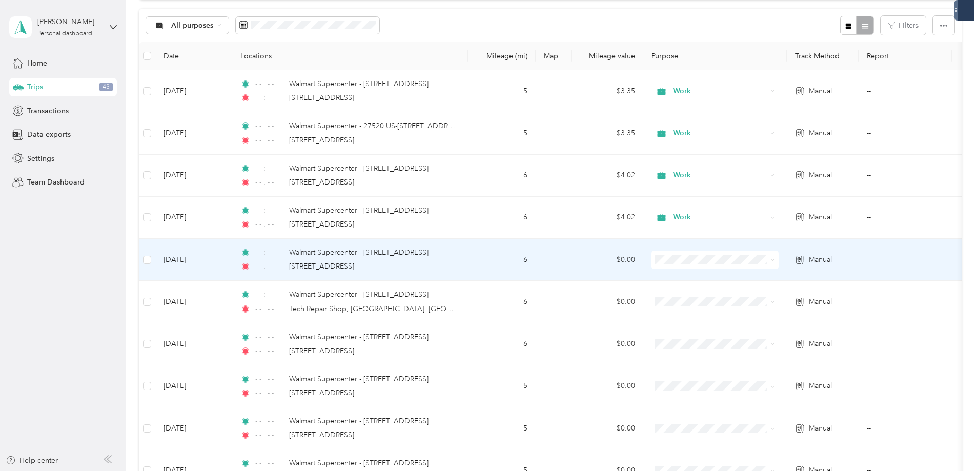
click at [778, 281] on li "Work" at bounding box center [782, 273] width 127 height 18
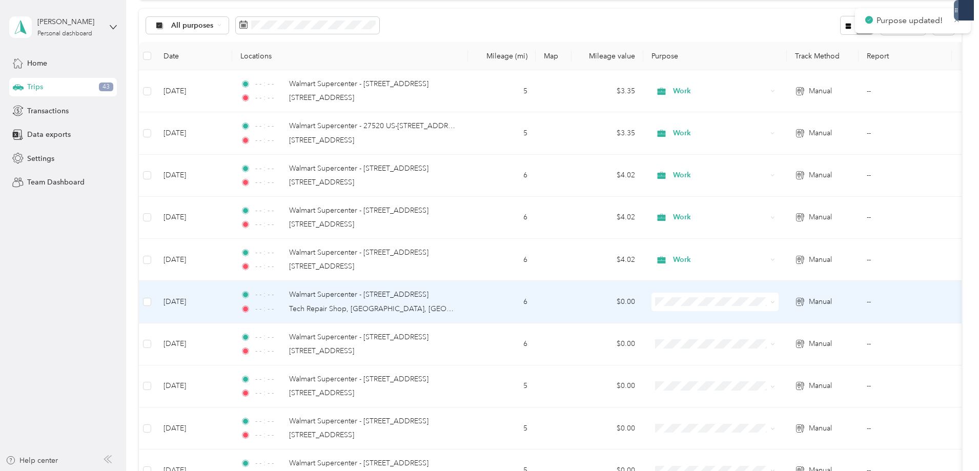
click at [766, 316] on span "Work" at bounding box center [792, 318] width 95 height 11
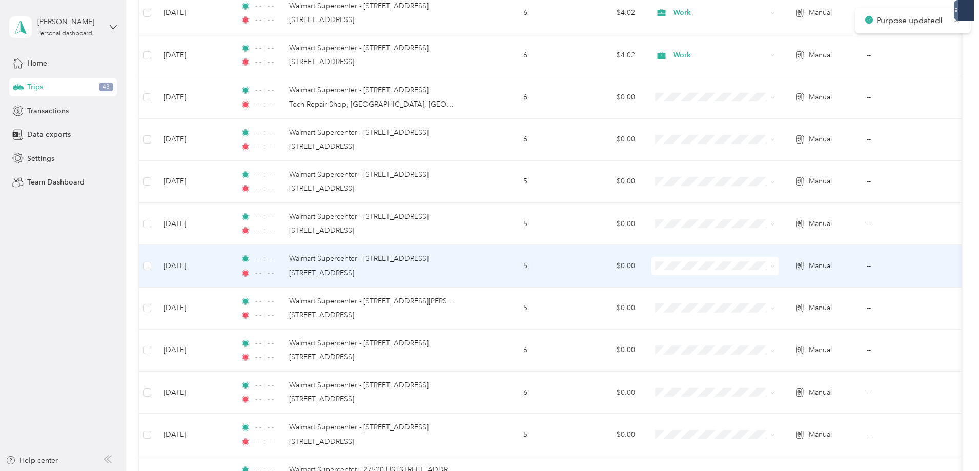
scroll to position [307, 0]
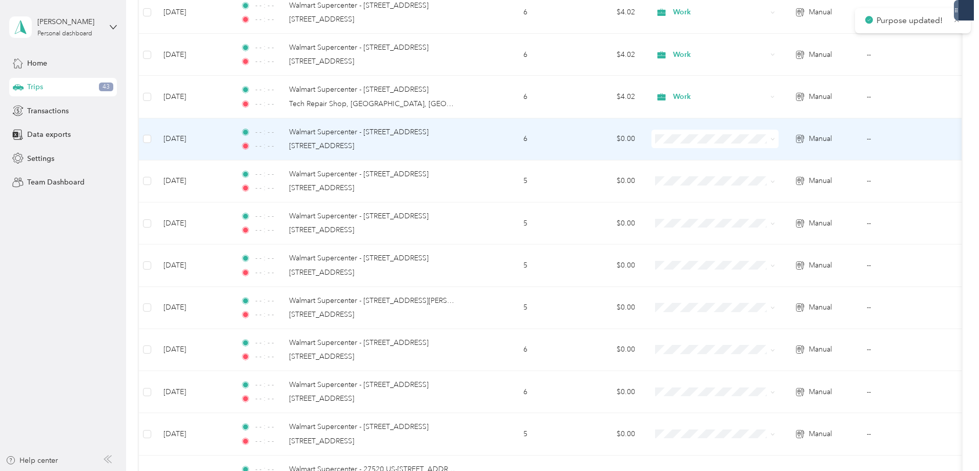
click at [775, 163] on ol "Work Personal Doordash Other Charity Medical Moving Commute" at bounding box center [782, 216] width 127 height 143
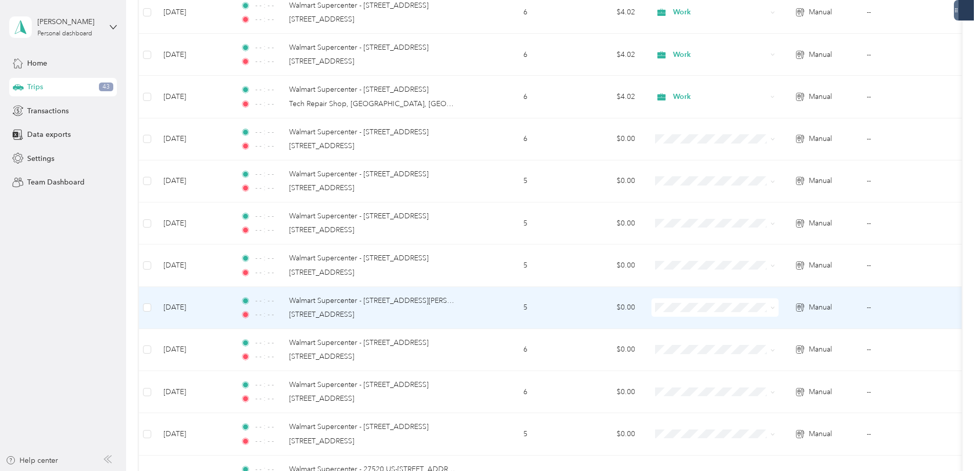
click at [776, 328] on li "Work" at bounding box center [782, 321] width 127 height 18
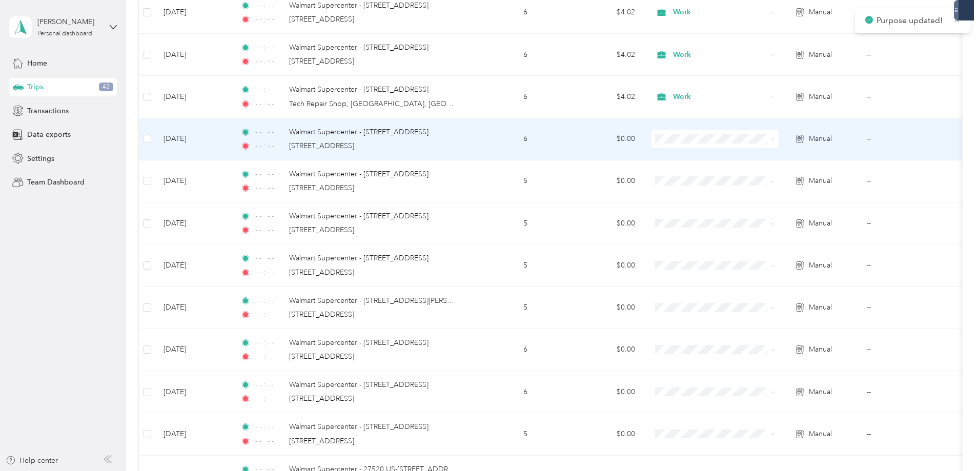
click at [765, 144] on span at bounding box center [714, 139] width 127 height 18
click at [754, 159] on li "Work" at bounding box center [782, 158] width 127 height 18
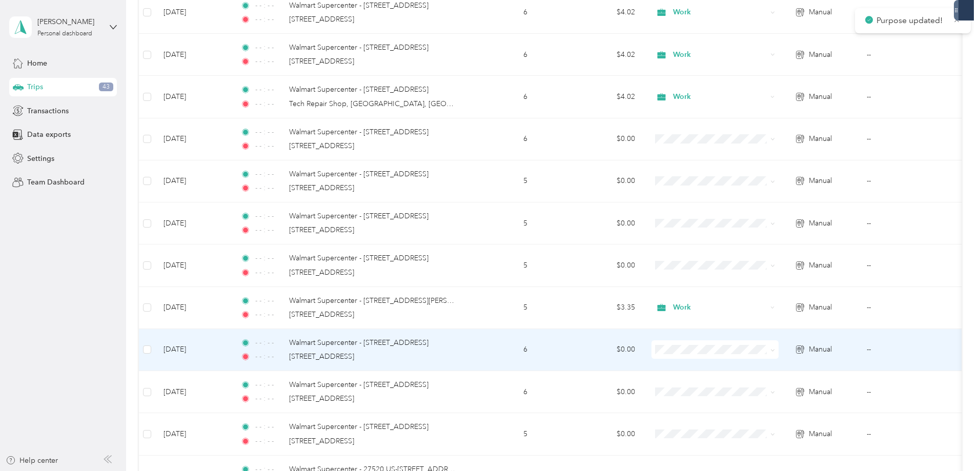
click at [747, 355] on span at bounding box center [714, 349] width 127 height 18
click at [759, 206] on li "Work" at bounding box center [782, 201] width 127 height 18
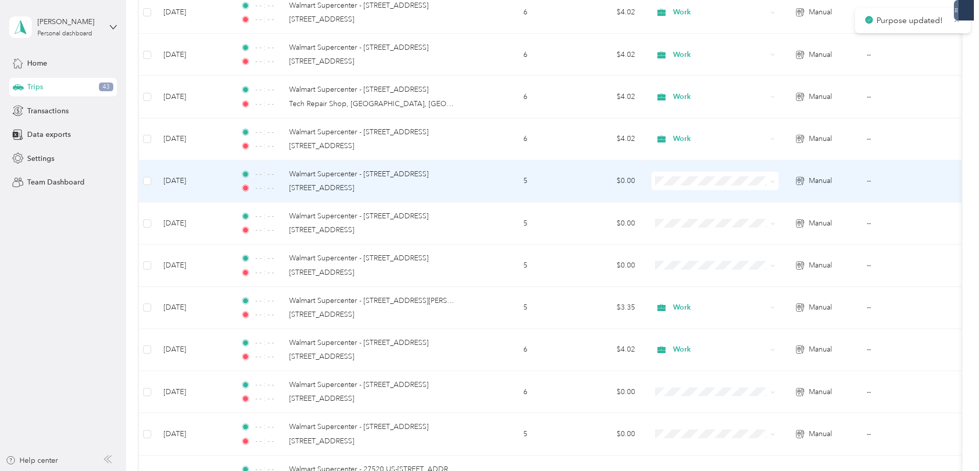
click at [754, 201] on li "Work" at bounding box center [782, 195] width 127 height 18
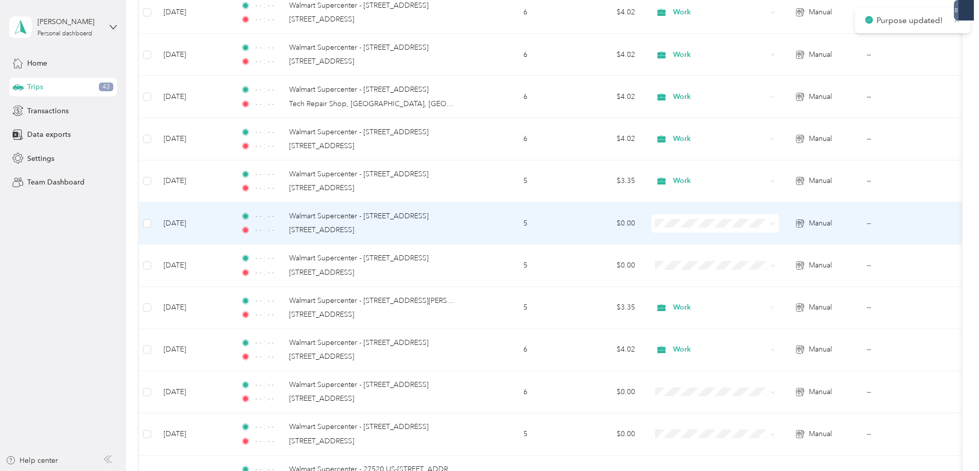
click at [751, 243] on li "Work" at bounding box center [782, 239] width 127 height 18
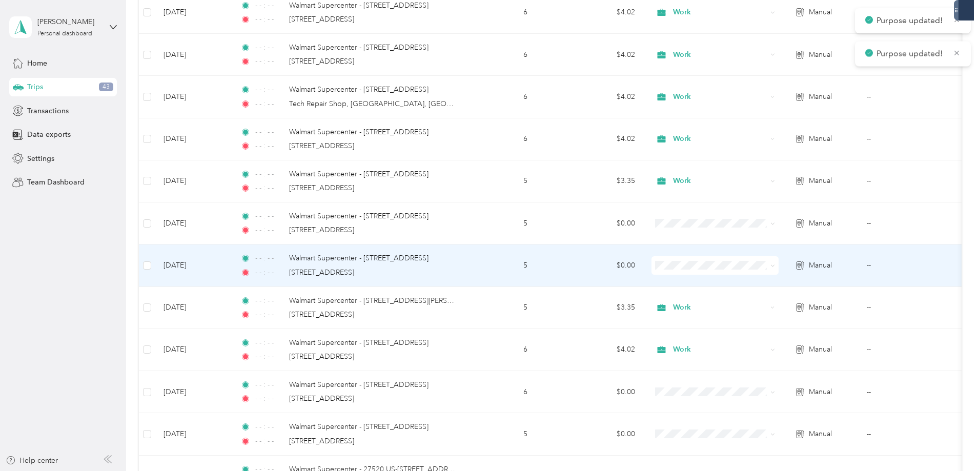
click at [754, 260] on span at bounding box center [714, 265] width 127 height 18
click at [752, 290] on ol "Work Personal Doordash Other Charity Medical Moving Commute" at bounding box center [782, 342] width 127 height 143
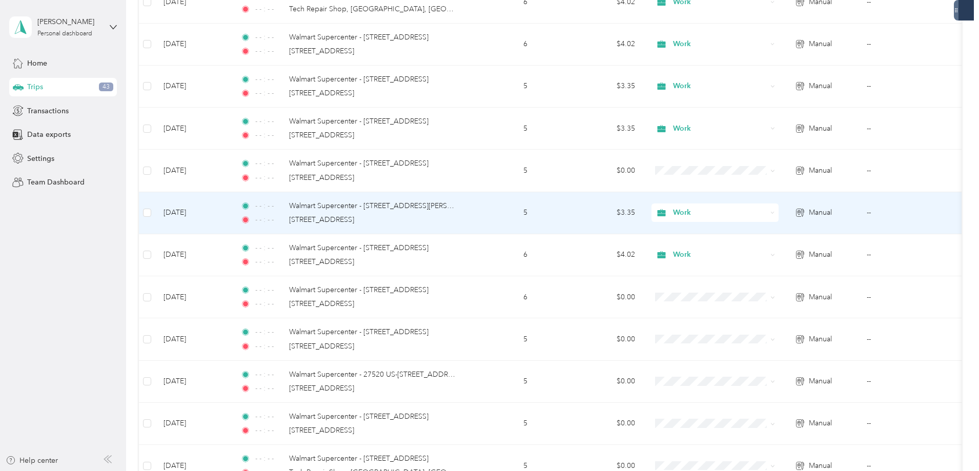
scroll to position [410, 0]
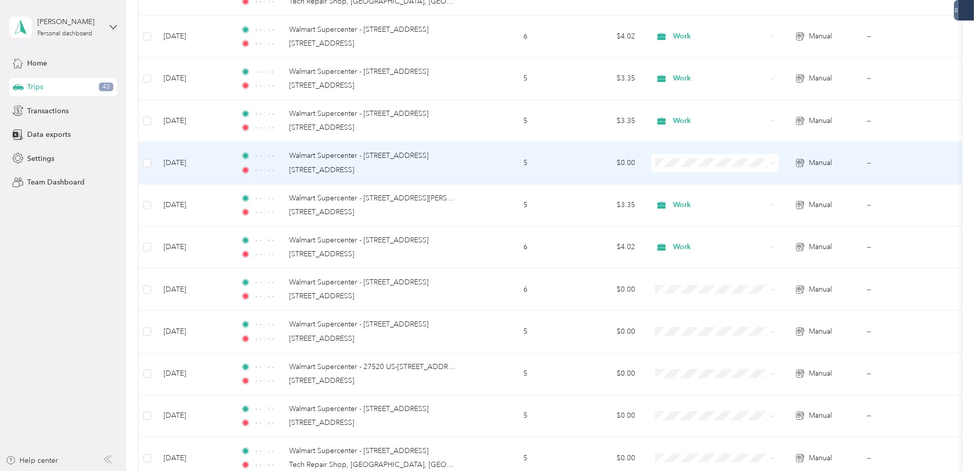
click at [752, 184] on li "Work" at bounding box center [782, 182] width 127 height 18
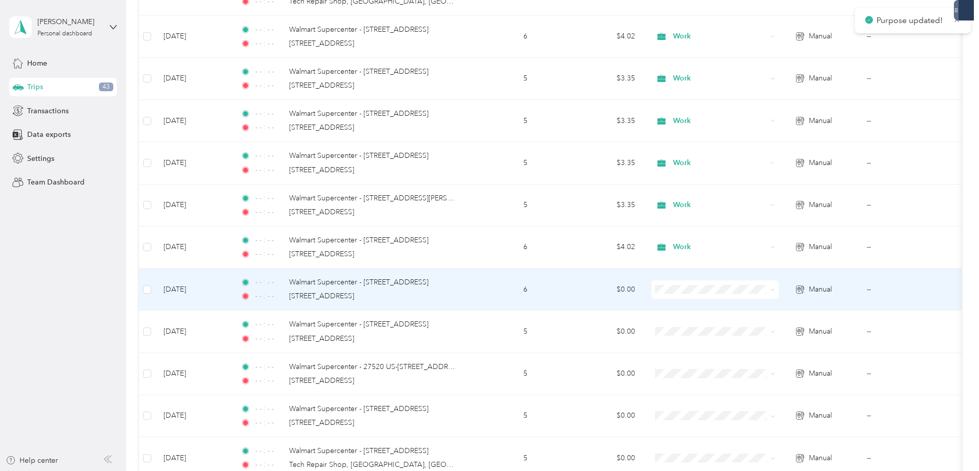
click at [752, 308] on span "Work" at bounding box center [792, 303] width 95 height 11
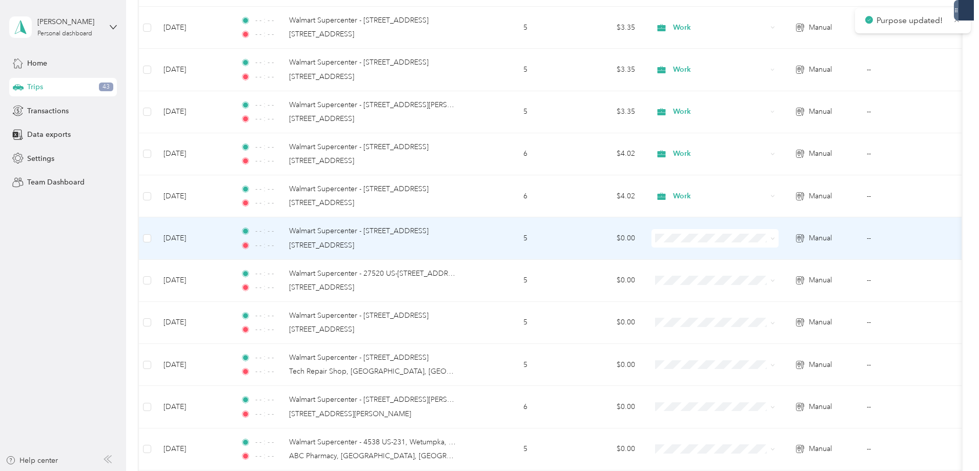
scroll to position [512, 0]
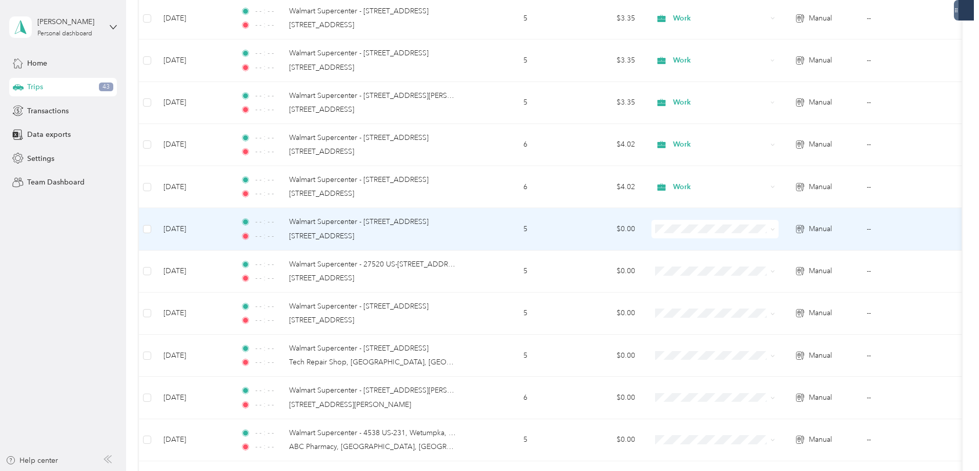
click at [758, 245] on span "Work" at bounding box center [792, 242] width 95 height 11
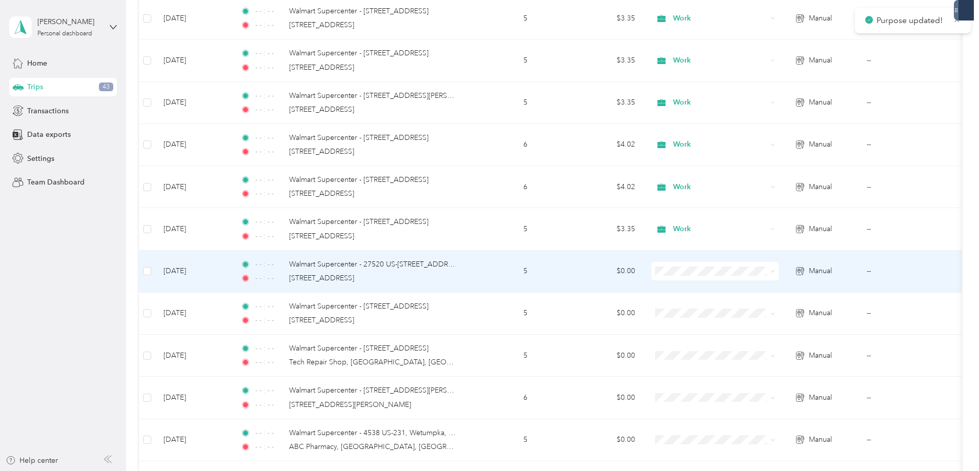
click at [753, 265] on span at bounding box center [714, 271] width 127 height 18
click at [758, 291] on li "Work" at bounding box center [782, 286] width 127 height 18
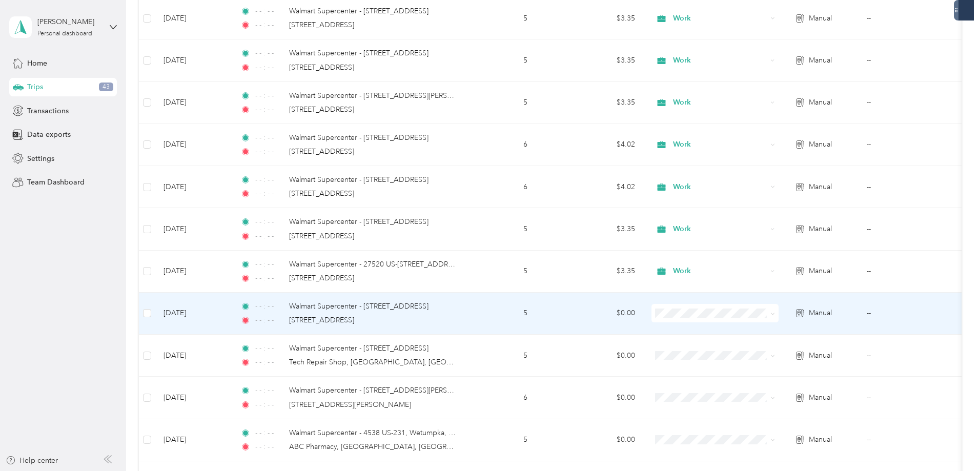
click at [755, 306] on span at bounding box center [714, 313] width 127 height 18
click at [763, 307] on span at bounding box center [714, 313] width 127 height 18
click at [756, 332] on span "Work" at bounding box center [792, 328] width 95 height 11
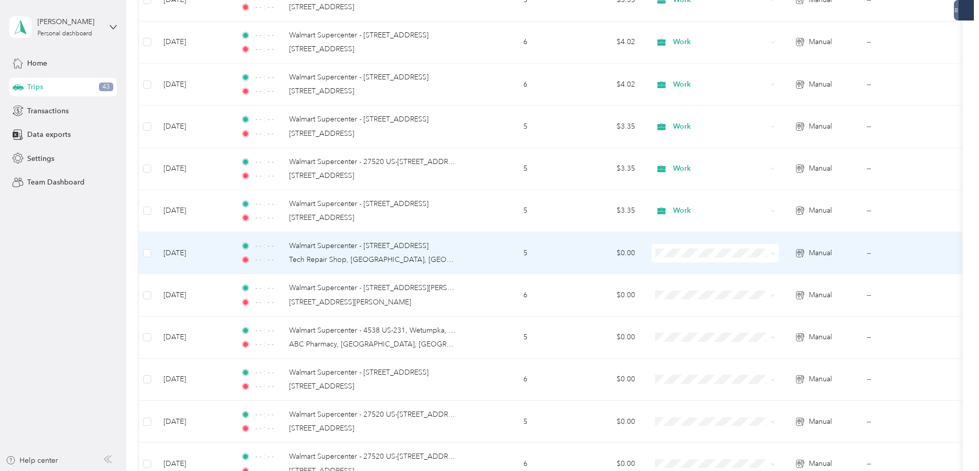
click at [754, 269] on span "Work" at bounding box center [792, 267] width 95 height 11
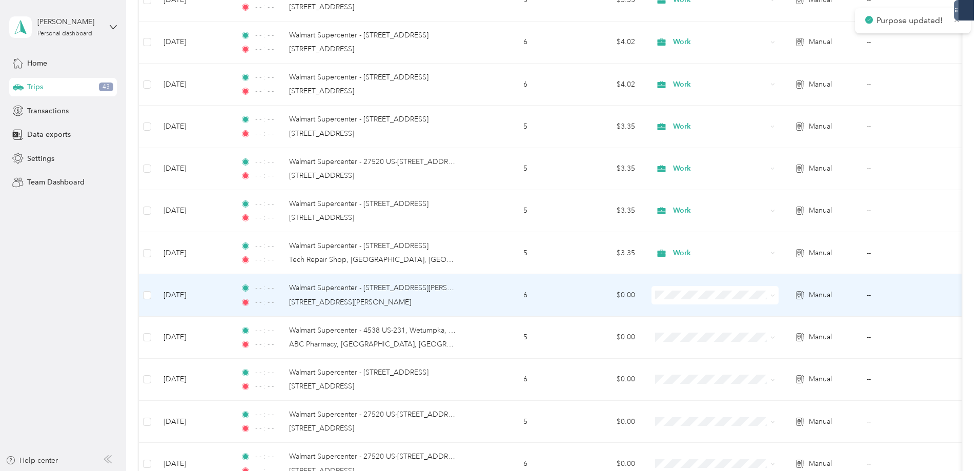
click at [760, 286] on span at bounding box center [714, 295] width 127 height 18
click at [759, 310] on span "Work" at bounding box center [792, 308] width 95 height 11
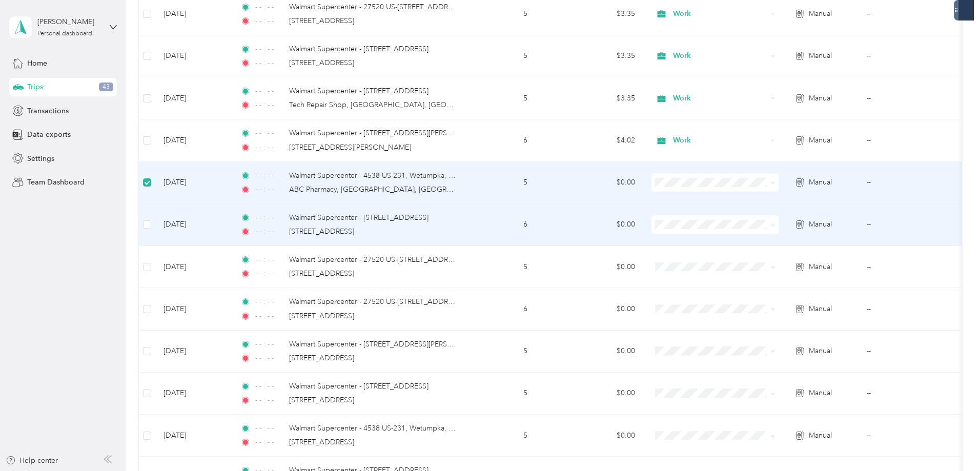
scroll to position [768, 0]
click at [151, 221] on label at bounding box center [147, 225] width 8 height 11
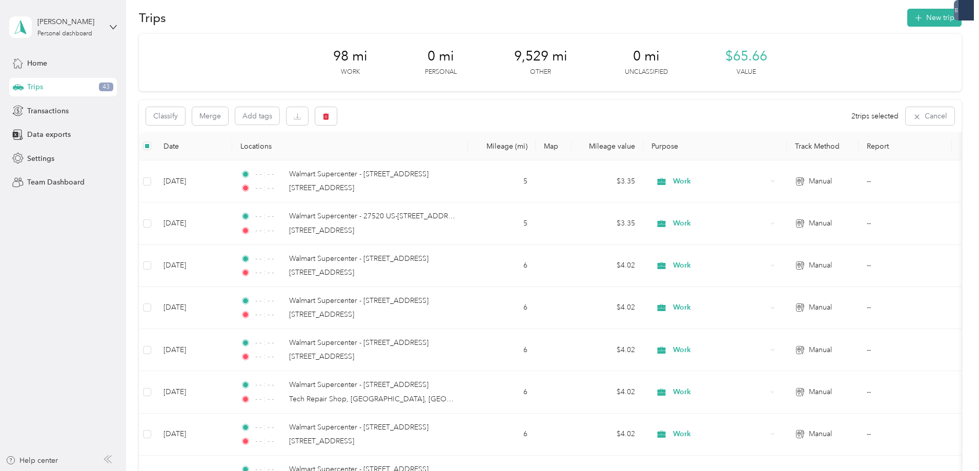
scroll to position [0, 0]
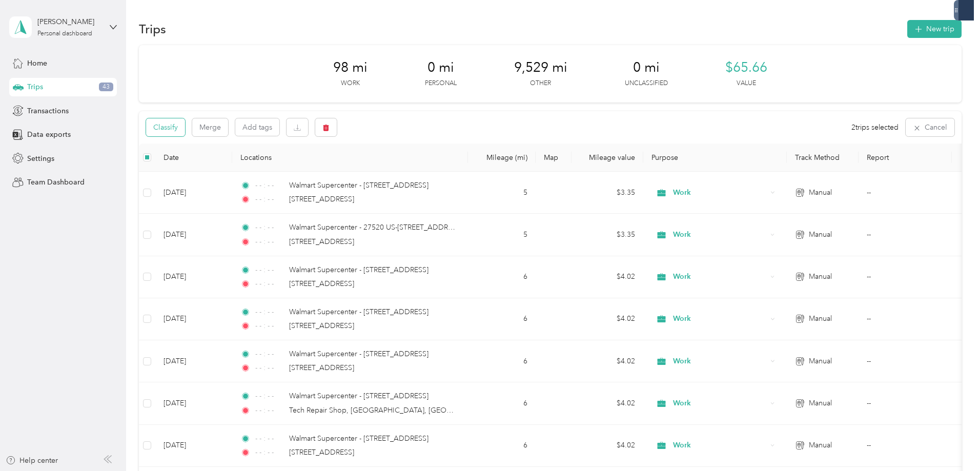
click at [185, 130] on button "Classify" at bounding box center [165, 127] width 39 height 18
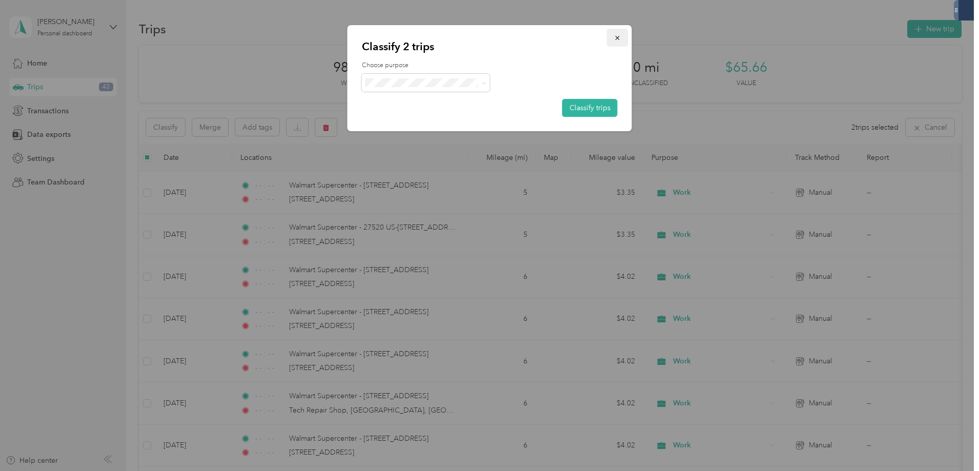
click at [616, 37] on icon "button" at bounding box center [617, 38] width 4 height 4
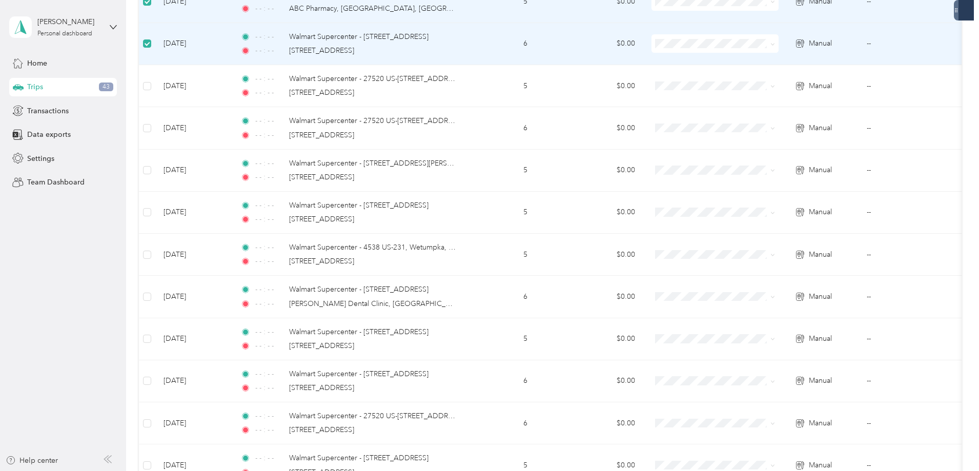
scroll to position [974, 0]
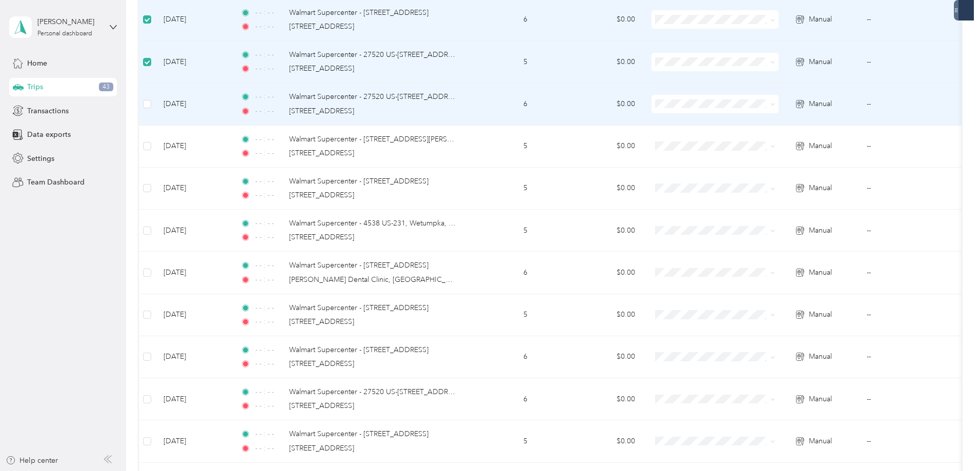
click at [151, 102] on label at bounding box center [147, 103] width 8 height 11
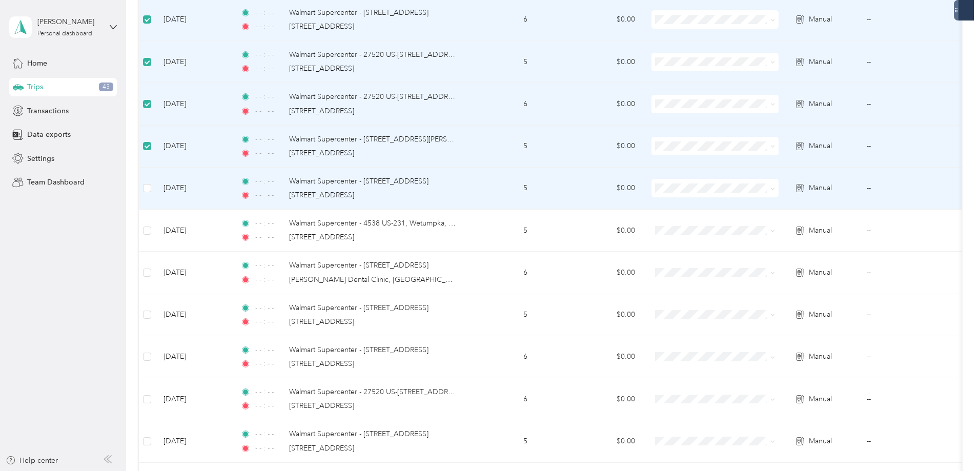
drag, startPoint x: 215, startPoint y: 98, endPoint x: 215, endPoint y: 219, distance: 120.4
click at [151, 194] on label at bounding box center [147, 187] width 8 height 11
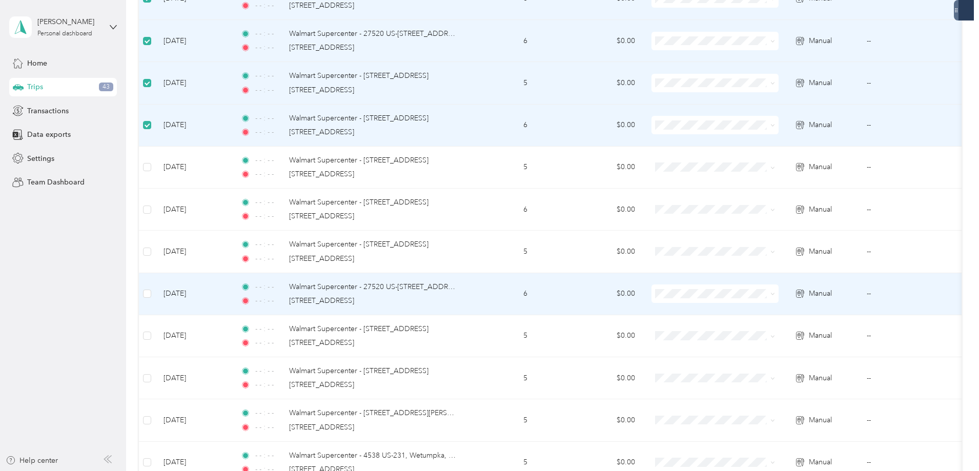
scroll to position [1332, 0]
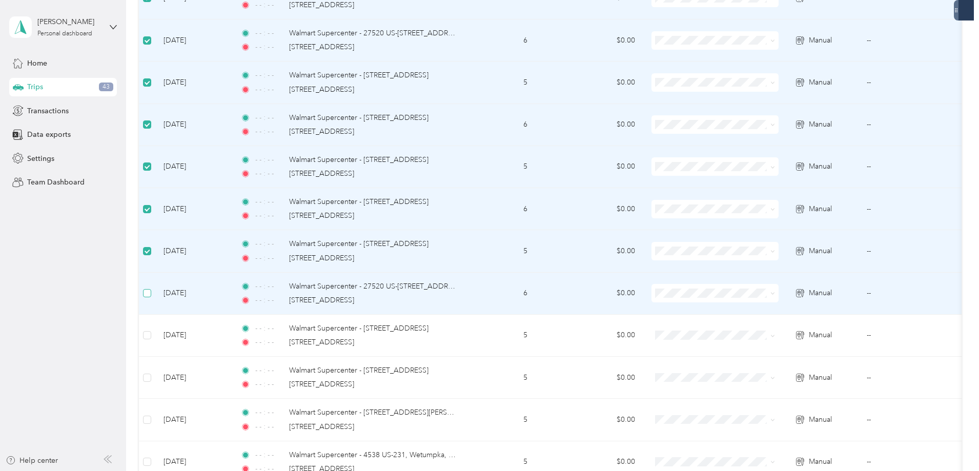
click at [151, 288] on label at bounding box center [147, 292] width 8 height 11
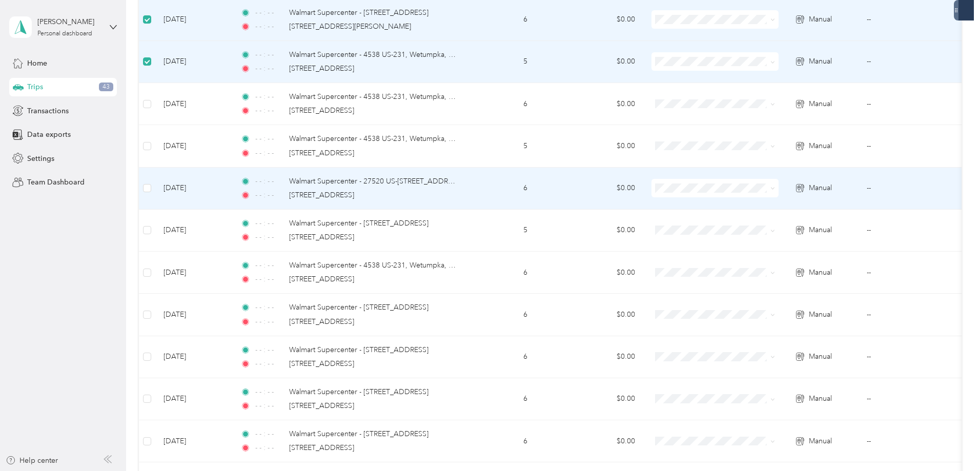
scroll to position [1947, 0]
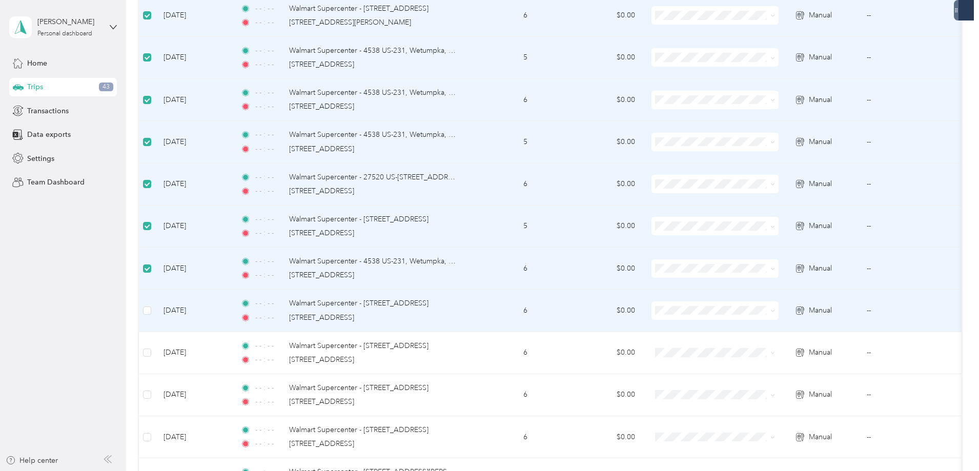
click at [155, 310] on td at bounding box center [147, 311] width 16 height 42
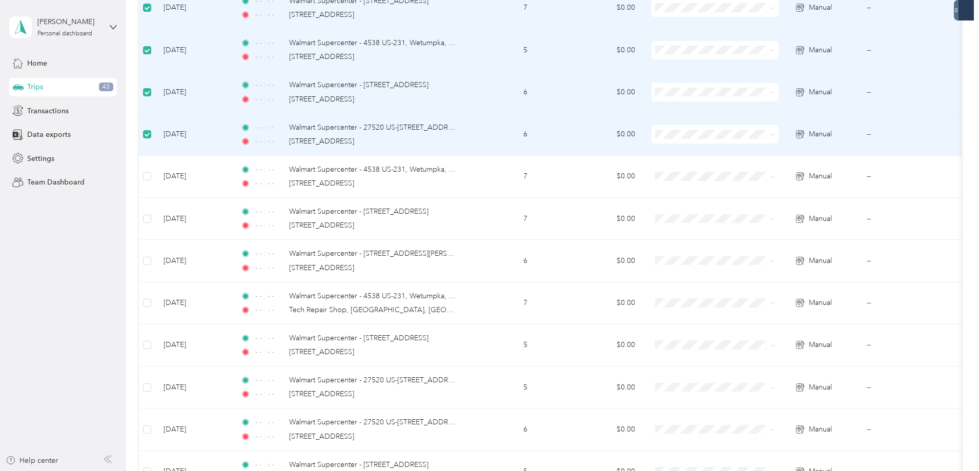
scroll to position [2870, 0]
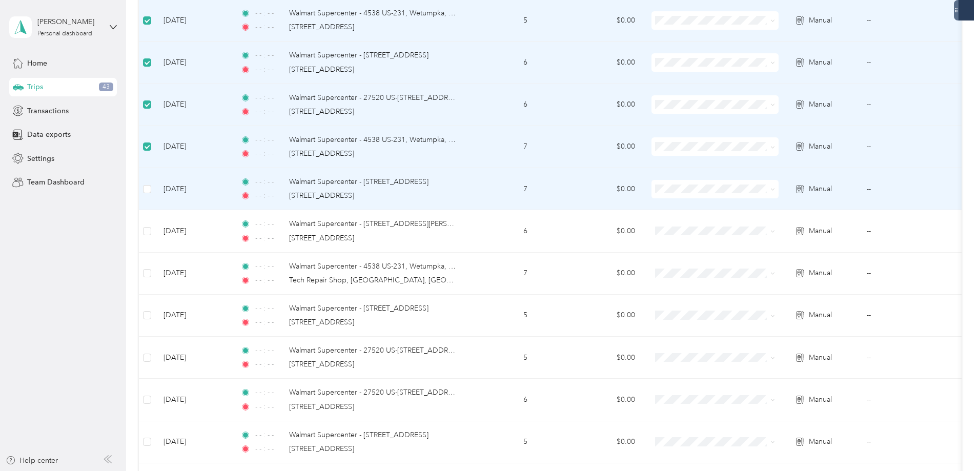
click at [155, 187] on td at bounding box center [147, 189] width 16 height 42
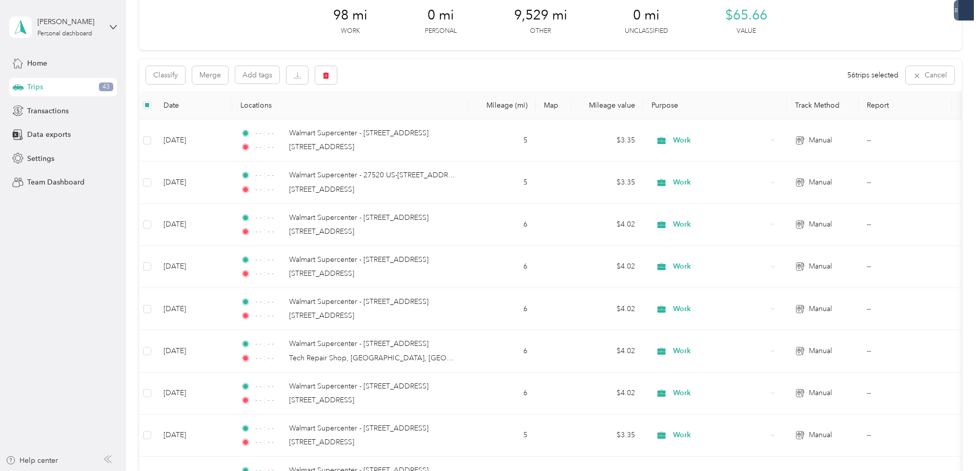
scroll to position [0, 0]
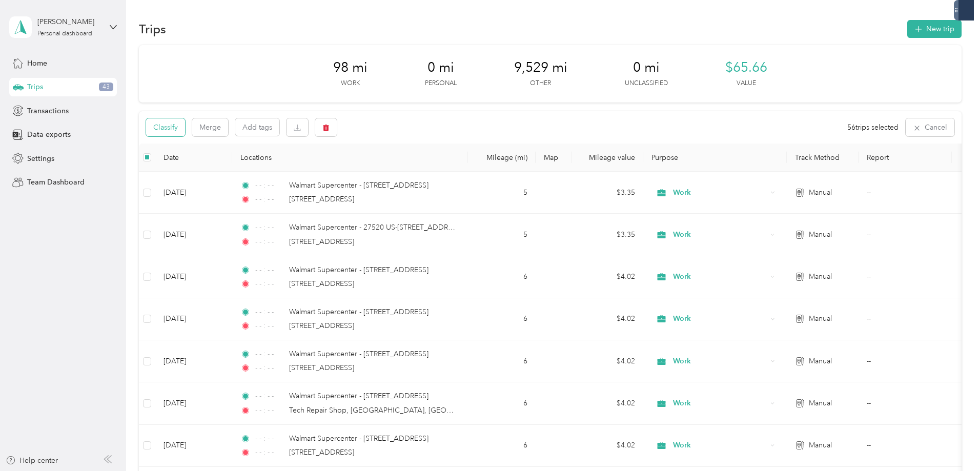
click at [185, 129] on button "Classify" at bounding box center [165, 127] width 39 height 18
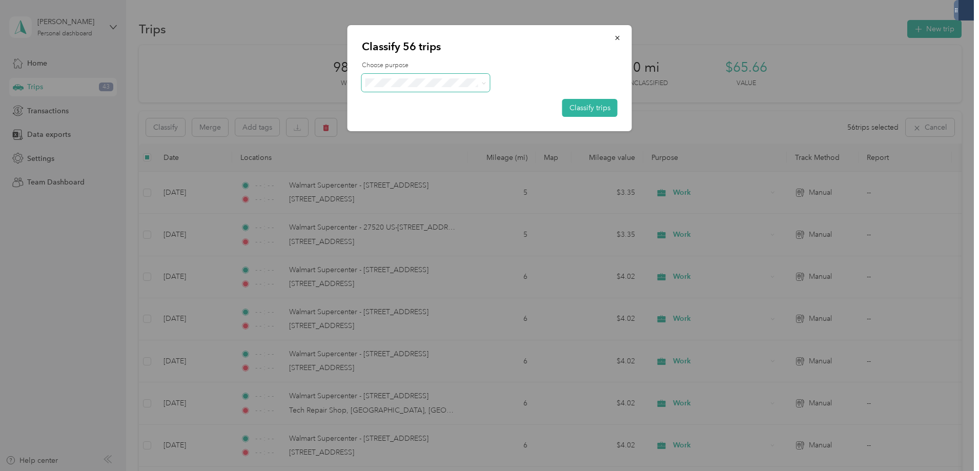
click at [488, 81] on span at bounding box center [426, 83] width 128 height 18
click at [483, 81] on icon at bounding box center [483, 83] width 5 height 5
click at [439, 100] on span "Work" at bounding box center [434, 100] width 95 height 11
click at [583, 107] on button "Classify trips" at bounding box center [589, 108] width 55 height 18
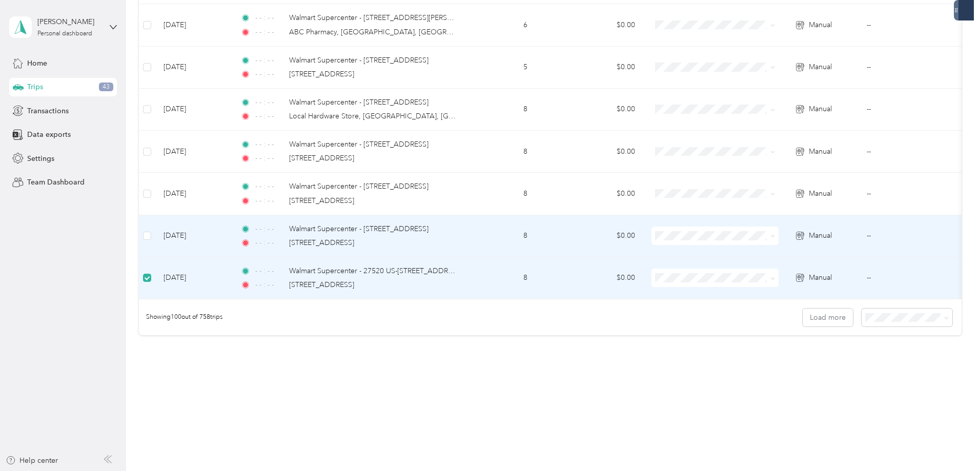
scroll to position [4086, 0]
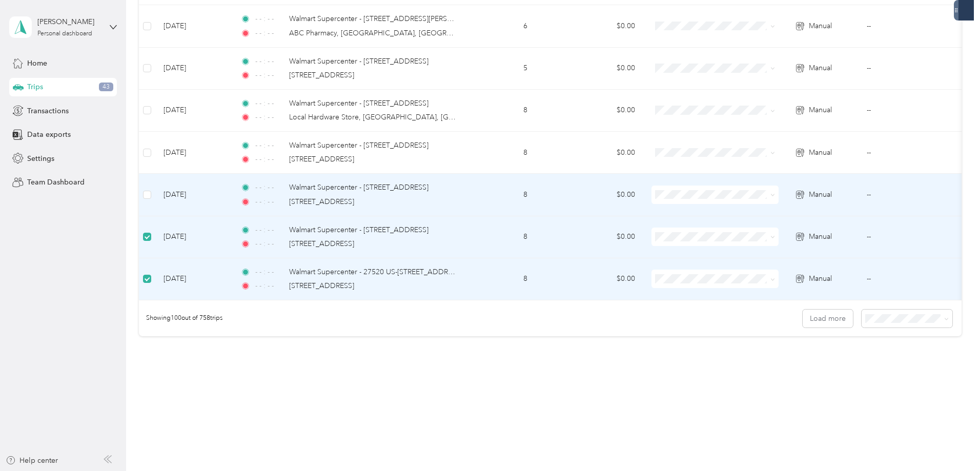
drag, startPoint x: 215, startPoint y: 202, endPoint x: 215, endPoint y: 184, distance: 18.5
click at [155, 199] on td at bounding box center [147, 195] width 16 height 42
click at [155, 186] on td at bounding box center [147, 195] width 16 height 42
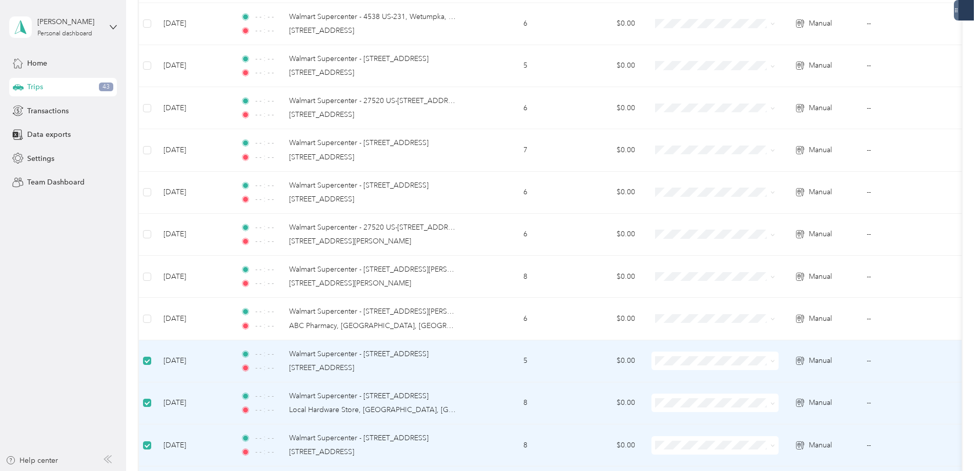
scroll to position [3779, 0]
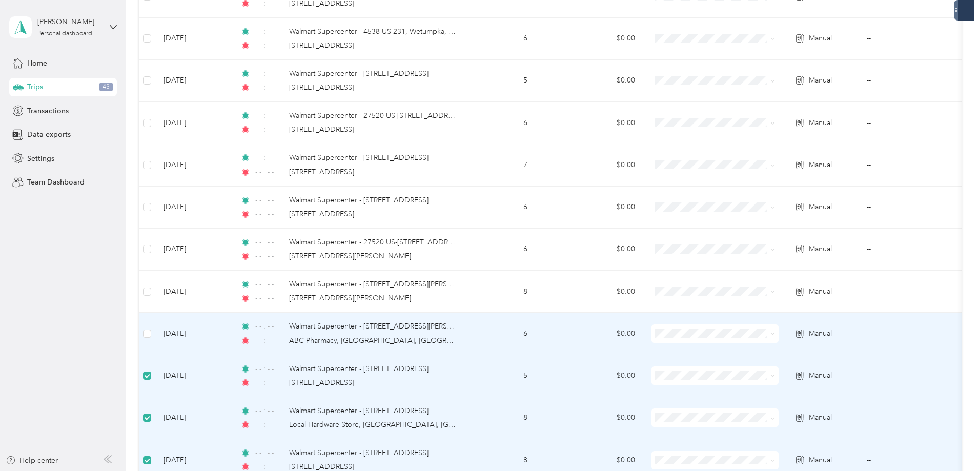
click at [155, 327] on td at bounding box center [147, 334] width 16 height 42
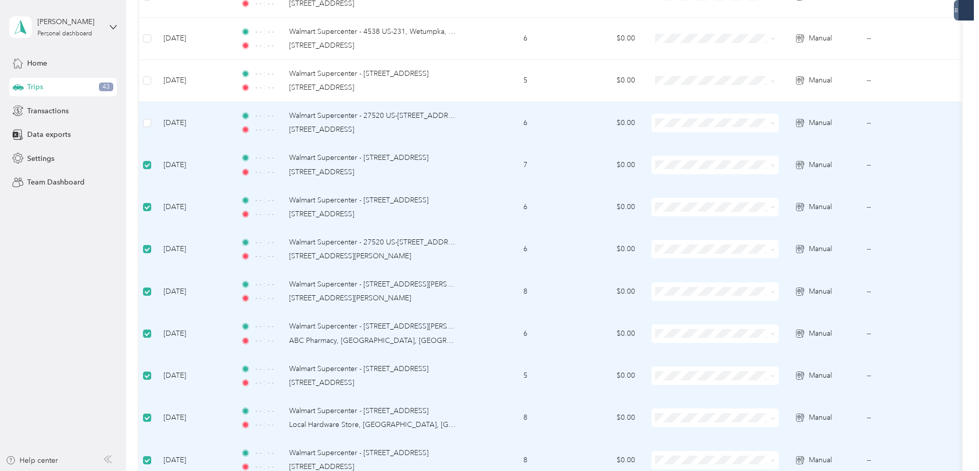
click at [155, 120] on td at bounding box center [147, 123] width 16 height 42
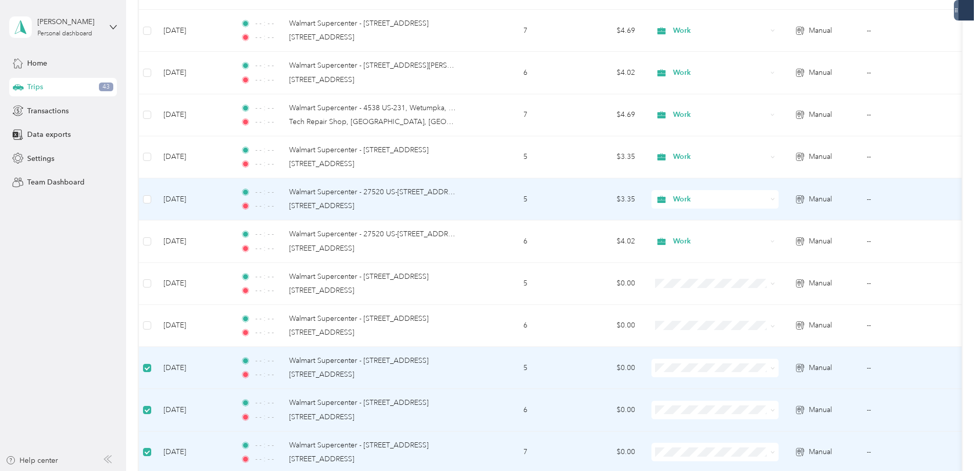
scroll to position [3010, 0]
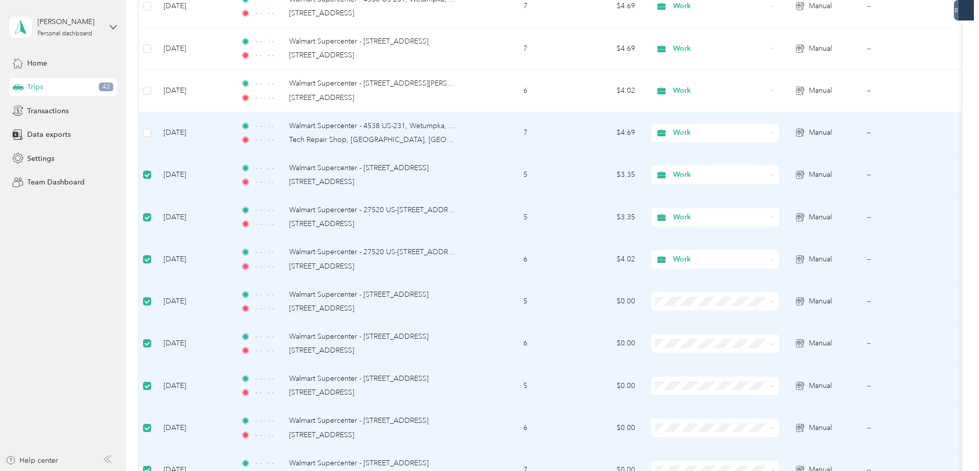
click at [151, 127] on label at bounding box center [147, 132] width 8 height 11
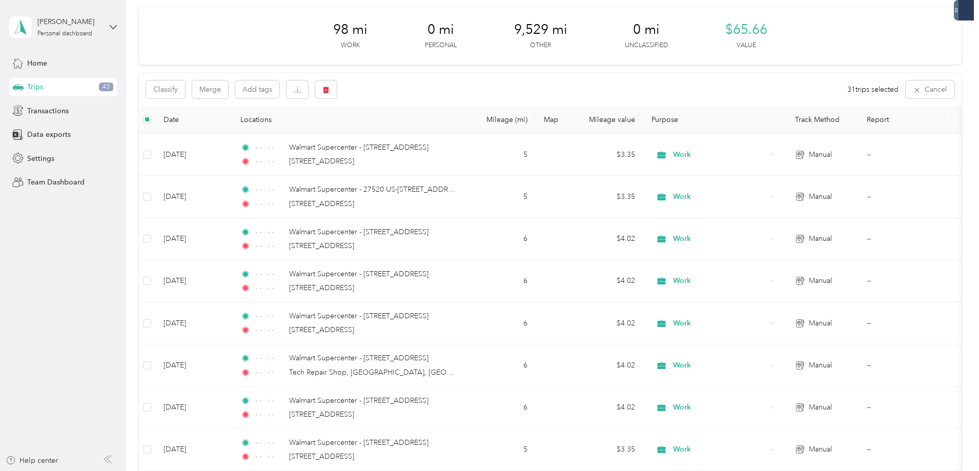
scroll to position [0, 0]
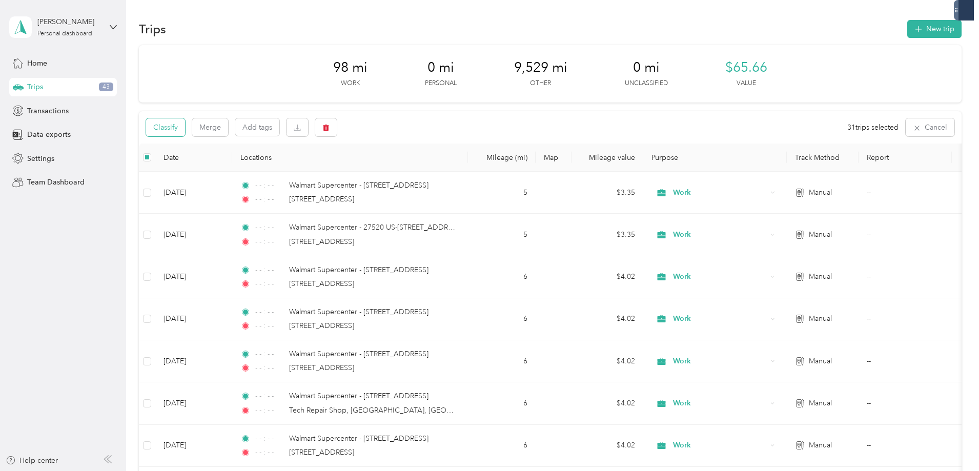
click at [185, 125] on button "Classify" at bounding box center [165, 127] width 39 height 18
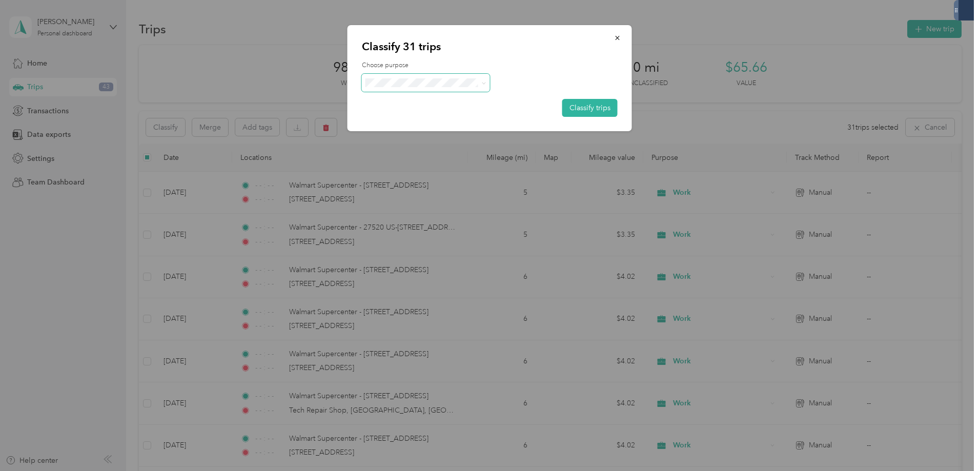
click at [486, 82] on span at bounding box center [426, 83] width 128 height 18
click at [575, 109] on button "Classify trips" at bounding box center [589, 108] width 55 height 18
